Goal: Communication & Community: Answer question/provide support

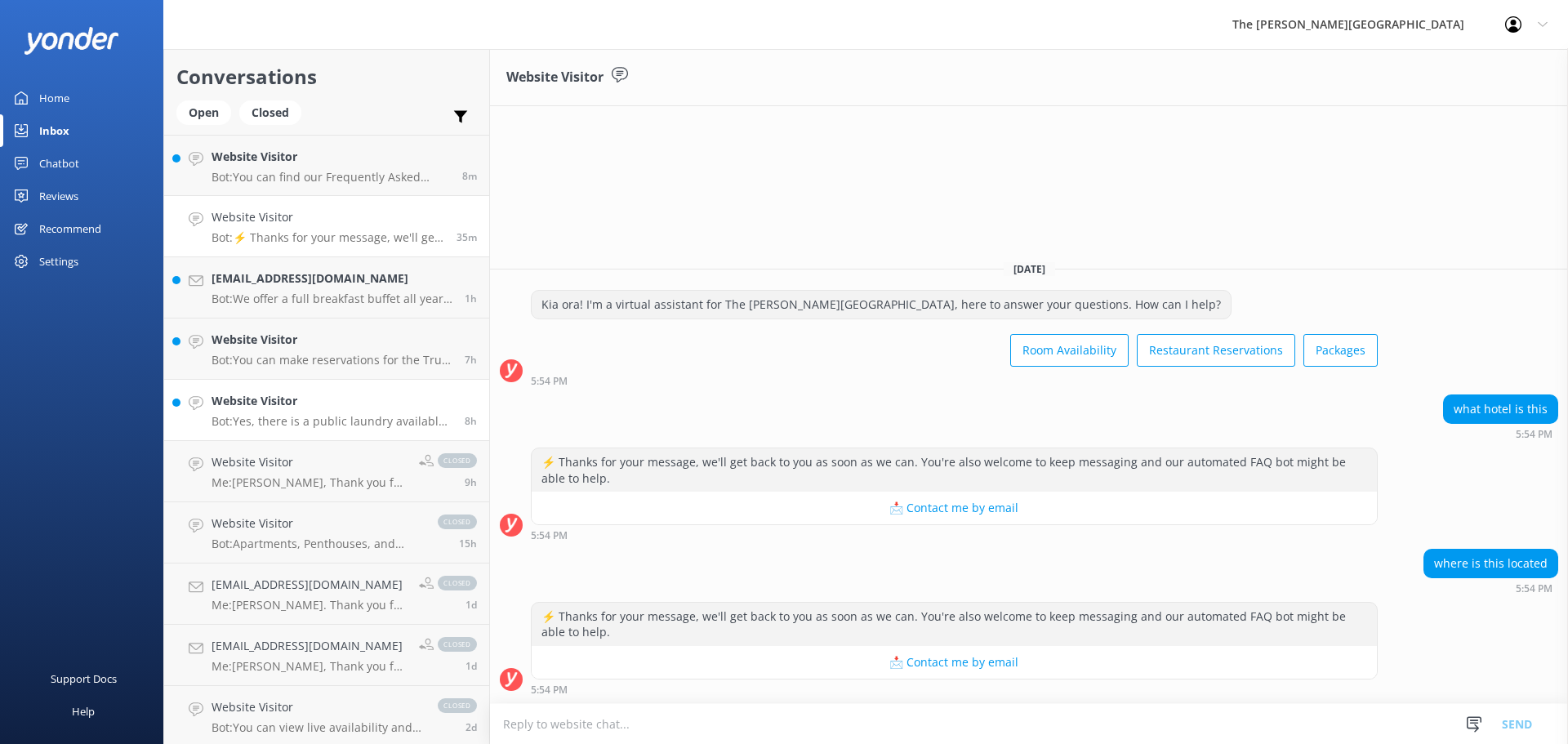
click at [252, 397] on h4 "Website Visitor" at bounding box center [332, 401] width 241 height 18
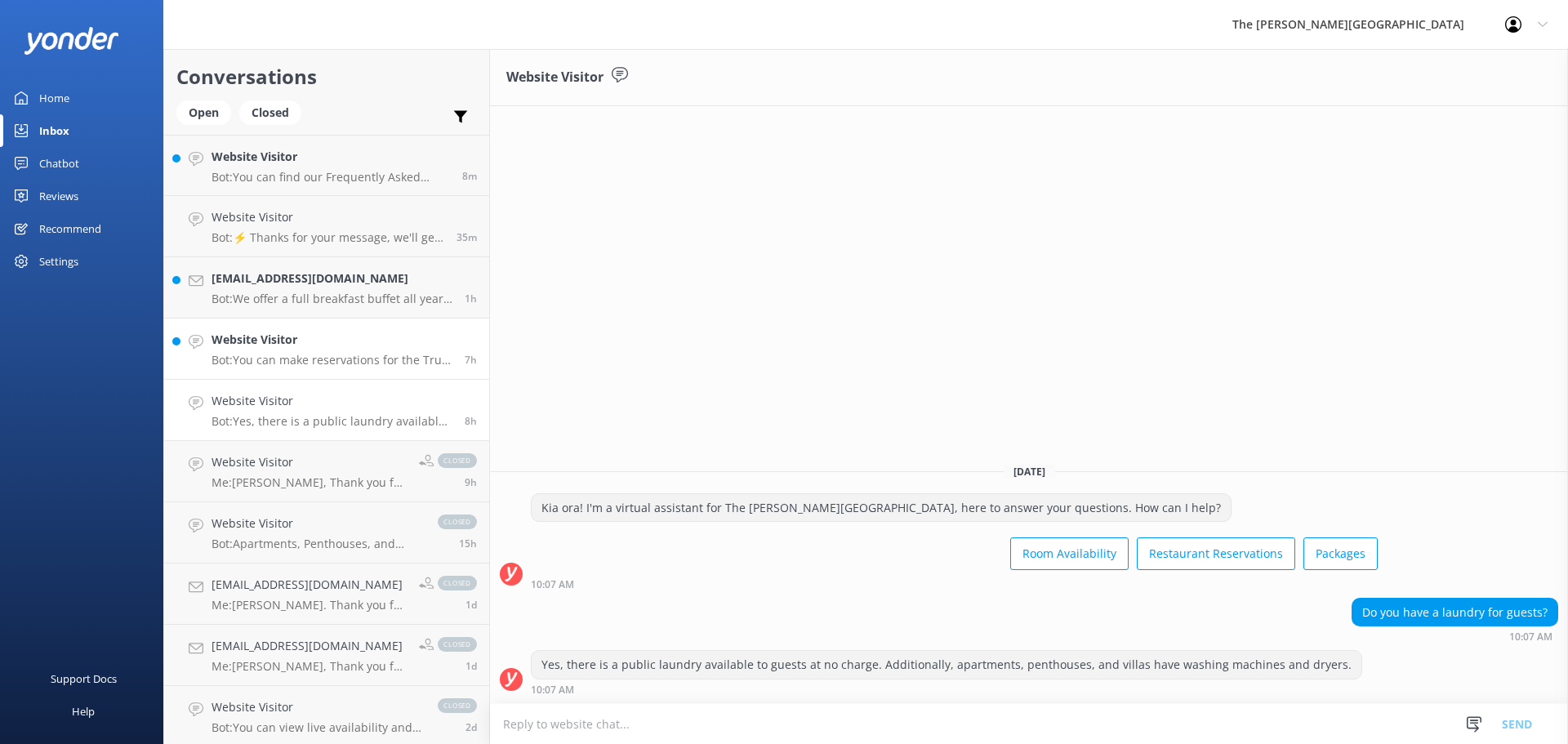
click at [292, 341] on h4 "Website Visitor" at bounding box center [332, 340] width 241 height 18
click at [334, 297] on p "Bot: We offer a full breakfast buffet all year around except May and June, wher…" at bounding box center [332, 299] width 241 height 15
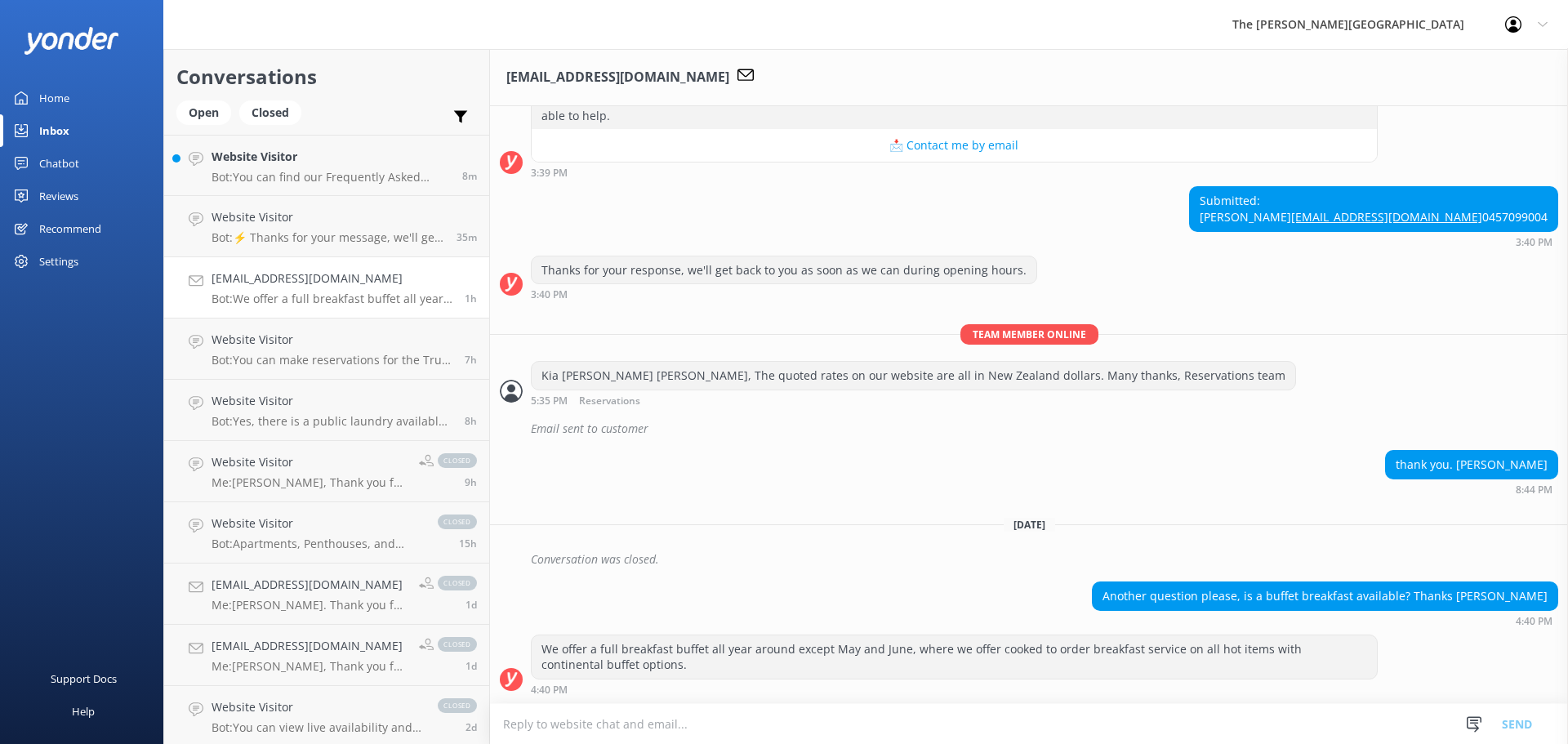
scroll to position [253, 0]
click at [283, 176] on p "Bot: You can find our Frequently Asked Questions page at https://therees.co.nz/…" at bounding box center [330, 177] width 238 height 15
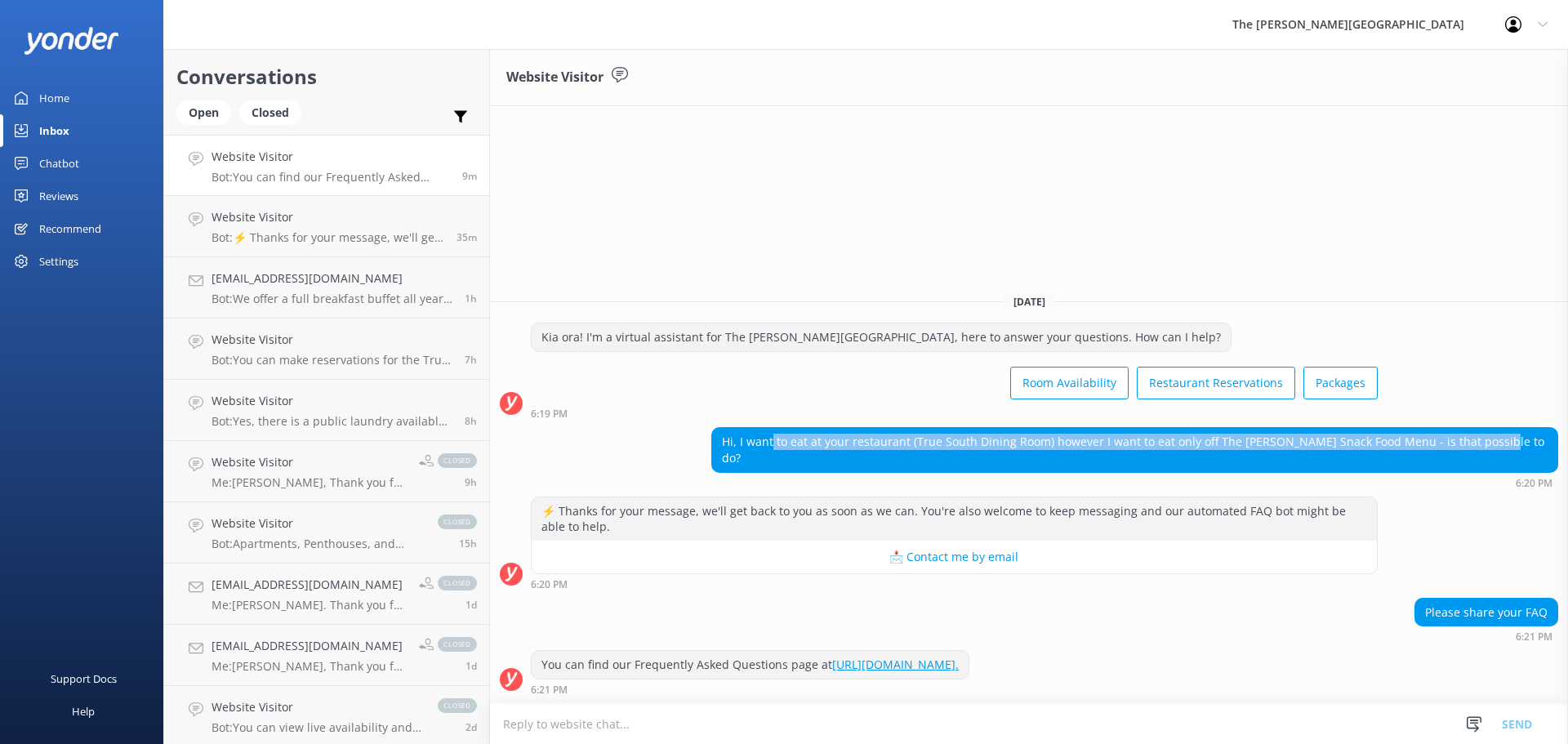
drag, startPoint x: 841, startPoint y: 447, endPoint x: 1556, endPoint y: 468, distance: 715.3
click at [1556, 468] on div "Hi, I want to eat at your restaurant (True South Dining Room) however I want to…" at bounding box center [1135, 449] width 846 height 43
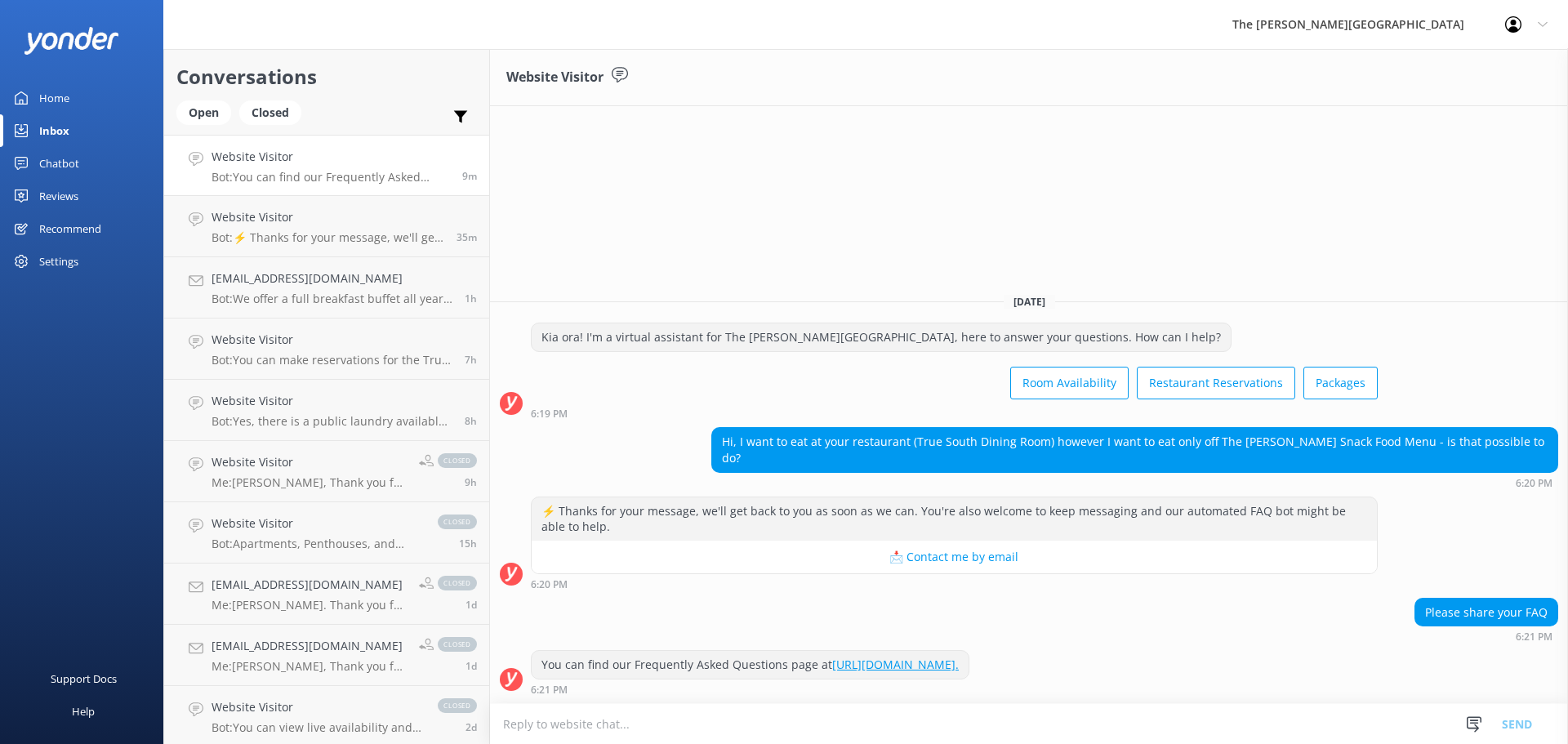
click at [1564, 524] on div "⚡ Thanks for your message, we'll get back to you as soon as we can. You're also…" at bounding box center [1029, 543] width 1078 height 93
click at [247, 318] on link "adm8032@gmail.com Bot: We offer a full breakfast buffet all year around except …" at bounding box center [327, 288] width 325 height 62
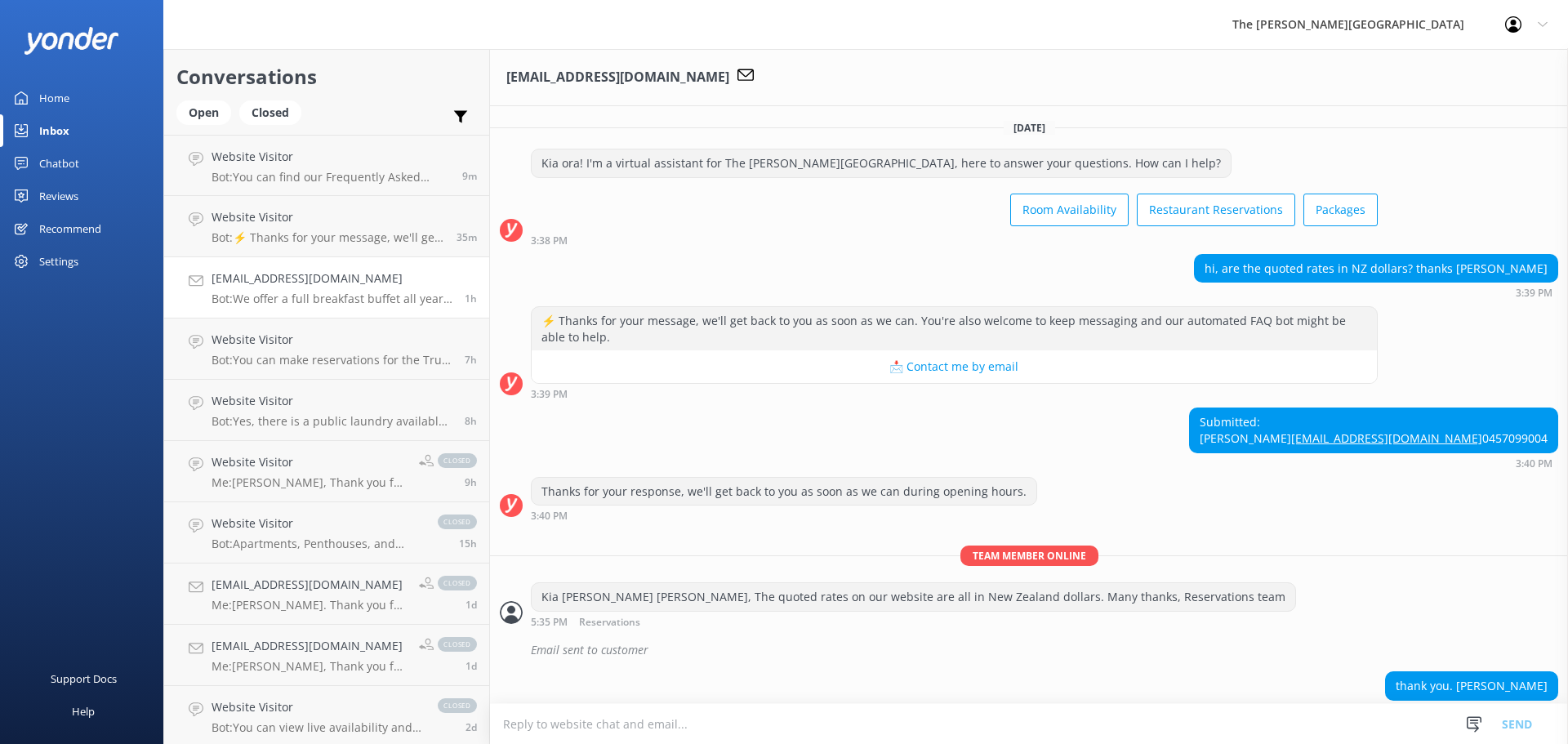
click at [261, 288] on h4 "[EMAIL_ADDRESS][DOMAIN_NAME]" at bounding box center [332, 279] width 241 height 18
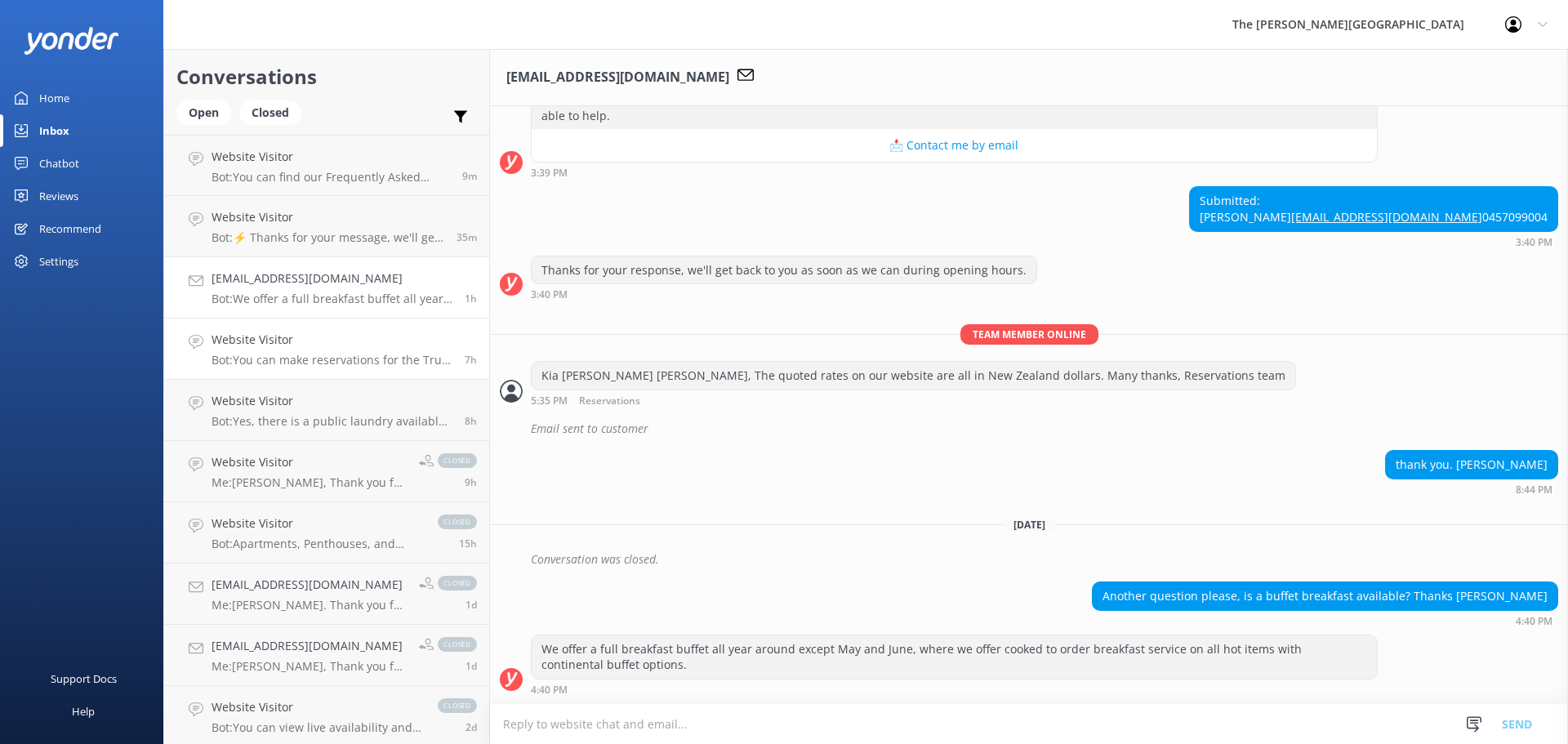
scroll to position [253, 0]
click at [281, 393] on h4 "Website Visitor" at bounding box center [332, 401] width 241 height 18
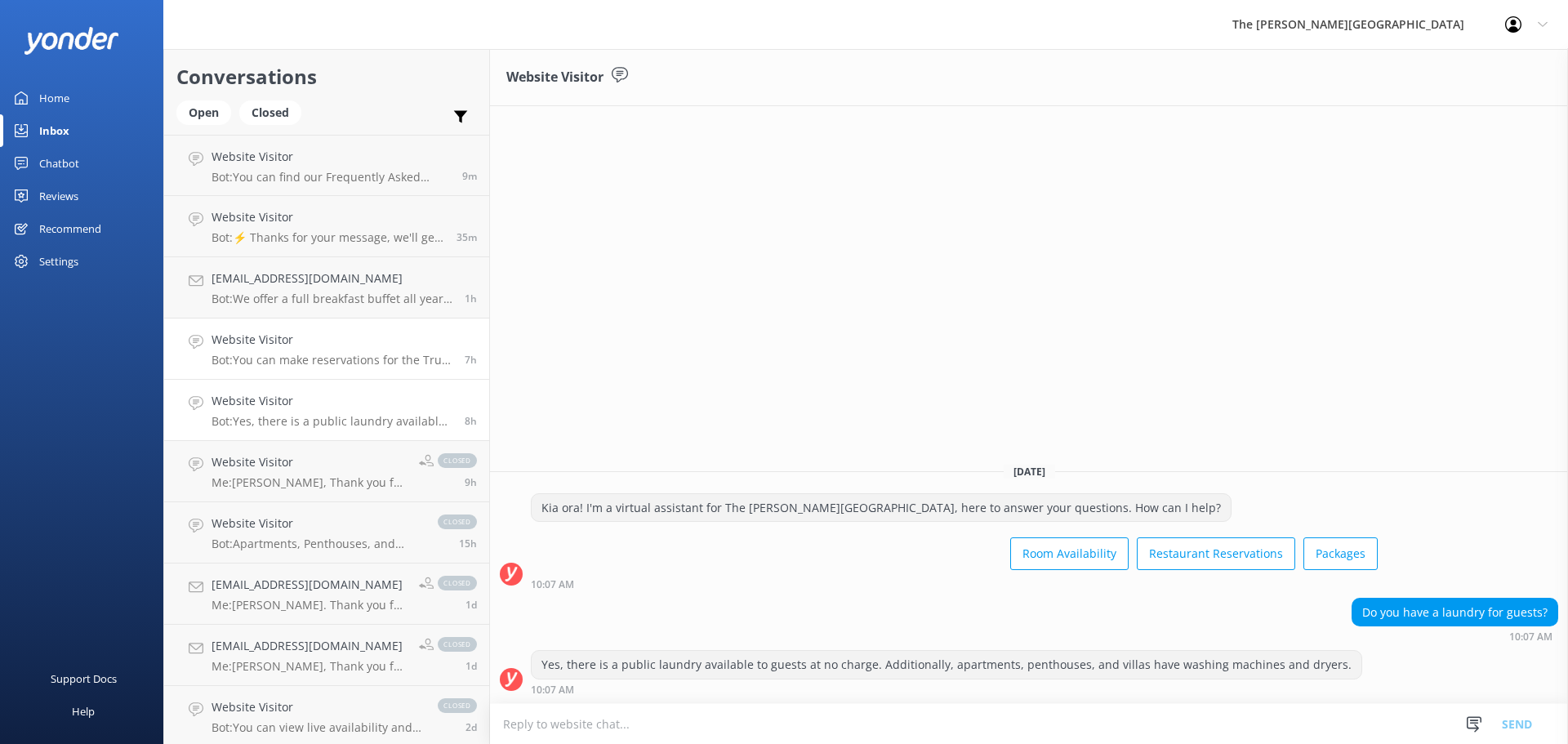
click at [282, 351] on div "Website Visitor Bot: You can make reservations for the True South Dining Room o…" at bounding box center [332, 349] width 241 height 36
click at [286, 258] on link "adm8032@gmail.com Bot: We offer a full breakfast buffet all year around except …" at bounding box center [327, 288] width 325 height 62
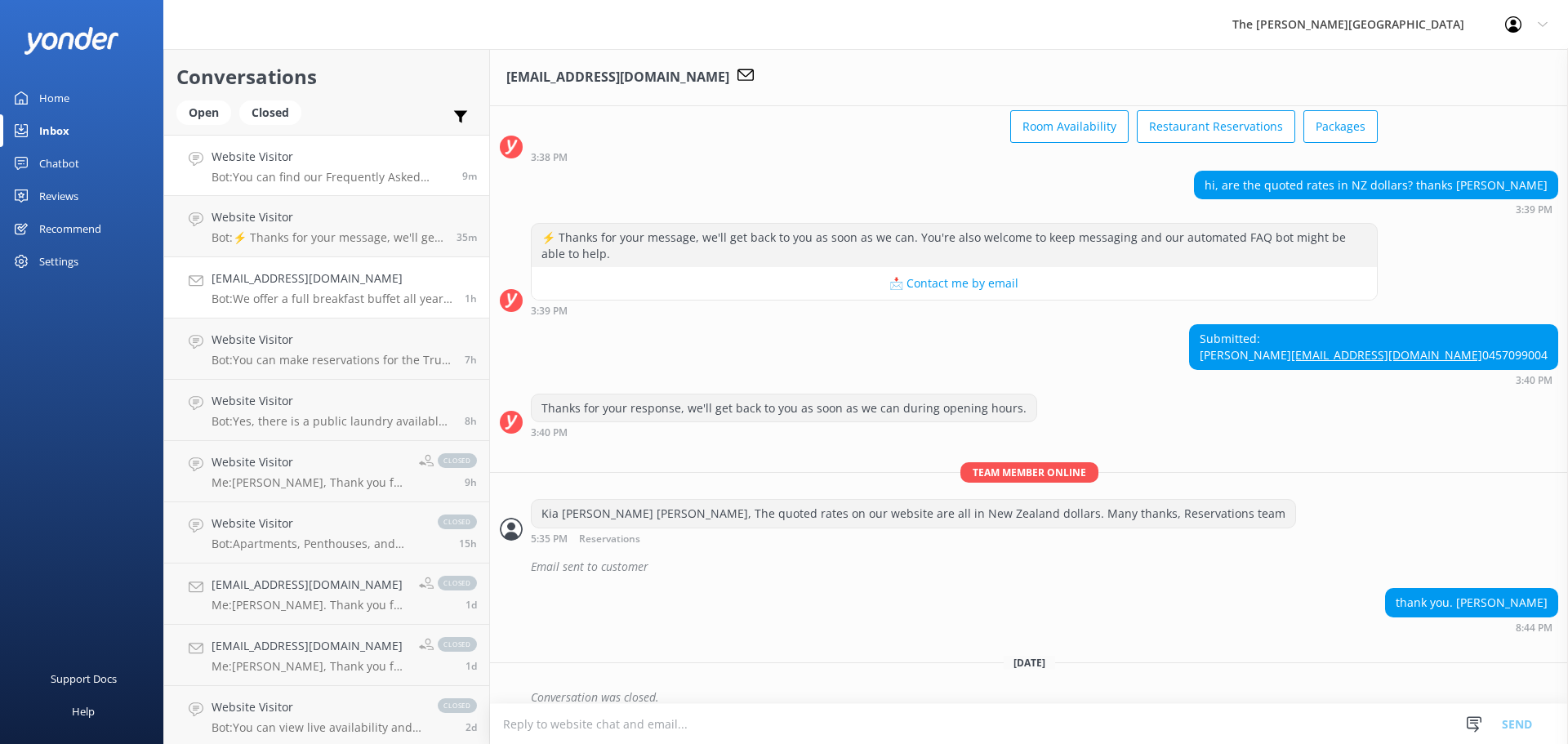
scroll to position [253, 0]
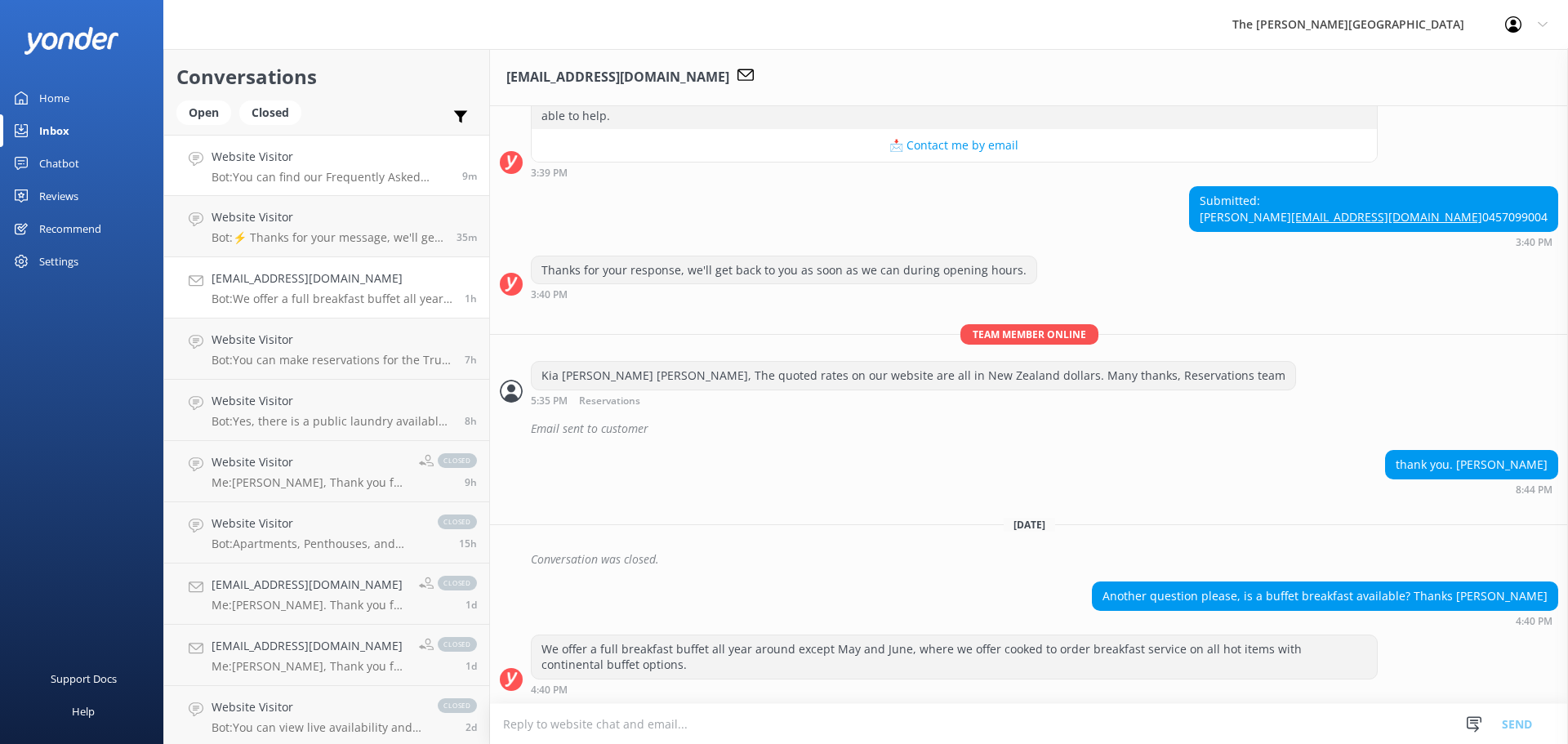
click at [294, 184] on link "Website Visitor Bot: You can find our Frequently Asked Questions page at https:…" at bounding box center [327, 165] width 325 height 62
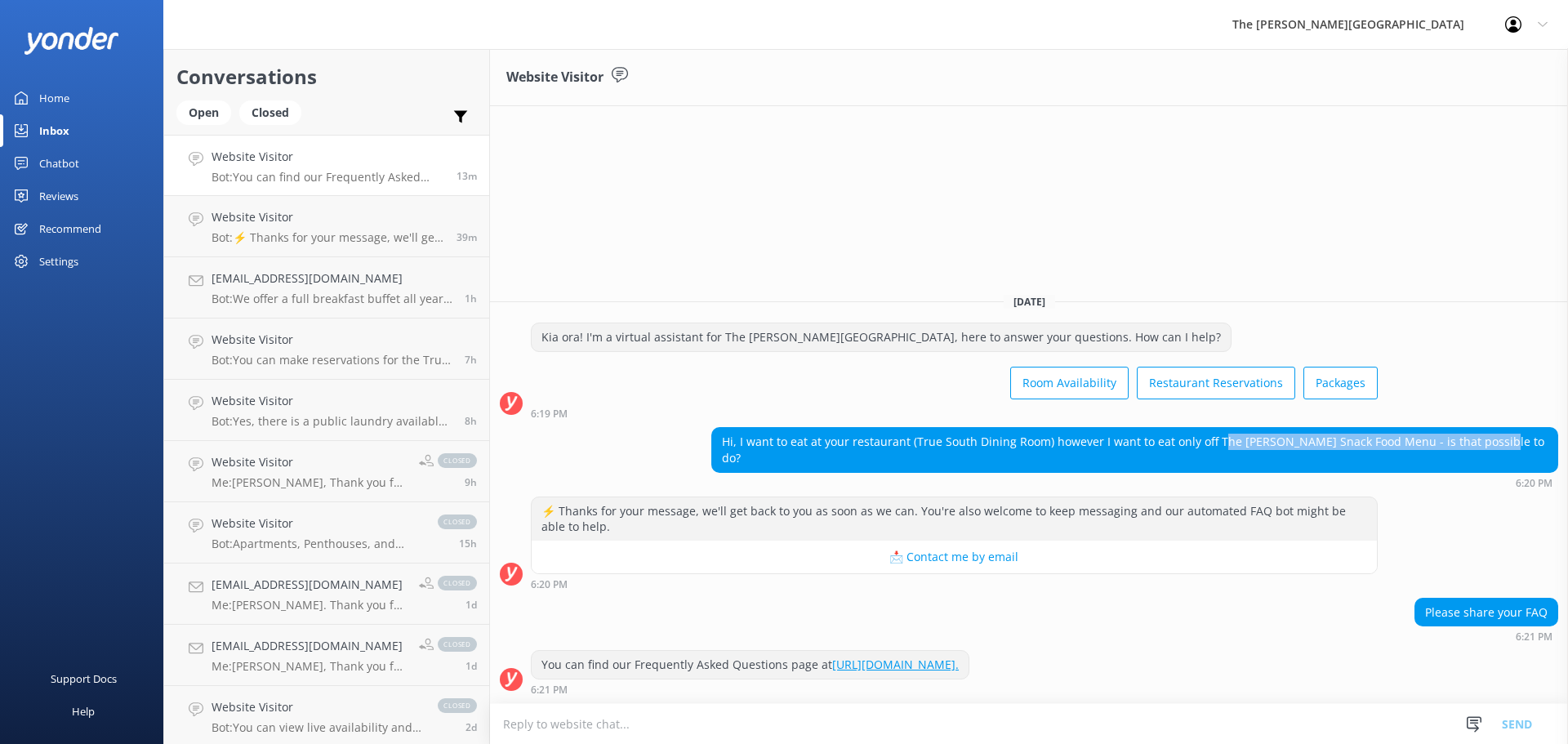
drag, startPoint x: 1284, startPoint y: 460, endPoint x: 1534, endPoint y: 410, distance: 255.0
click at [1555, 456] on div "Hi, I want to eat at your restaurant (True South Dining Room) however I want to…" at bounding box center [1135, 449] width 846 height 43
click at [1514, 359] on div "Kia ora! I'm a virtual assistant for The Rees Hotel Queenstown, here to answer …" at bounding box center [1029, 371] width 1078 height 97
click at [593, 347] on div "Kia ora! I'm a virtual assistant for The [PERSON_NAME][GEOGRAPHIC_DATA], here t…" at bounding box center [882, 338] width 699 height 28
click at [595, 345] on div "Kia ora! I'm a virtual assistant for The [PERSON_NAME][GEOGRAPHIC_DATA], here t…" at bounding box center [882, 338] width 699 height 28
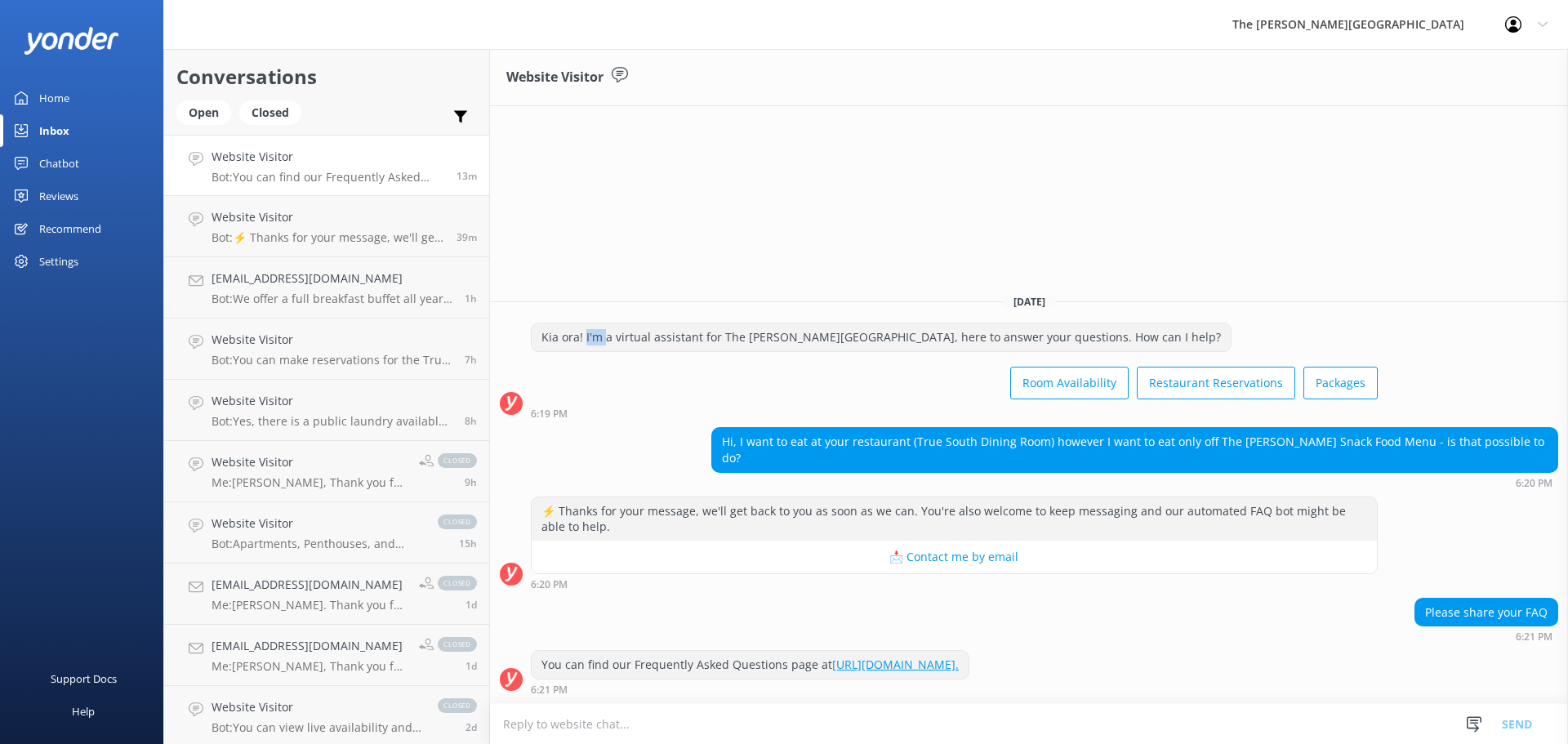
click at [596, 344] on div "Kia ora! I'm a virtual assistant for The [PERSON_NAME][GEOGRAPHIC_DATA], here t…" at bounding box center [882, 338] width 699 height 28
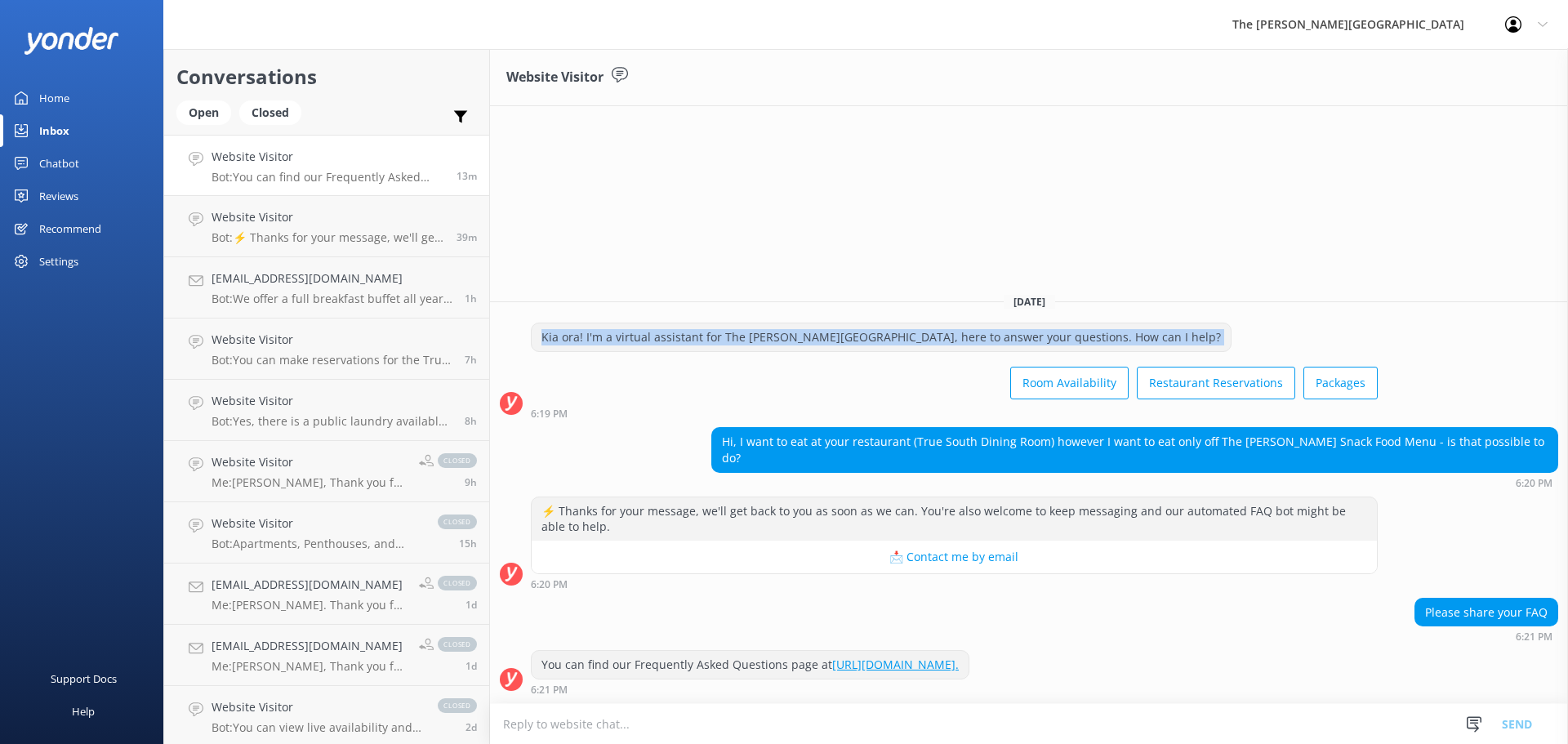
click at [597, 344] on div "Kia ora! I'm a virtual assistant for The [PERSON_NAME][GEOGRAPHIC_DATA], here t…" at bounding box center [882, 338] width 699 height 28
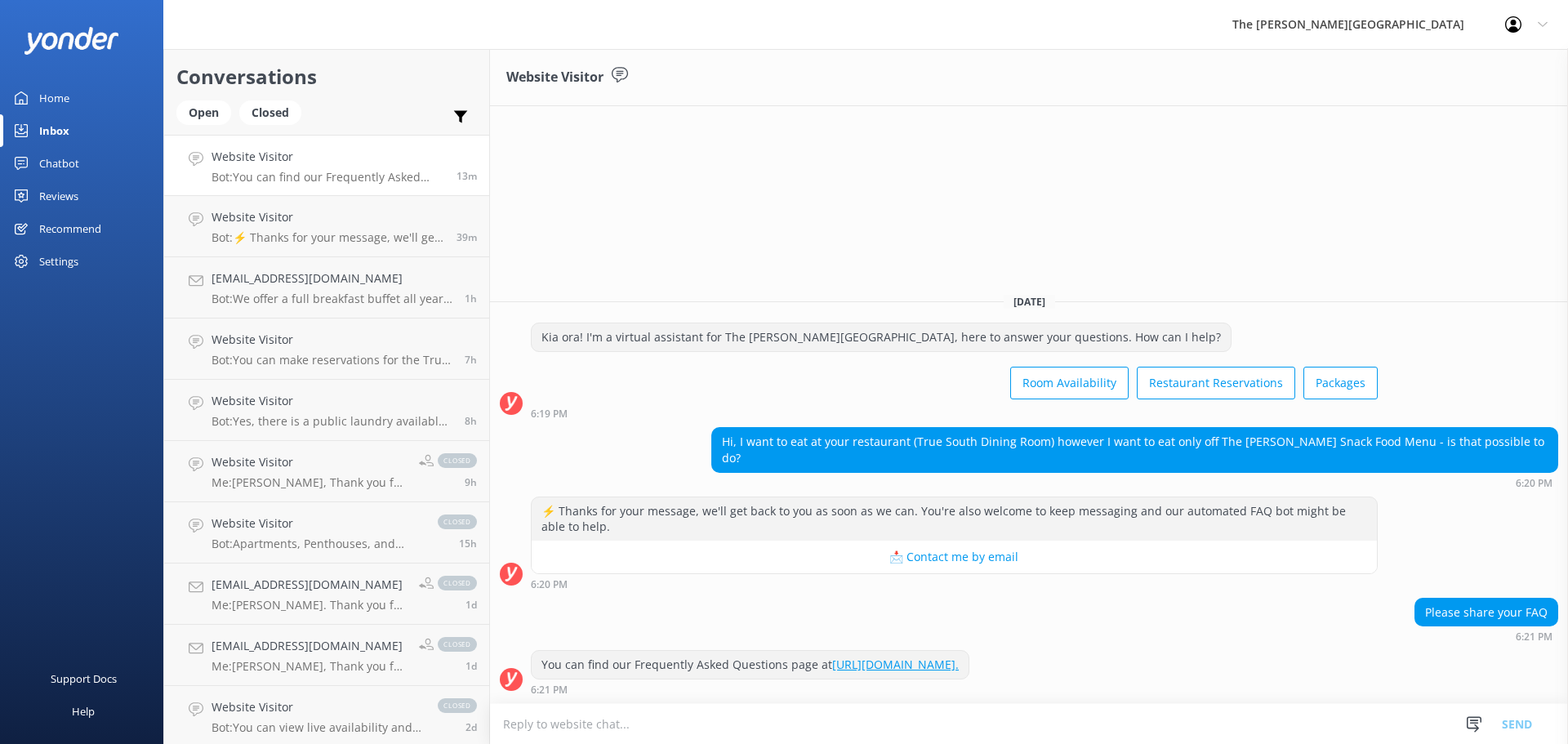
drag, startPoint x: 1182, startPoint y: 223, endPoint x: 1178, endPoint y: 232, distance: 9.8
click at [1182, 223] on div "Website Visitor Today Kia ora! I'm a virtual assistant for The Rees Hotel Queen…" at bounding box center [1029, 396] width 1078 height 695
click at [586, 726] on textarea at bounding box center [1029, 724] width 1078 height 40
click at [1474, 721] on icon at bounding box center [1474, 724] width 16 height 16
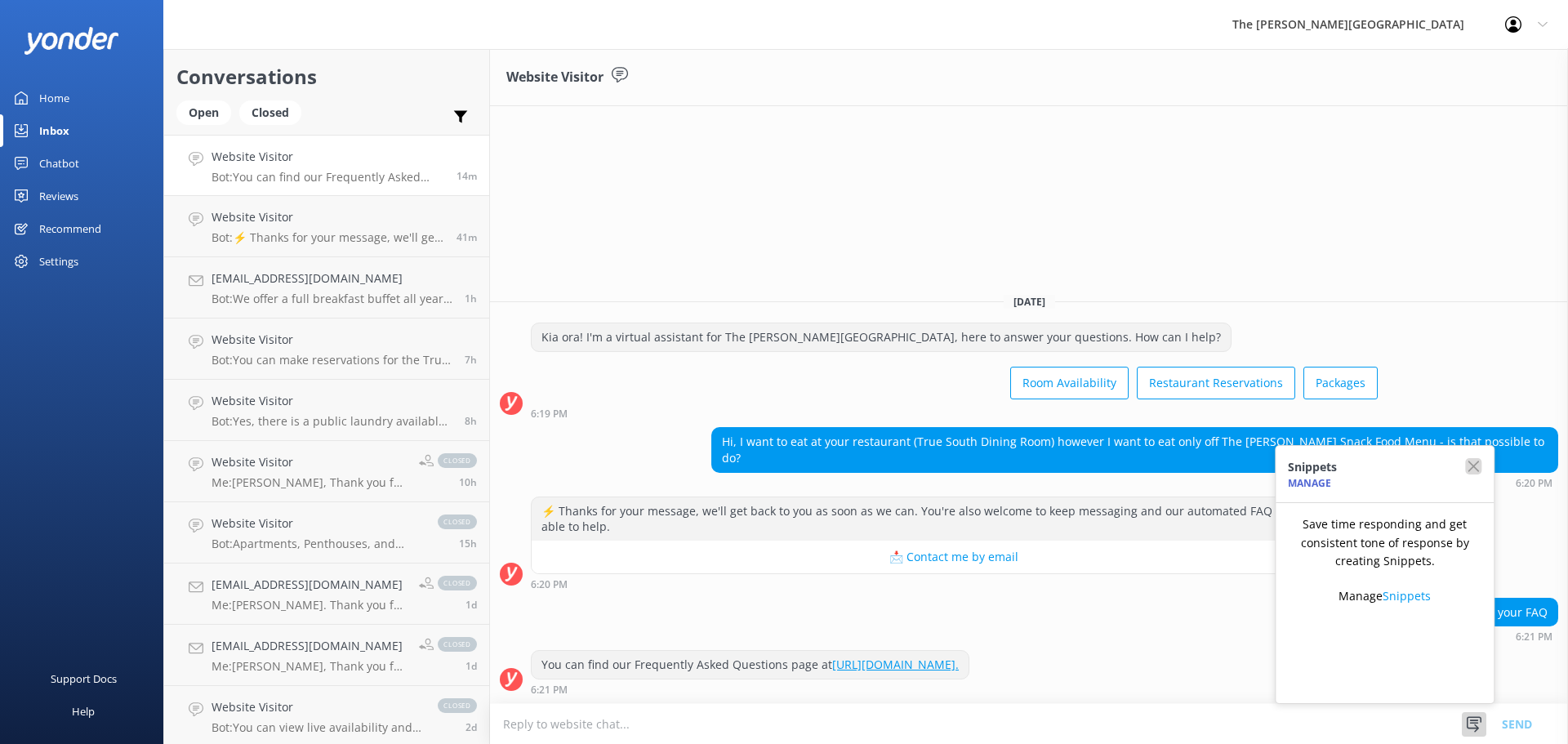
click at [1476, 464] on use "button" at bounding box center [1473, 466] width 11 height 11
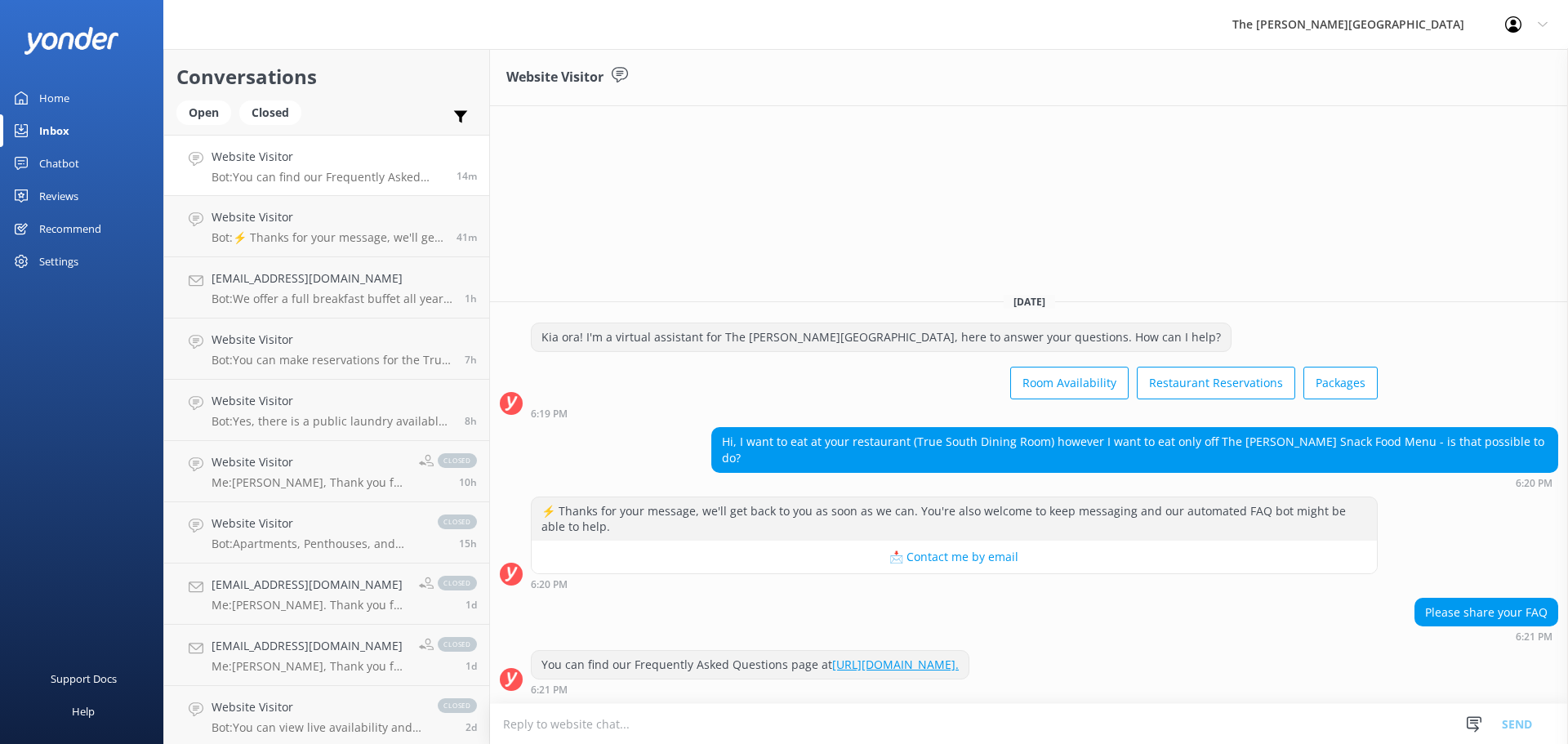
click at [658, 723] on textarea at bounding box center [1029, 724] width 1078 height 40
click at [1559, 21] on div "Profile Settings Logout" at bounding box center [1527, 24] width 84 height 49
click at [1549, 29] on div "Profile Settings Logout" at bounding box center [1527, 24] width 84 height 49
click at [1549, 30] on div "Profile Settings Logout" at bounding box center [1527, 24] width 84 height 49
click at [1518, 18] on use at bounding box center [1513, 24] width 16 height 16
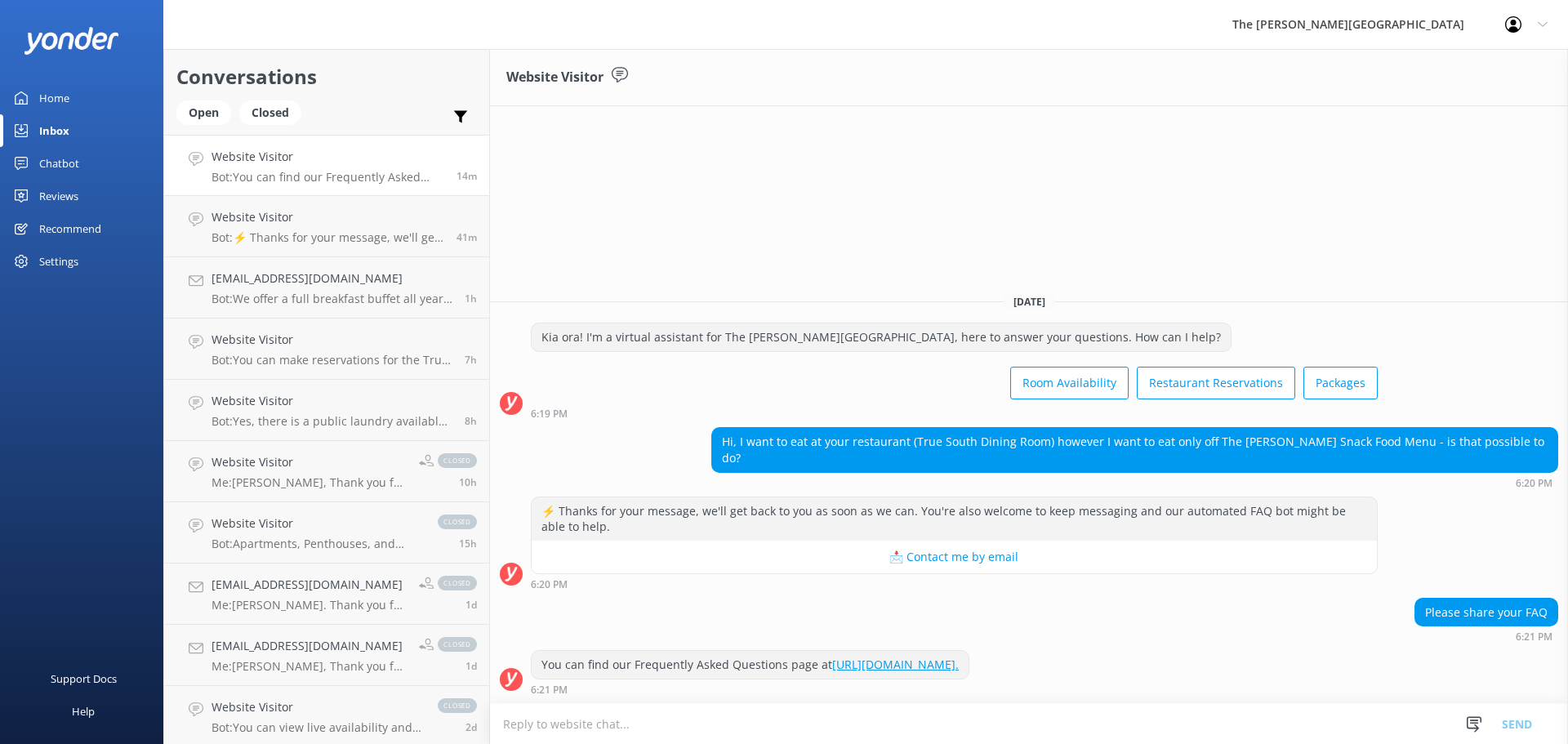
click at [1516, 21] on icon at bounding box center [1513, 24] width 16 height 16
click at [598, 717] on textarea at bounding box center [1029, 724] width 1078 height 40
click at [250, 159] on h4 "Website Visitor" at bounding box center [328, 156] width 233 height 18
click at [852, 143] on div "Website Visitor Today Kia ora! I'm a virtual assistant for The Rees Hotel Queen…" at bounding box center [1029, 396] width 1078 height 695
drag, startPoint x: 1125, startPoint y: 136, endPoint x: 1083, endPoint y: 200, distance: 76.6
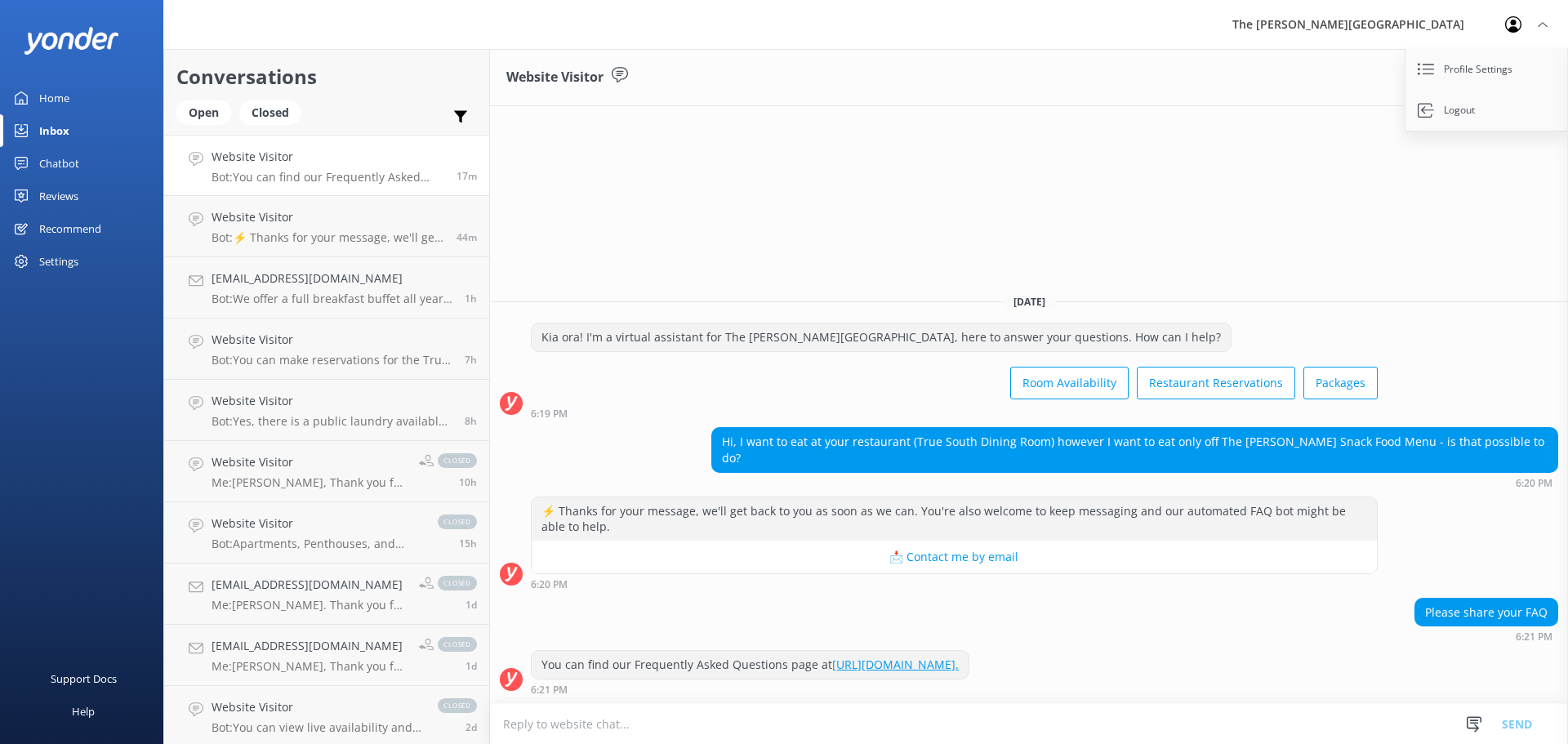
click at [1125, 136] on div "Website Visitor Today Kia ora! I'm a virtual assistant for The Rees Hotel Queen…" at bounding box center [1029, 396] width 1078 height 695
click at [643, 729] on textarea at bounding box center [1029, 724] width 1078 height 40
click at [325, 237] on p "Bot: ⚡ Thanks for your message, we'll get back to you as soon as we can. You're…" at bounding box center [328, 237] width 233 height 15
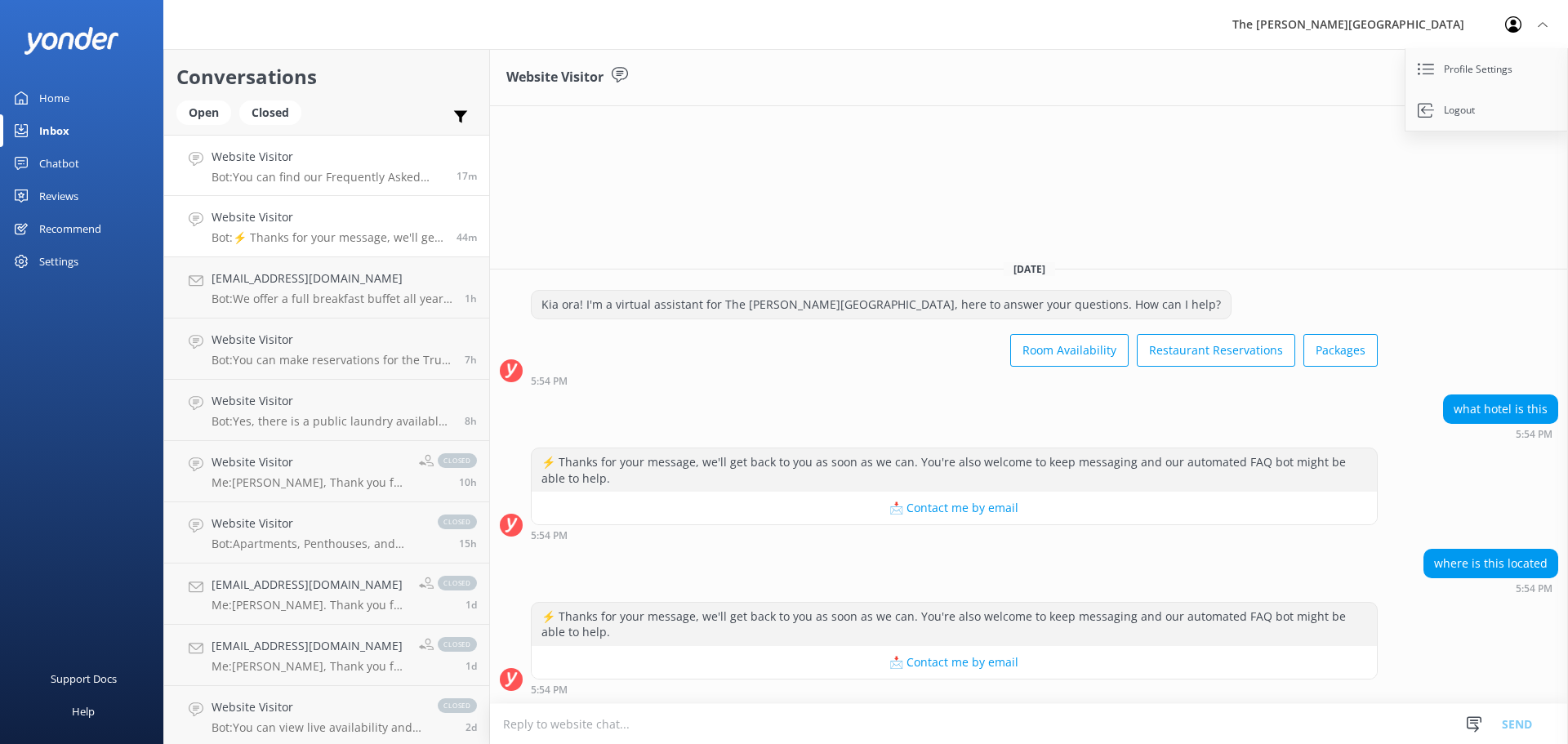
click at [328, 174] on p "Bot: You can find our Frequently Asked Questions page at https://therees.co.nz/…" at bounding box center [328, 177] width 233 height 15
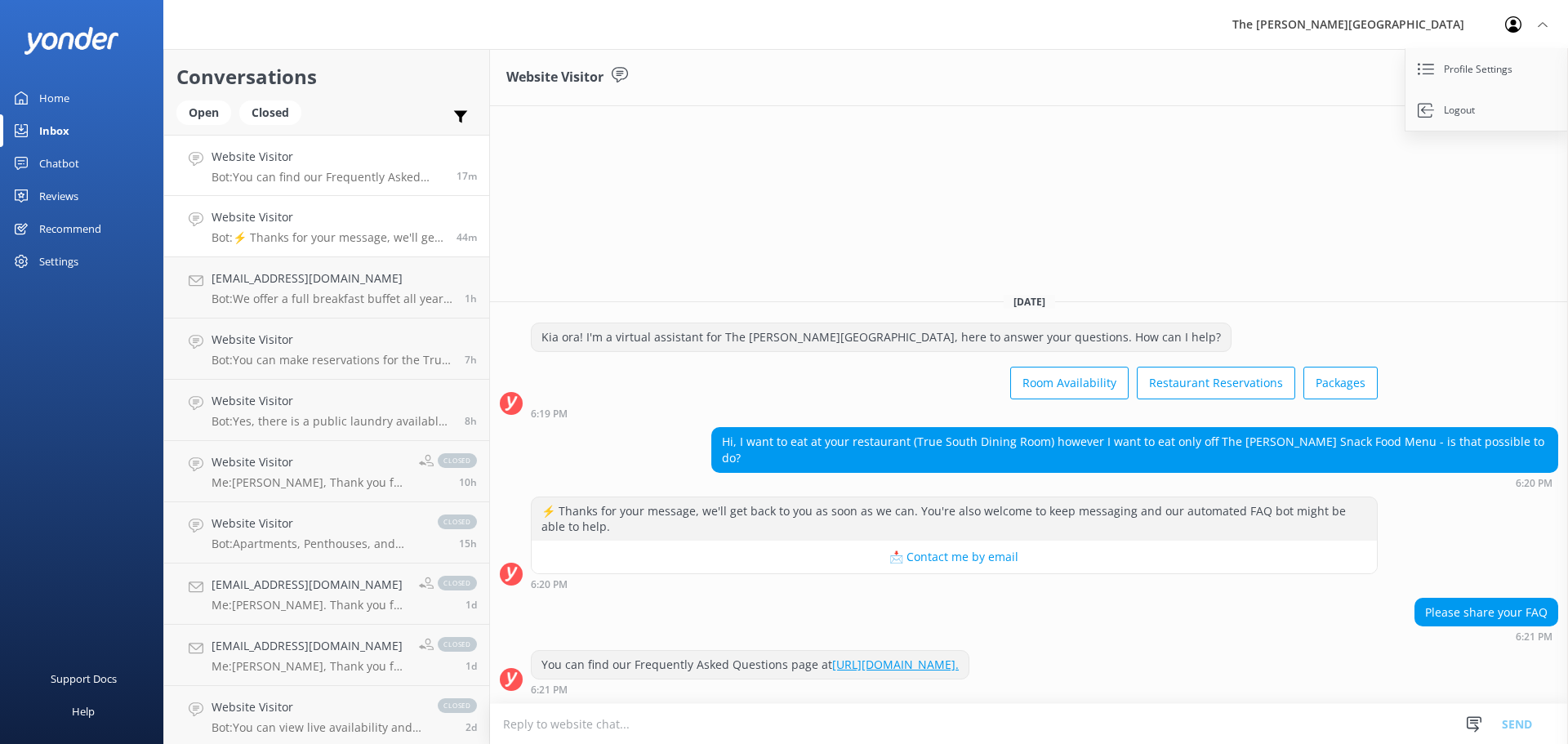
click at [328, 212] on h4 "Website Visitor" at bounding box center [328, 217] width 233 height 18
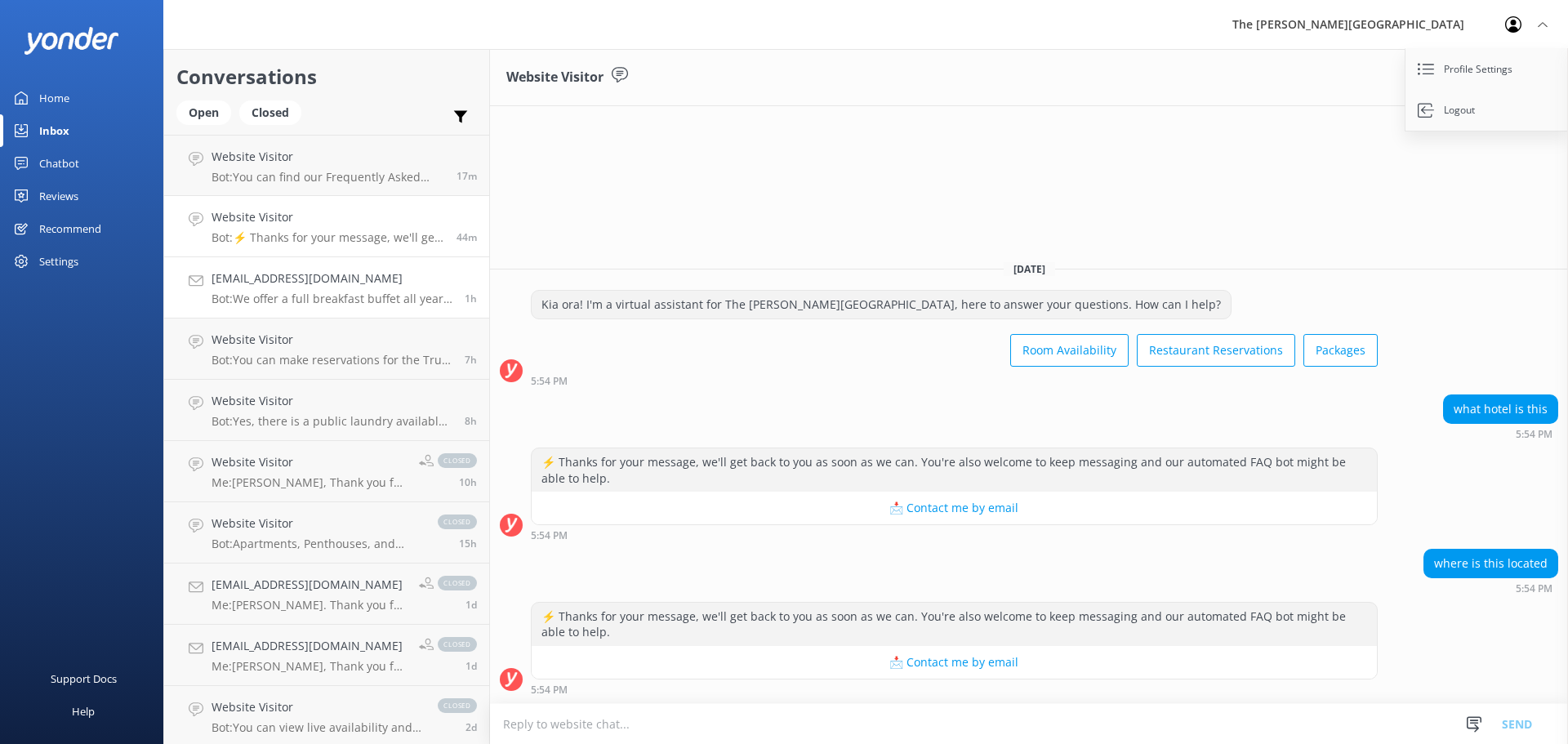
click at [329, 280] on h4 "[EMAIL_ADDRESS][DOMAIN_NAME]" at bounding box center [332, 279] width 241 height 18
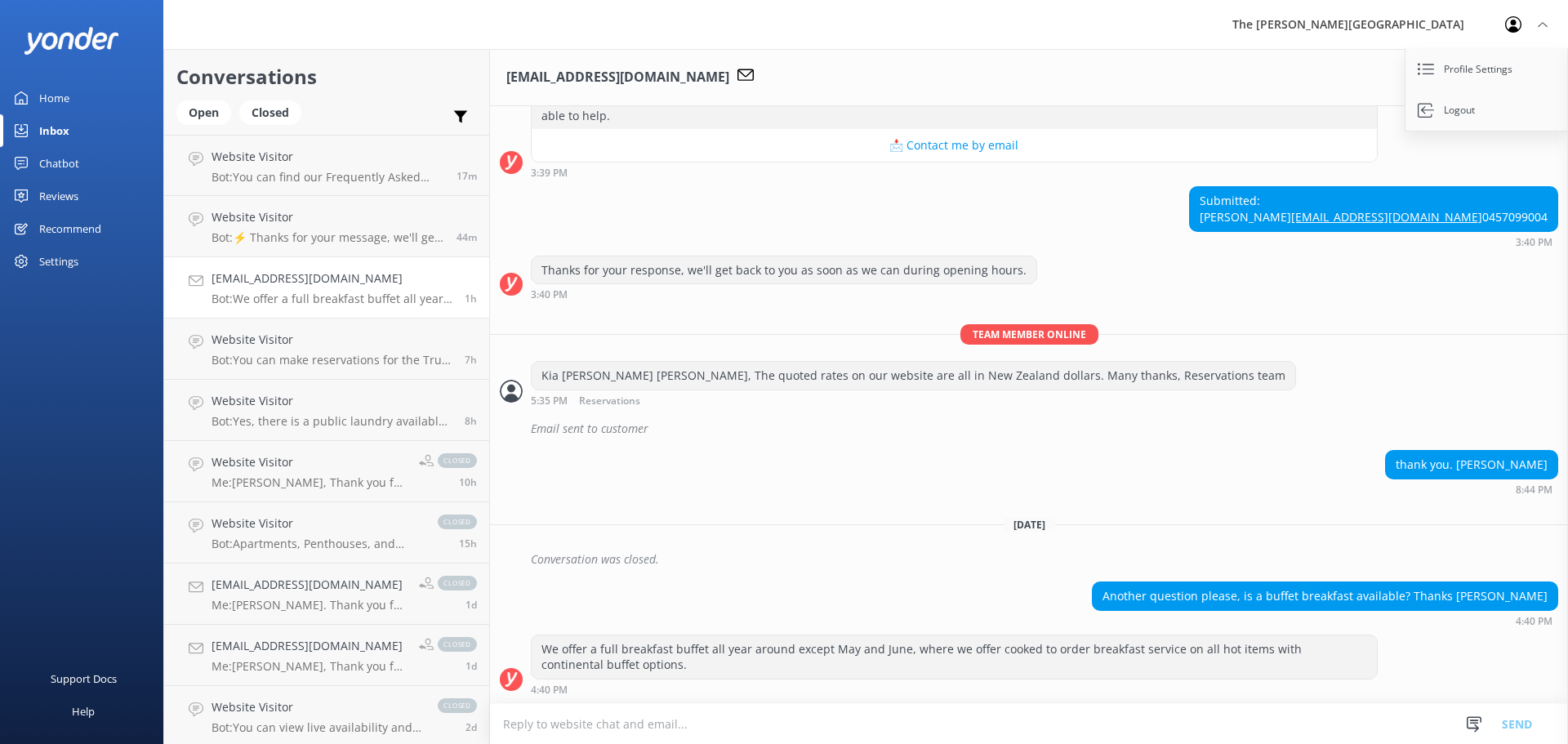
scroll to position [253, 0]
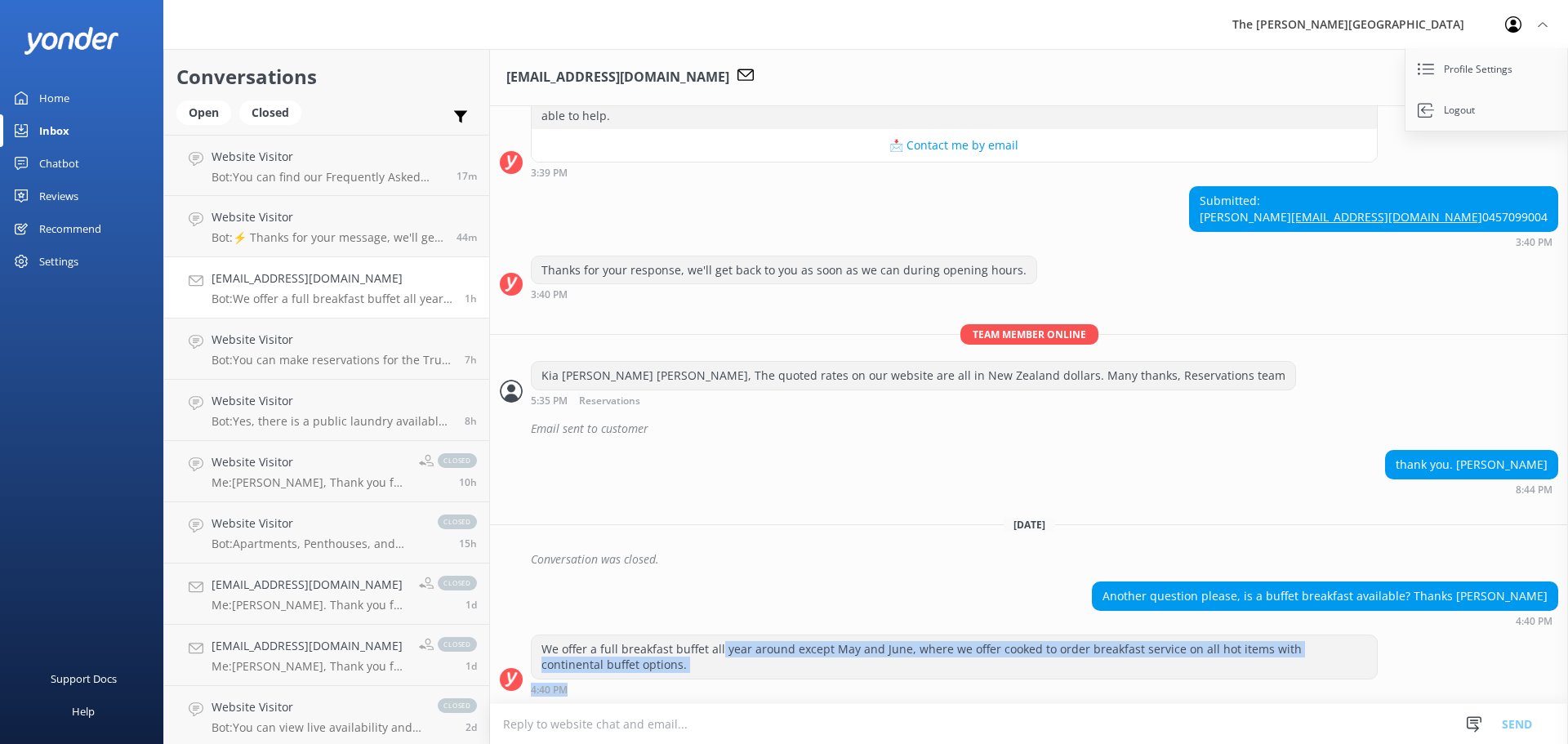
drag, startPoint x: 719, startPoint y: 646, endPoint x: 1317, endPoint y: 687, distance: 599.4
click at [1317, 687] on div "We offer a full breakfast buffet all year around except May and June, where we …" at bounding box center [954, 664] width 847 height 61
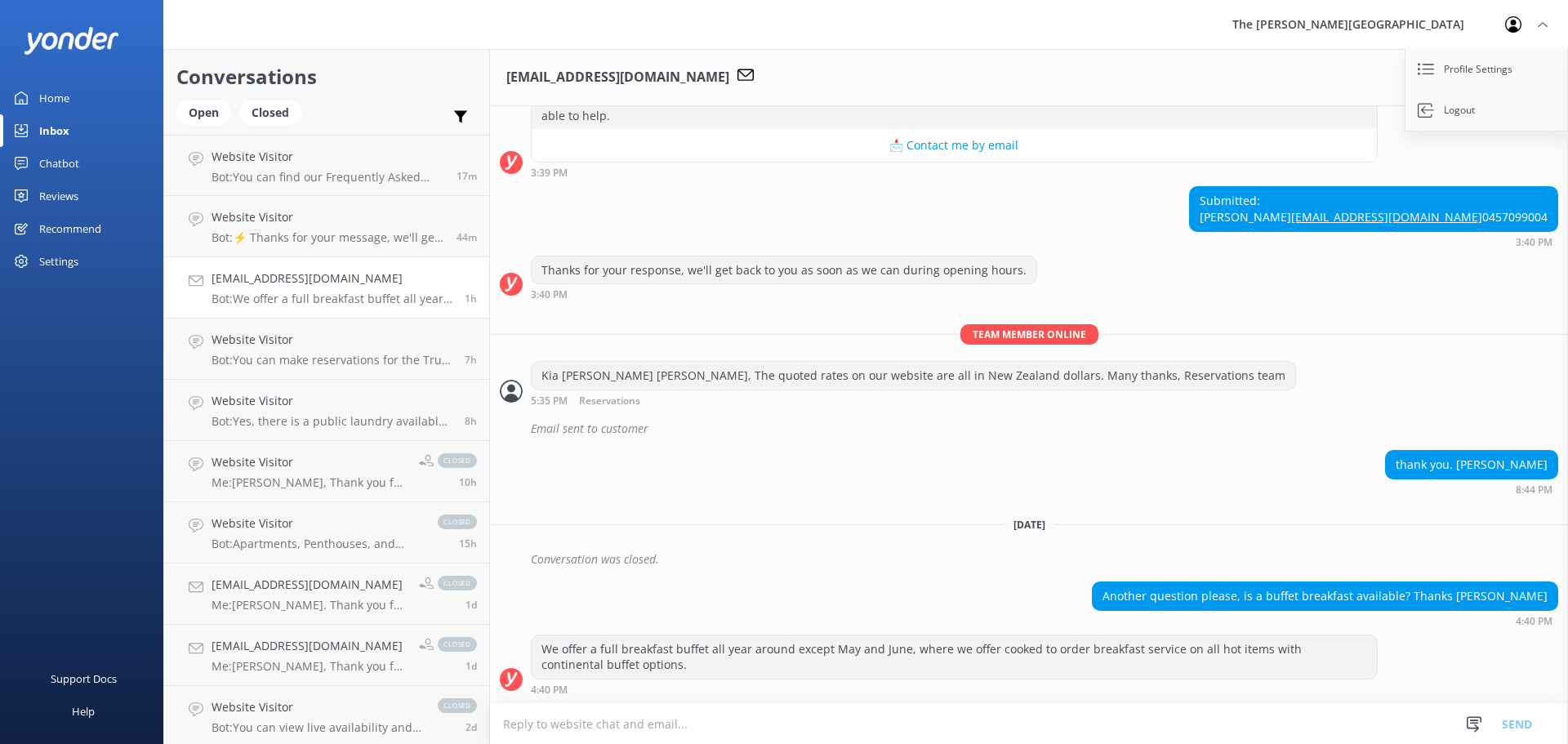
click at [856, 602] on div "Another question please, is a buffet breakfast available? Thanks Steve 4:40 PM" at bounding box center [1029, 604] width 1078 height 45
drag, startPoint x: 595, startPoint y: 660, endPoint x: 820, endPoint y: 677, distance: 225.6
click at [820, 677] on div "We offer a full breakfast buffet all year around except May and June, where we …" at bounding box center [954, 656] width 846 height 43
click at [829, 662] on div "We offer a full breakfast buffet all year around except May and June, where we …" at bounding box center [954, 656] width 846 height 43
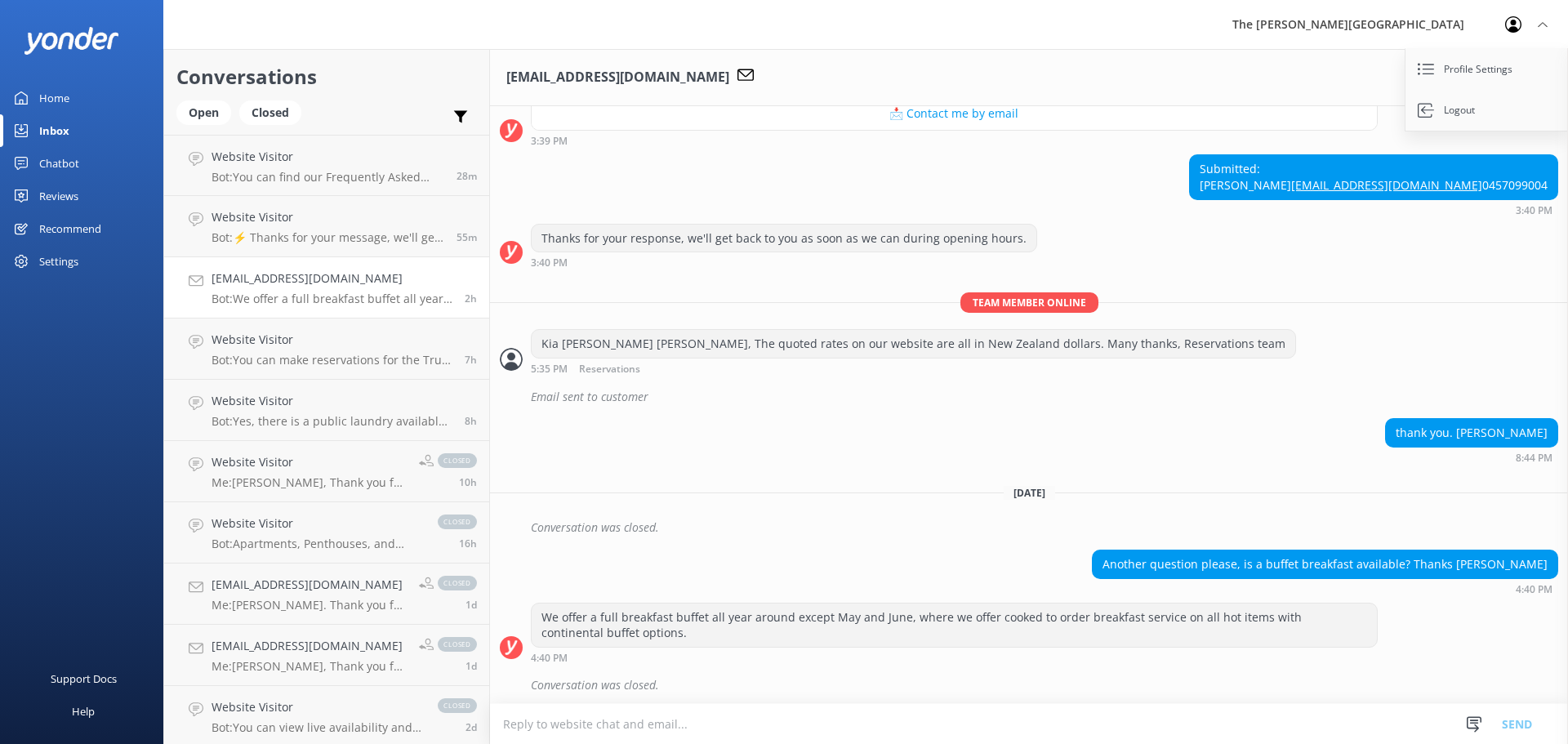
scroll to position [289, 0]
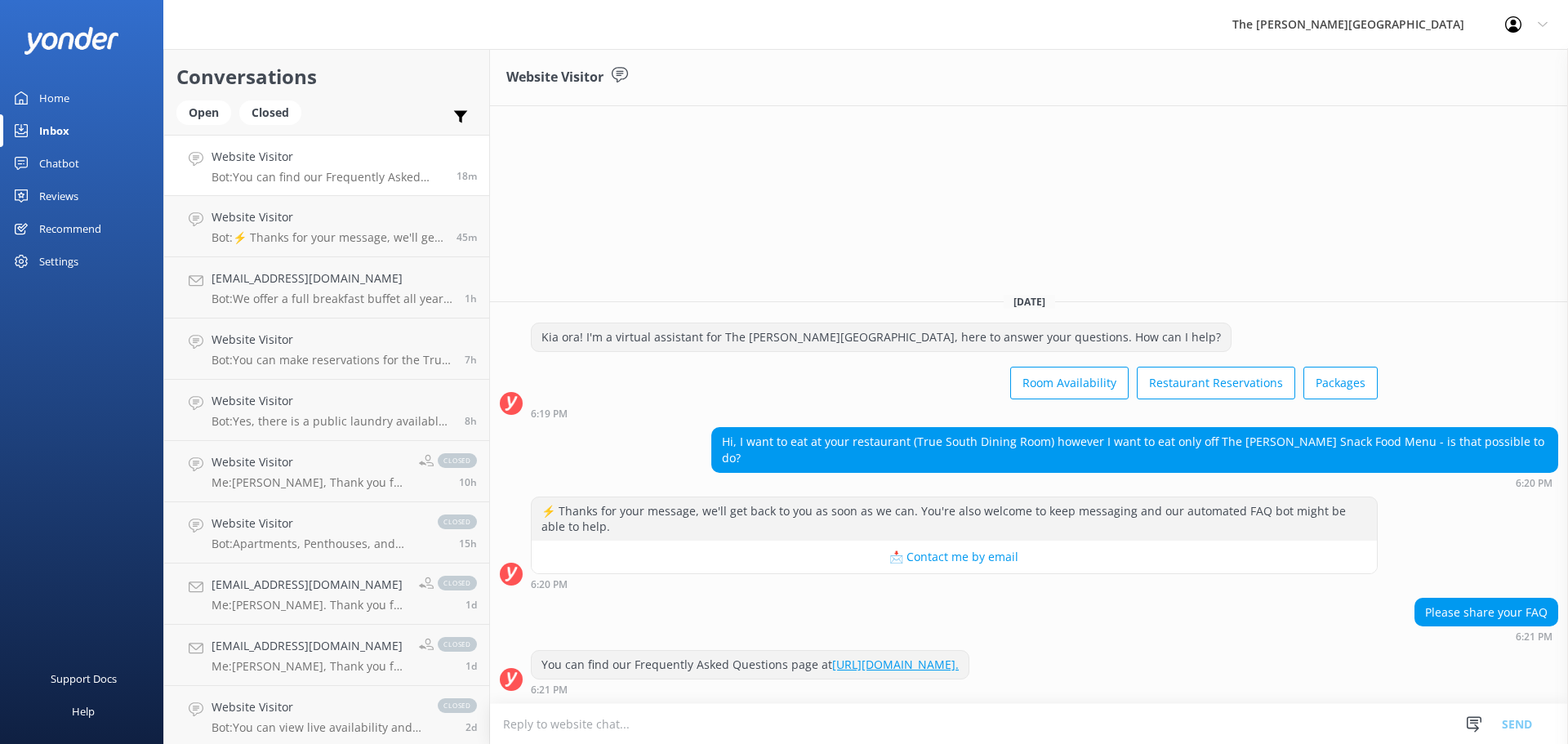
click at [843, 458] on div "Hi, I want to eat at your restaurant (True South Dining Room) however I want to…" at bounding box center [1135, 449] width 846 height 43
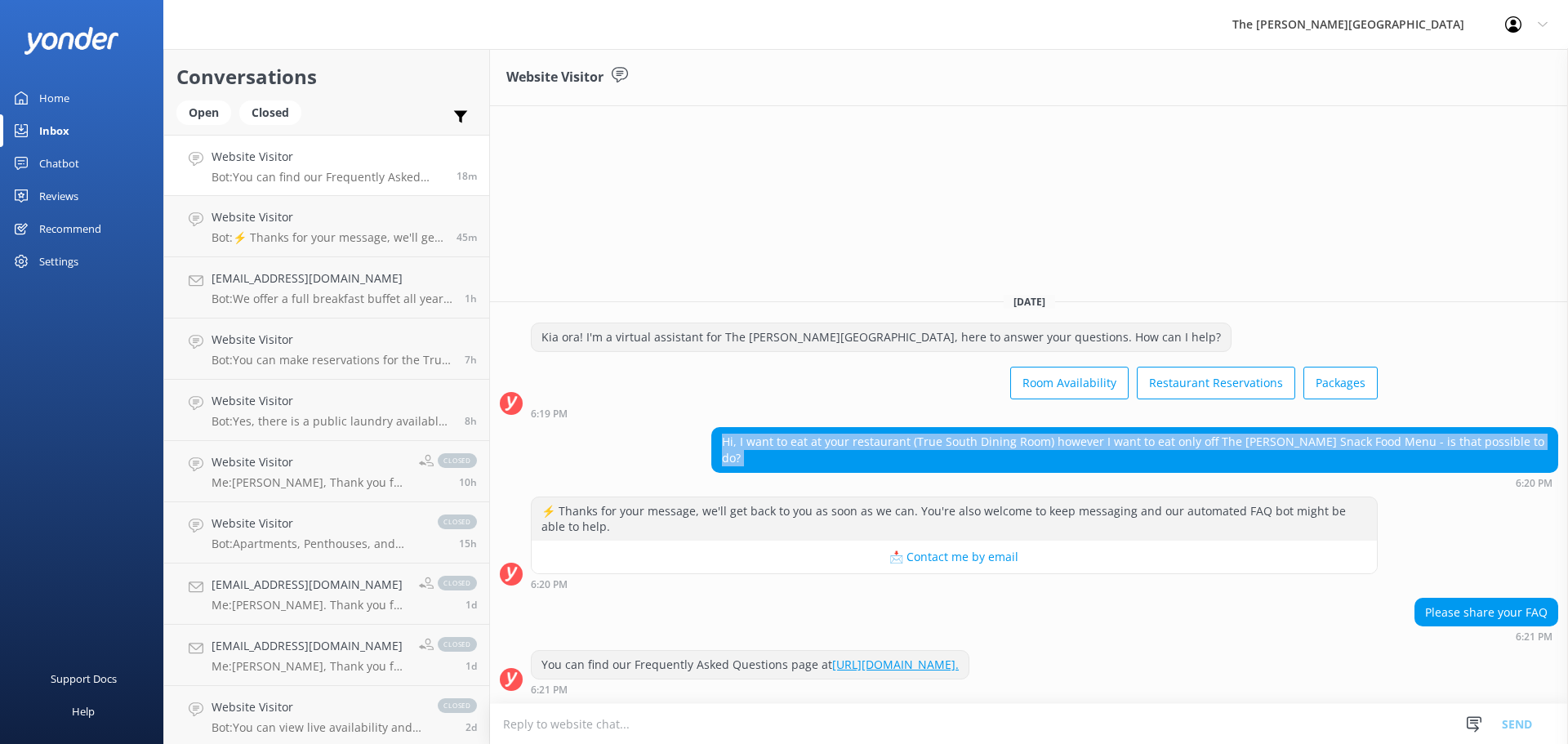
click at [843, 458] on div "Hi, I want to eat at your restaurant (True South Dining Room) however I want to…" at bounding box center [1135, 449] width 846 height 43
copy div "Hi, I want to eat at your restaurant (True South Dining Room) however I want to…"
click at [1266, 562] on button "📩 Contact me by email" at bounding box center [954, 557] width 846 height 33
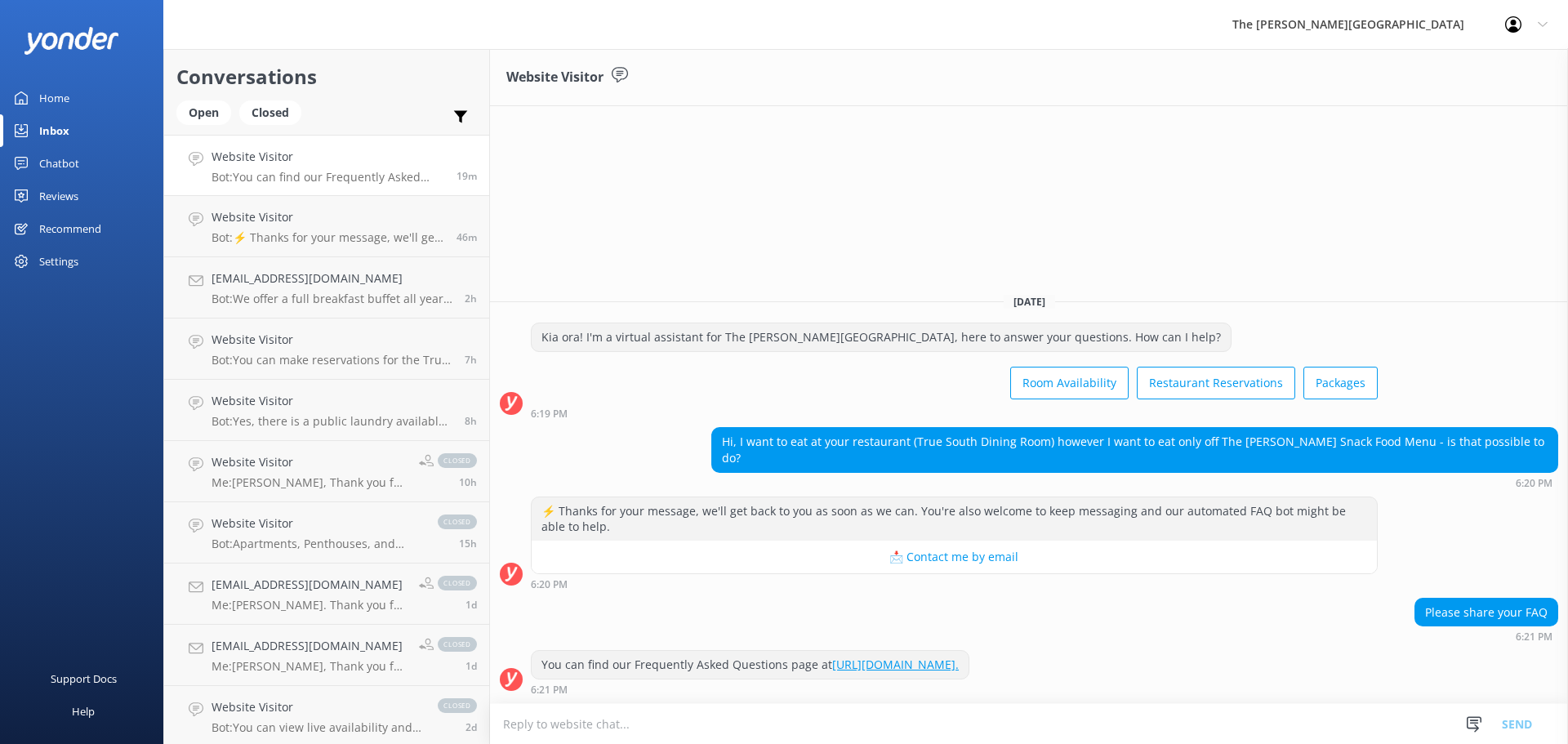
click at [826, 733] on textarea at bounding box center [1029, 724] width 1078 height 40
paste textarea "Thank you for your interest in dining with us at True South Dining Room. While …"
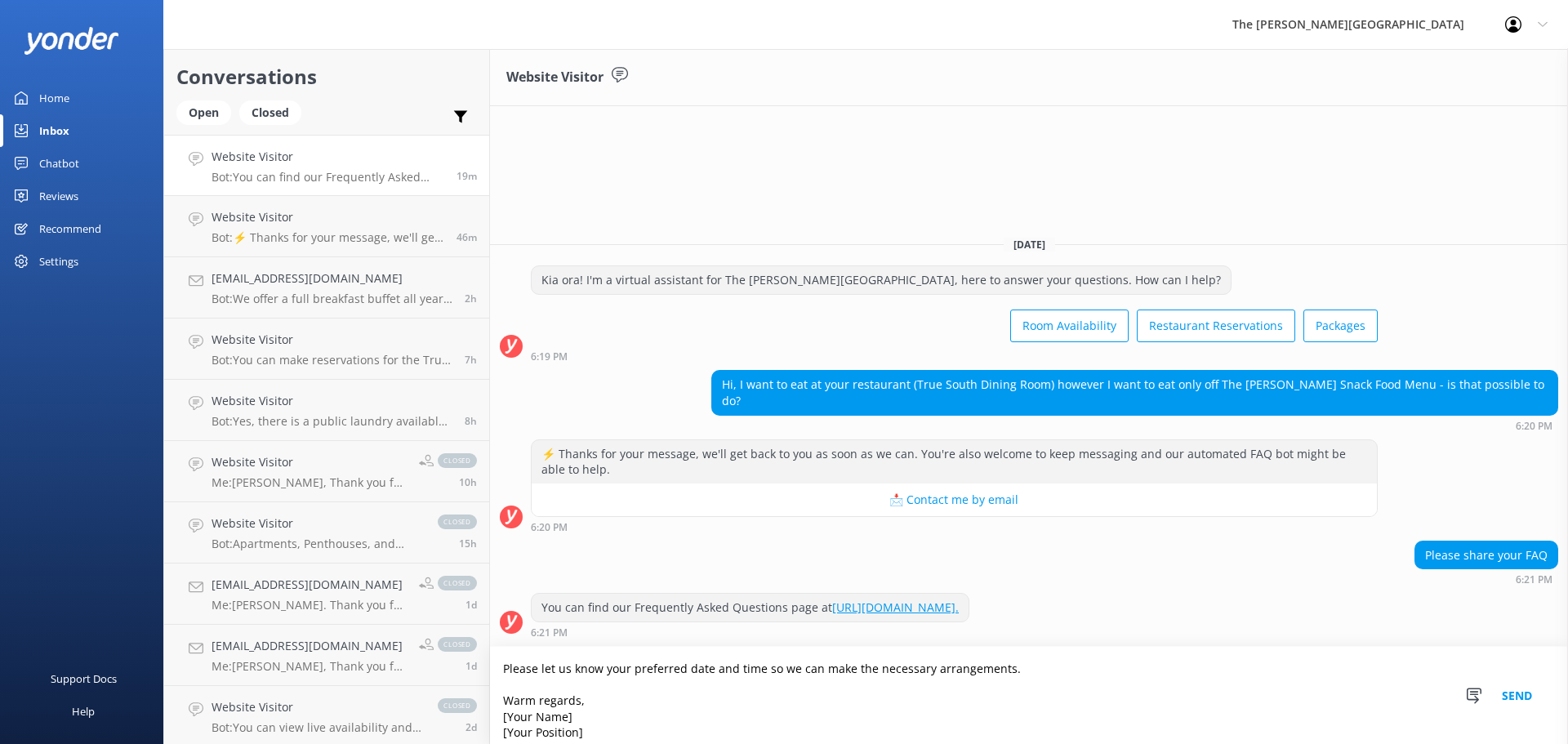
scroll to position [107, 0]
click at [583, 686] on textarea "Thank you for your interest in dining with us at True South Dining Room. While …" at bounding box center [1029, 695] width 1078 height 98
click at [576, 701] on textarea "Thank you for your interest in dining with us at True South Dining Room. While …" at bounding box center [1029, 695] width 1078 height 98
click at [586, 701] on textarea "Thank you for your interest in dining with us at True South Dining Room. While …" at bounding box center [1029, 695] width 1078 height 98
type textarea "Thank you for your interest in dining with us at True South Dining Room. While …"
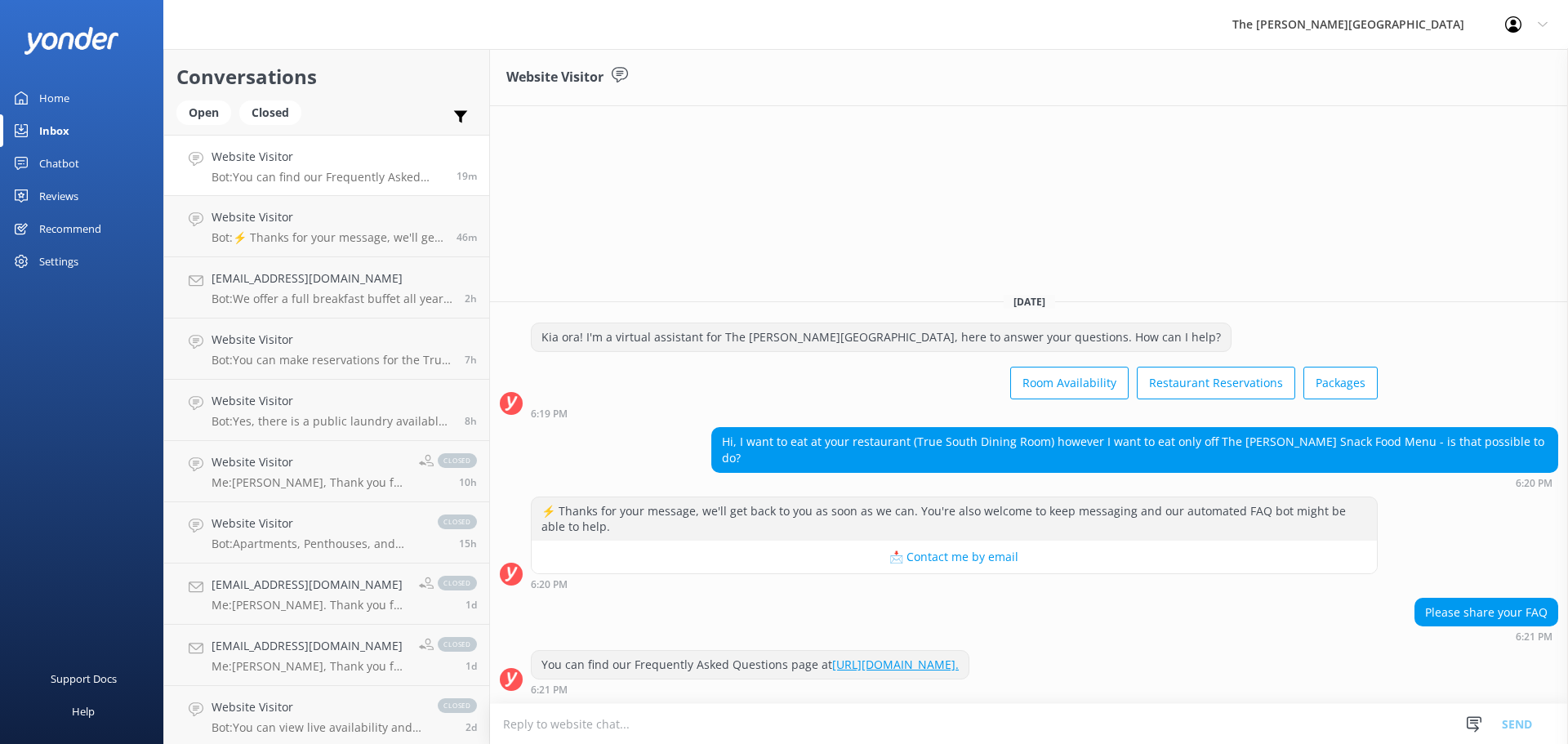
scroll to position [1, 0]
click at [590, 728] on textarea at bounding box center [1029, 724] width 1078 height 40
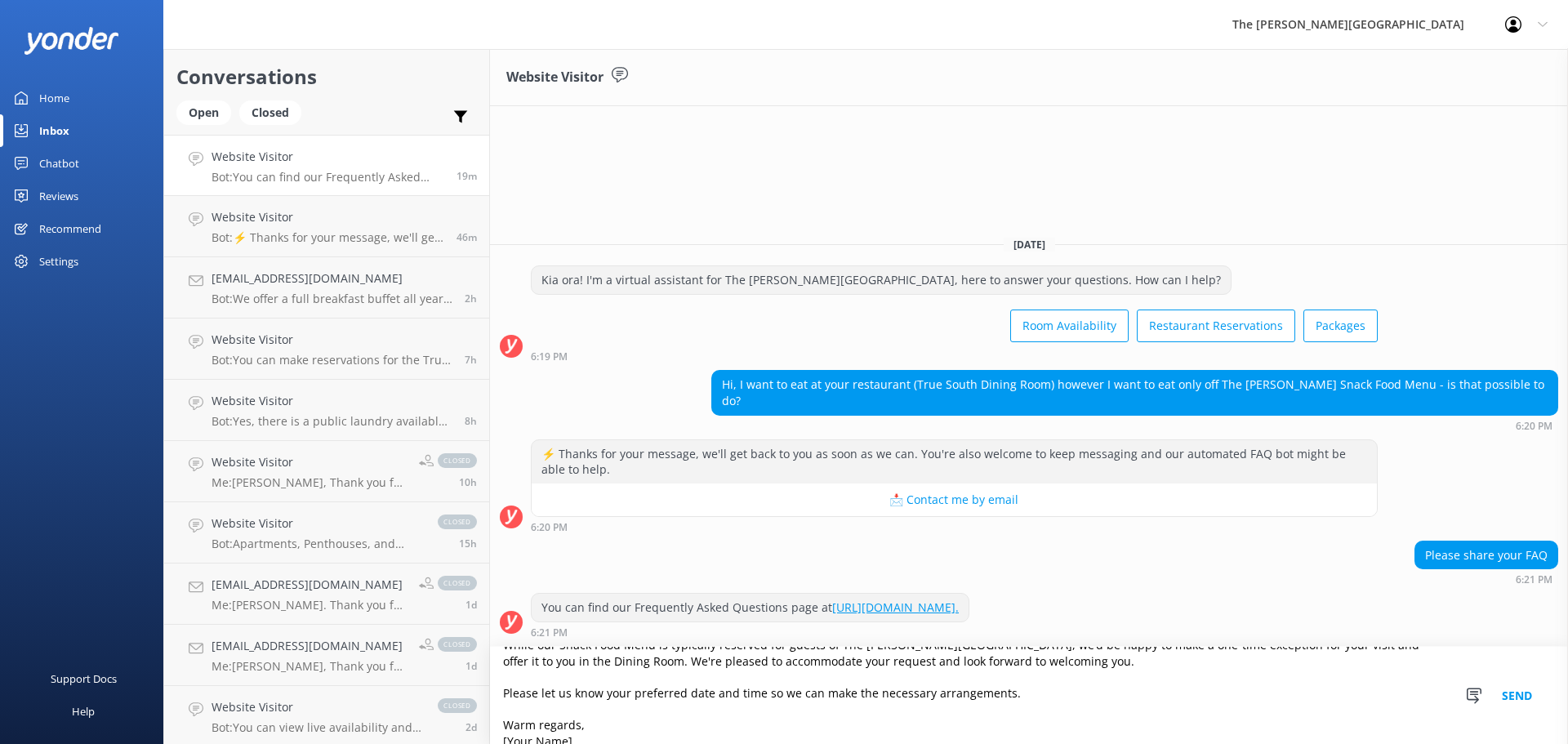
scroll to position [120, 0]
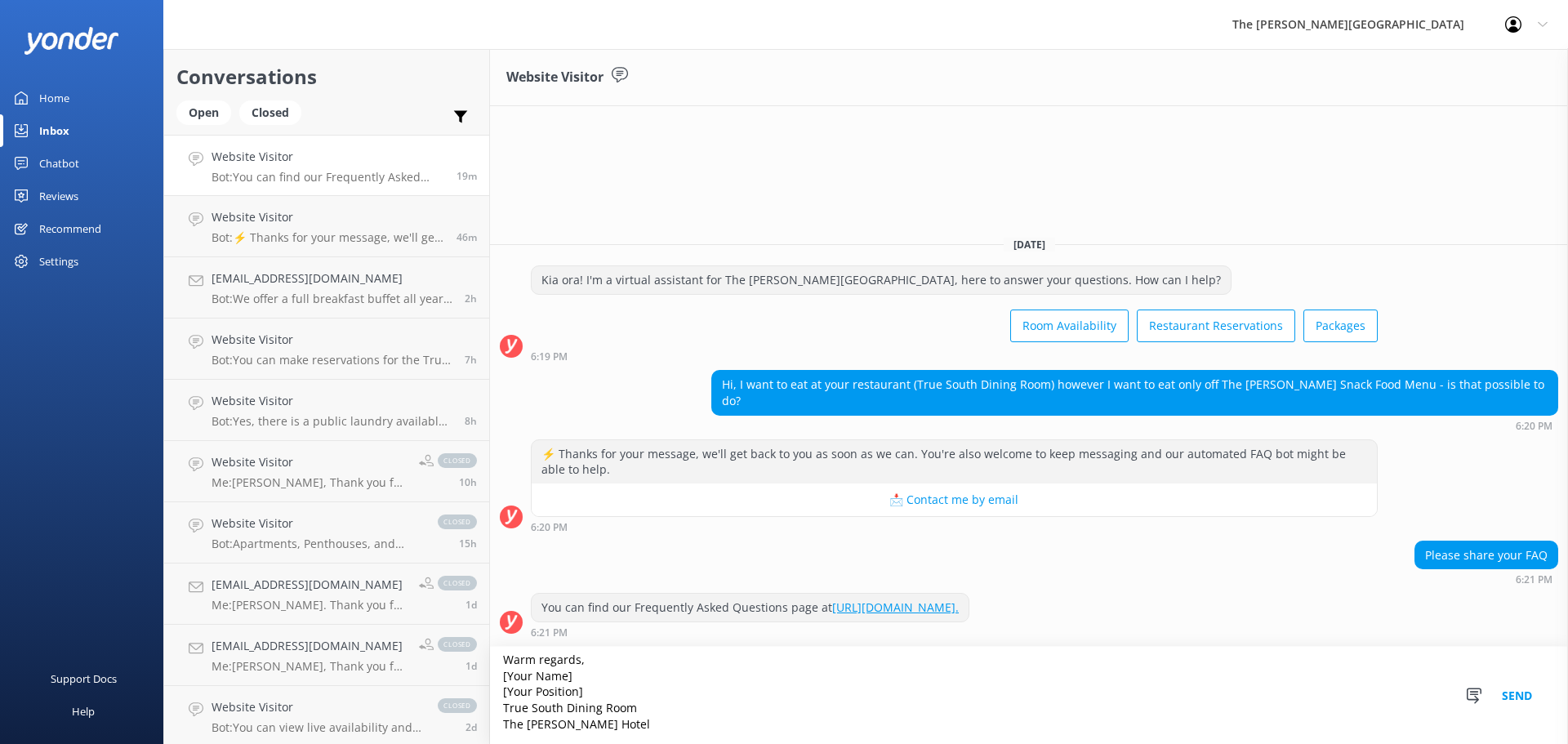
drag, startPoint x: 588, startPoint y: 677, endPoint x: 482, endPoint y: 679, distance: 106.0
click at [482, 679] on div "Conversations Open Closed Important Assigned to me Unassigned Website Visitor B…" at bounding box center [866, 396] width 1405 height 695
click at [580, 692] on textarea "Thank you for your interest in dining with us at True South Dining Room. While …" at bounding box center [1029, 695] width 1078 height 98
click at [572, 676] on textarea "Thank you for your interest in dining with us at True South Dining Room. While …" at bounding box center [1029, 695] width 1078 height 98
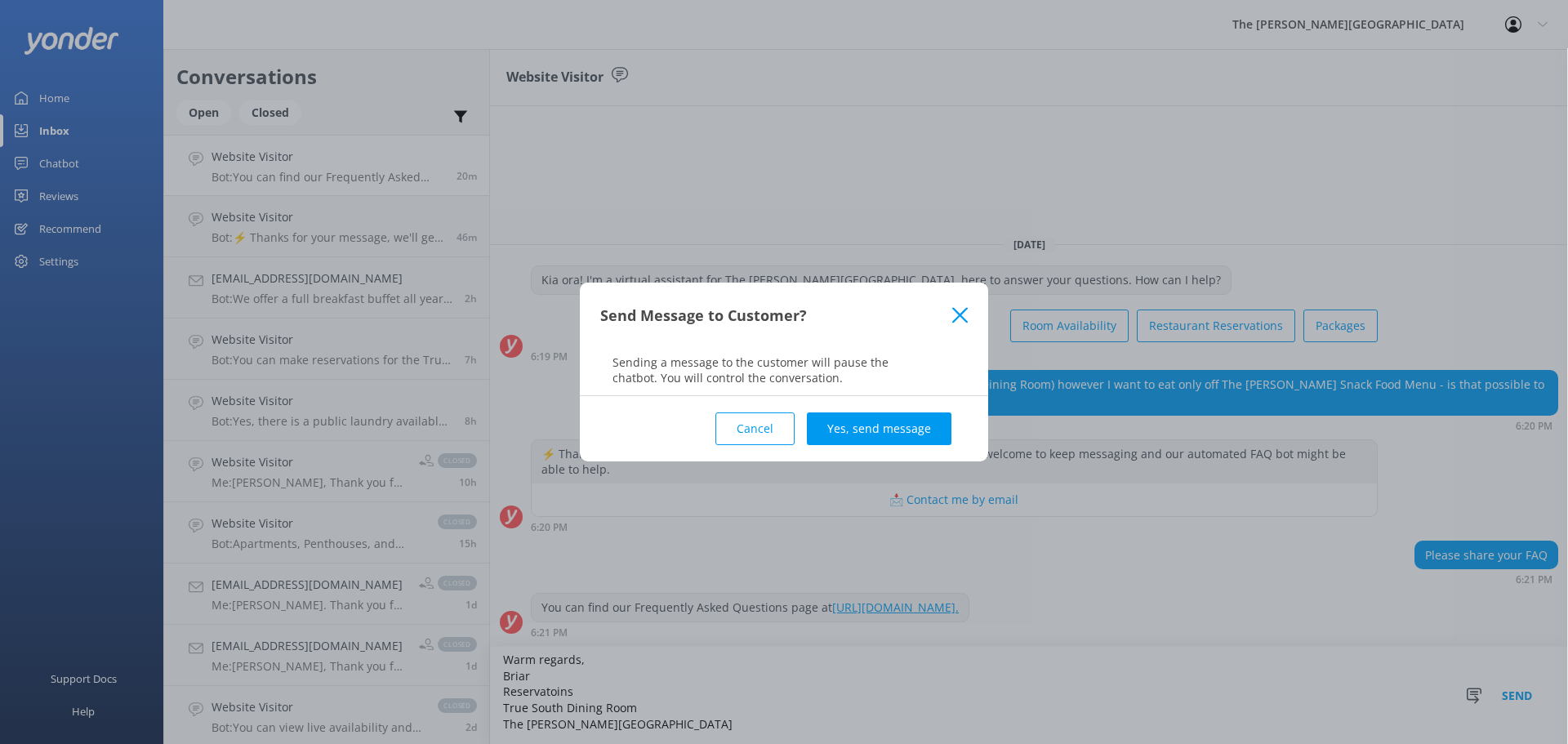
type textarea "Thank you for your interest in dining with us at True South Dining Room. While …"
click at [756, 426] on button "Cancel" at bounding box center [755, 428] width 80 height 33
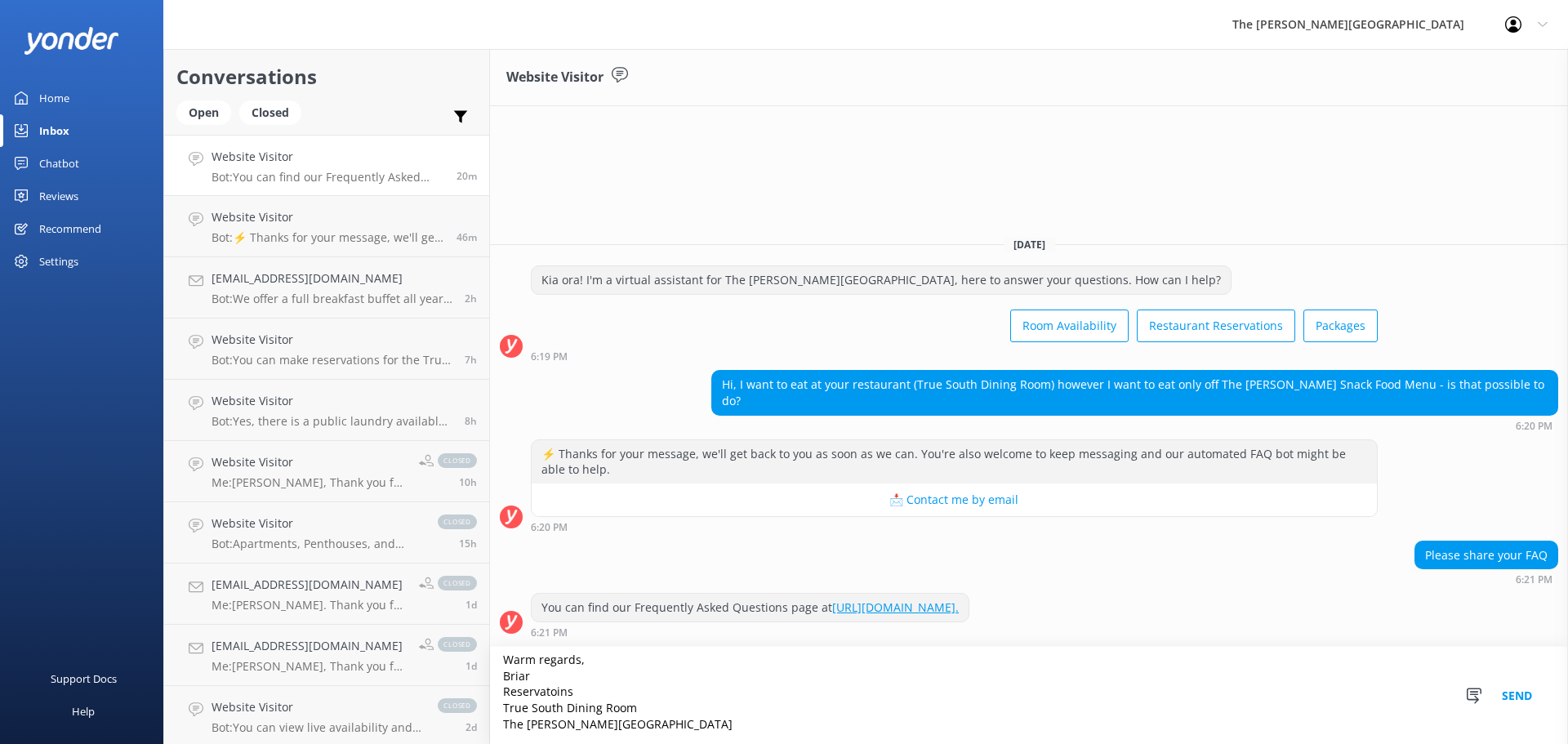
click at [530, 679] on textarea "Thank you for your interest in dining with us at True South Dining Room. While …" at bounding box center [1029, 695] width 1078 height 98
click at [771, 700] on textarea "Thank you for your interest in dining with us at True South Dining Room. While …" at bounding box center [1029, 695] width 1078 height 98
click at [544, 692] on textarea "Thank you for your interest in dining with us at True South Dining Room. While …" at bounding box center [1029, 695] width 1078 height 98
drag, startPoint x: 629, startPoint y: 706, endPoint x: 500, endPoint y: 706, distance: 129.0
click at [500, 706] on textarea "Thank you for your interest in dining with us at True South Dining Room. While …" at bounding box center [1029, 695] width 1078 height 98
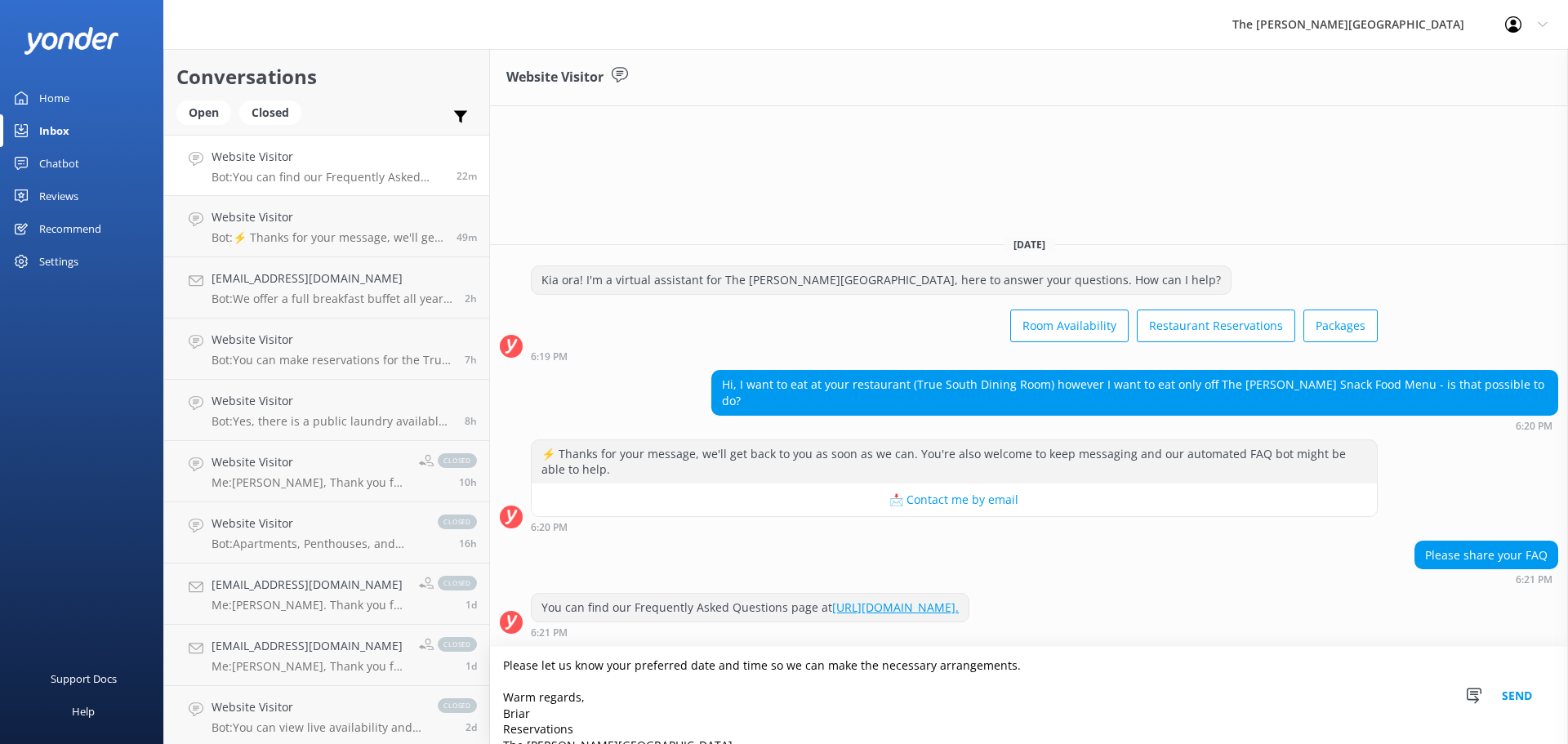
scroll to position [0, 0]
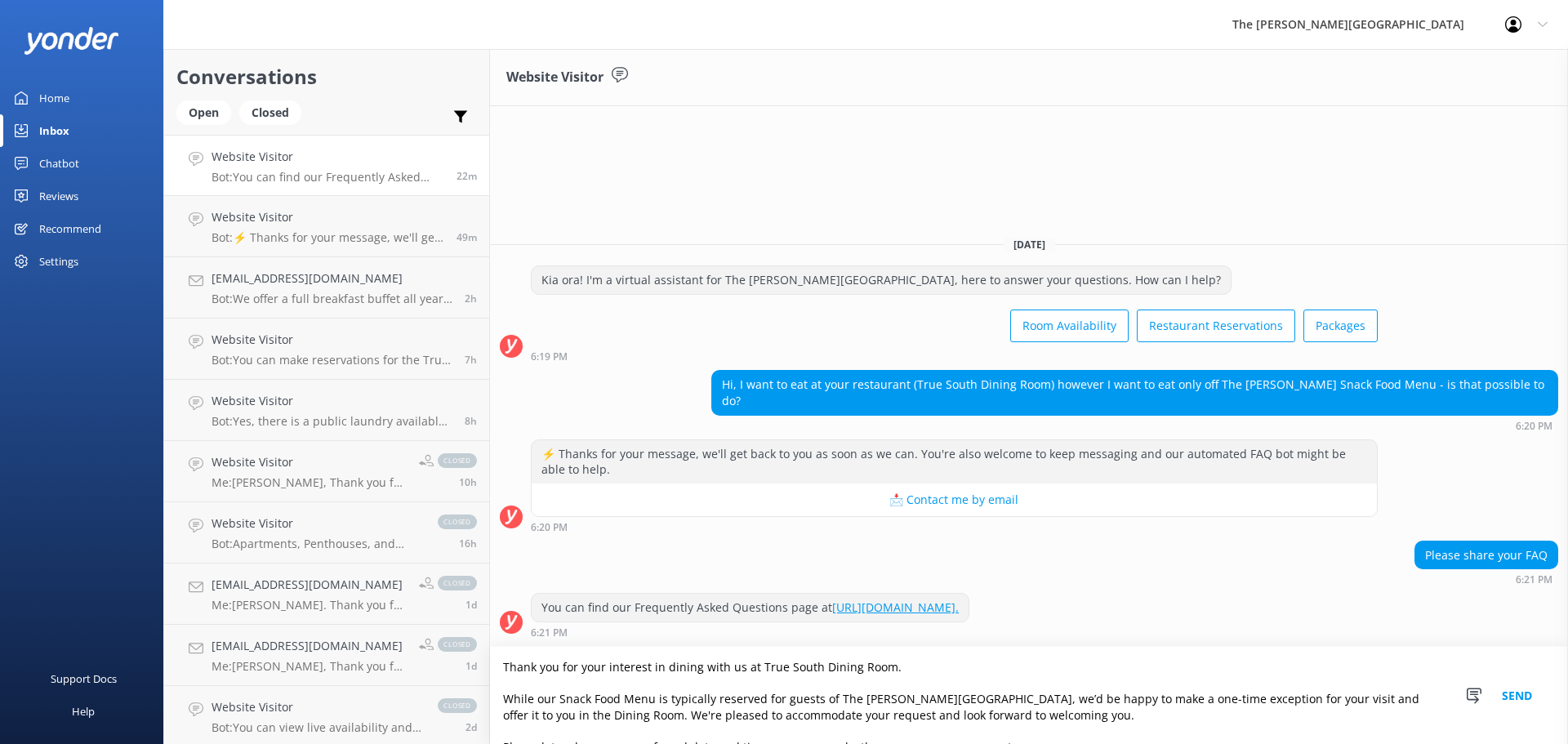
click at [1114, 697] on textarea "Thank you for your interest in dining with us at True South Dining Room. While …" at bounding box center [1029, 695] width 1078 height 98
click at [980, 713] on textarea "Thank you for your interest in dining with us at True South Dining Room. While …" at bounding box center [1029, 695] width 1078 height 98
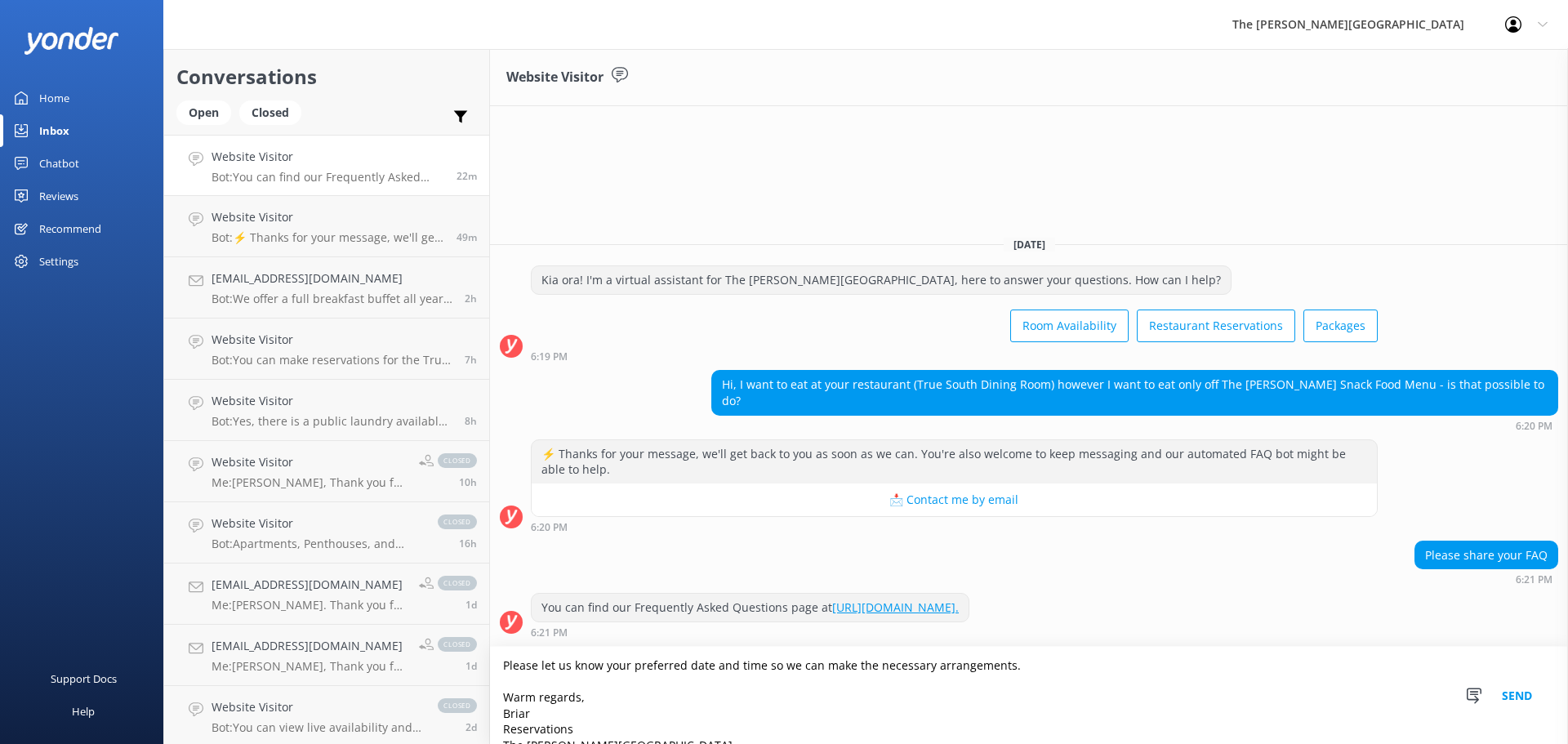
scroll to position [104, 0]
click at [513, 708] on textarea "Thank you for your interest in dining with us at True South Dining Room. While …" at bounding box center [1029, 695] width 1078 height 98
click at [513, 707] on textarea "Thank you for your interest in dining with us at True South Dining Room. While …" at bounding box center [1029, 695] width 1078 height 98
type textarea "Thank you for your interest in dining with us at True South Dining Room. While …"
drag, startPoint x: 513, startPoint y: 707, endPoint x: 1115, endPoint y: 624, distance: 607.7
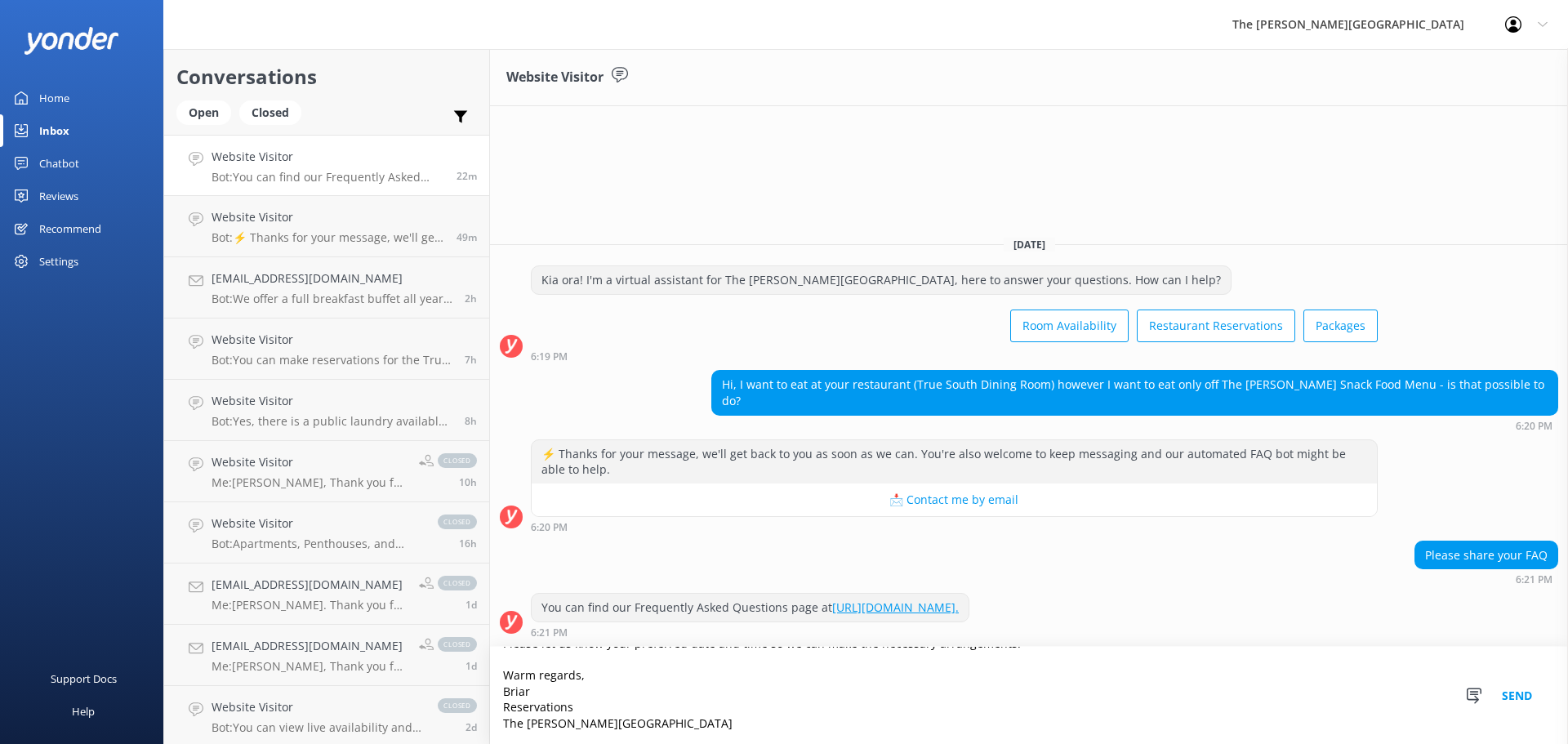
click at [1119, 622] on div "You can find our Frequently Asked Questions page at [URL][DOMAIN_NAME]. 6:21 PM" at bounding box center [1029, 615] width 1078 height 45
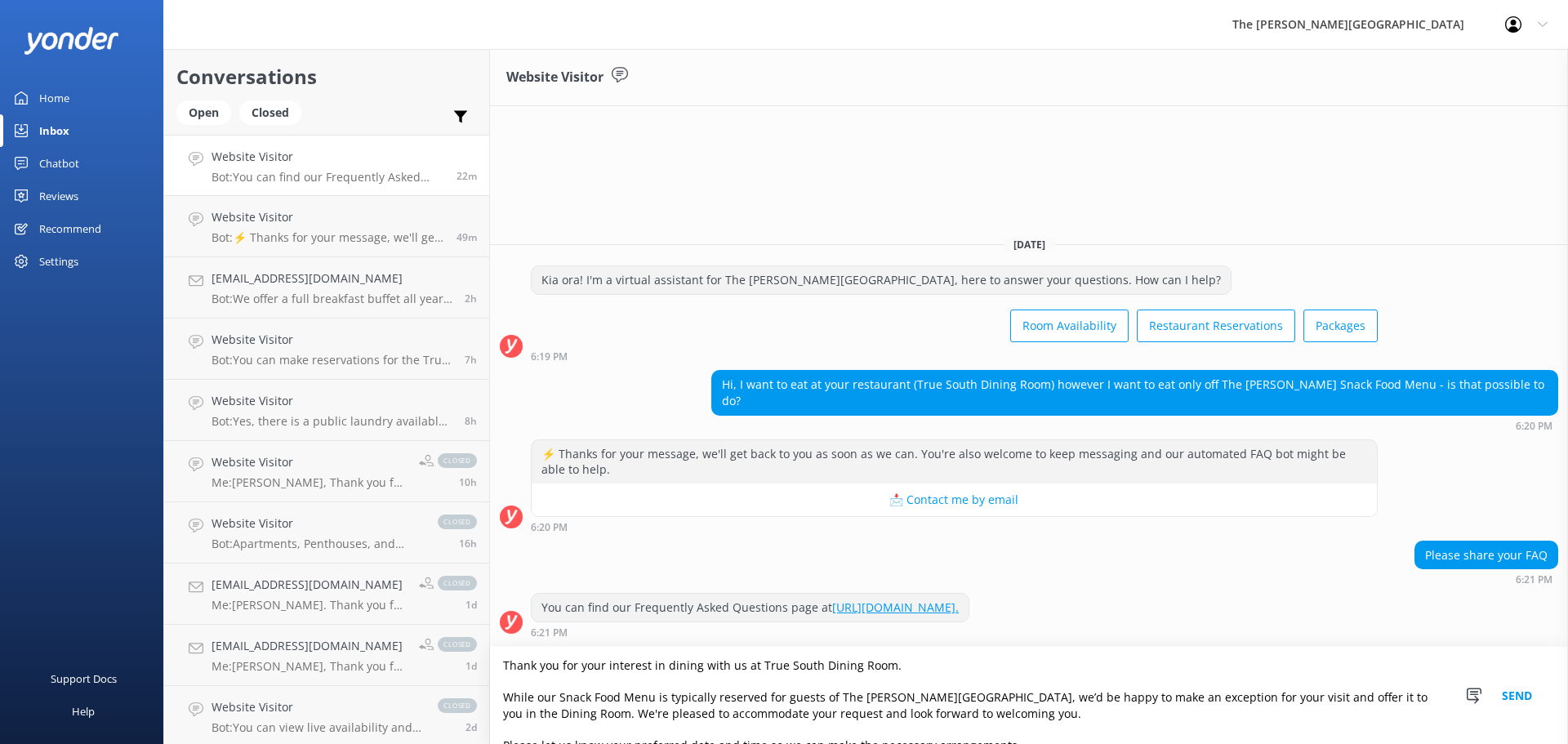
scroll to position [0, 0]
click at [252, 487] on p "Me: [PERSON_NAME], Thank you for your message. The water in all units is comple…" at bounding box center [309, 482] width 195 height 15
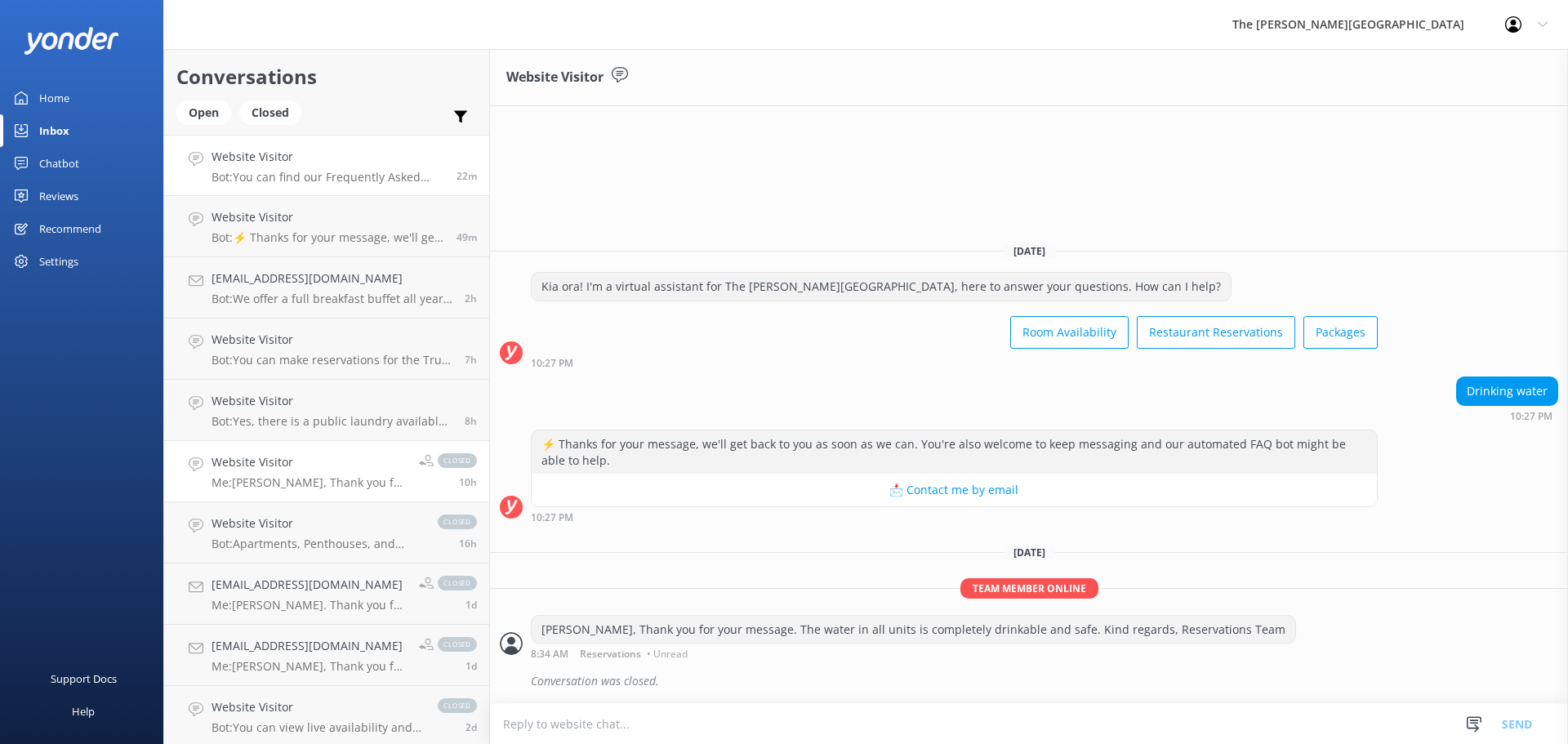
click at [342, 156] on h4 "Website Visitor" at bounding box center [328, 156] width 233 height 18
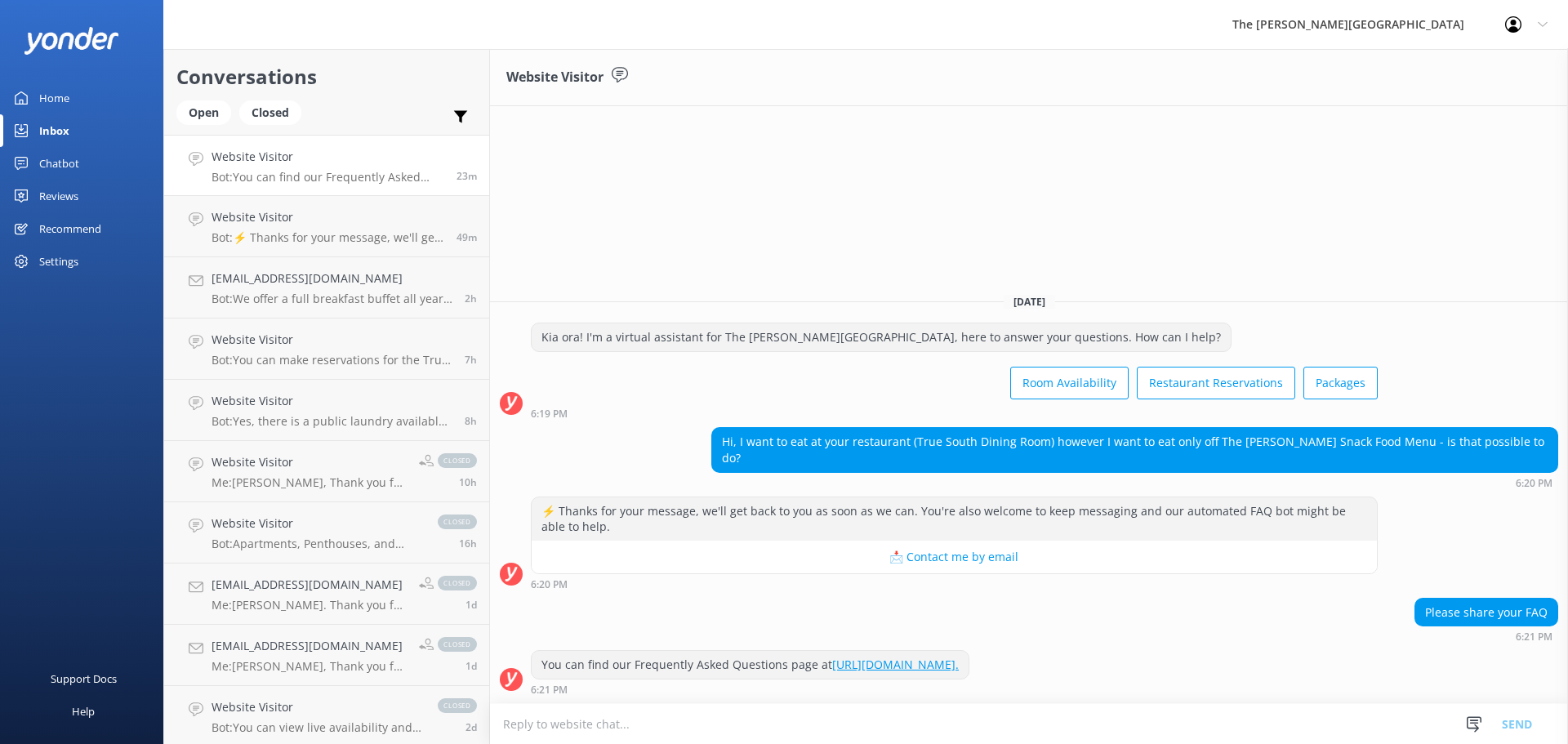
click at [734, 738] on textarea at bounding box center [1029, 724] width 1078 height 40
click at [575, 707] on textarea at bounding box center [1029, 724] width 1078 height 40
click at [661, 729] on textarea at bounding box center [1029, 724] width 1078 height 40
click at [556, 728] on textarea at bounding box center [1029, 724] width 1078 height 40
paste textarea "Thank you for your interest in dining with us at True South Dining Room. While …"
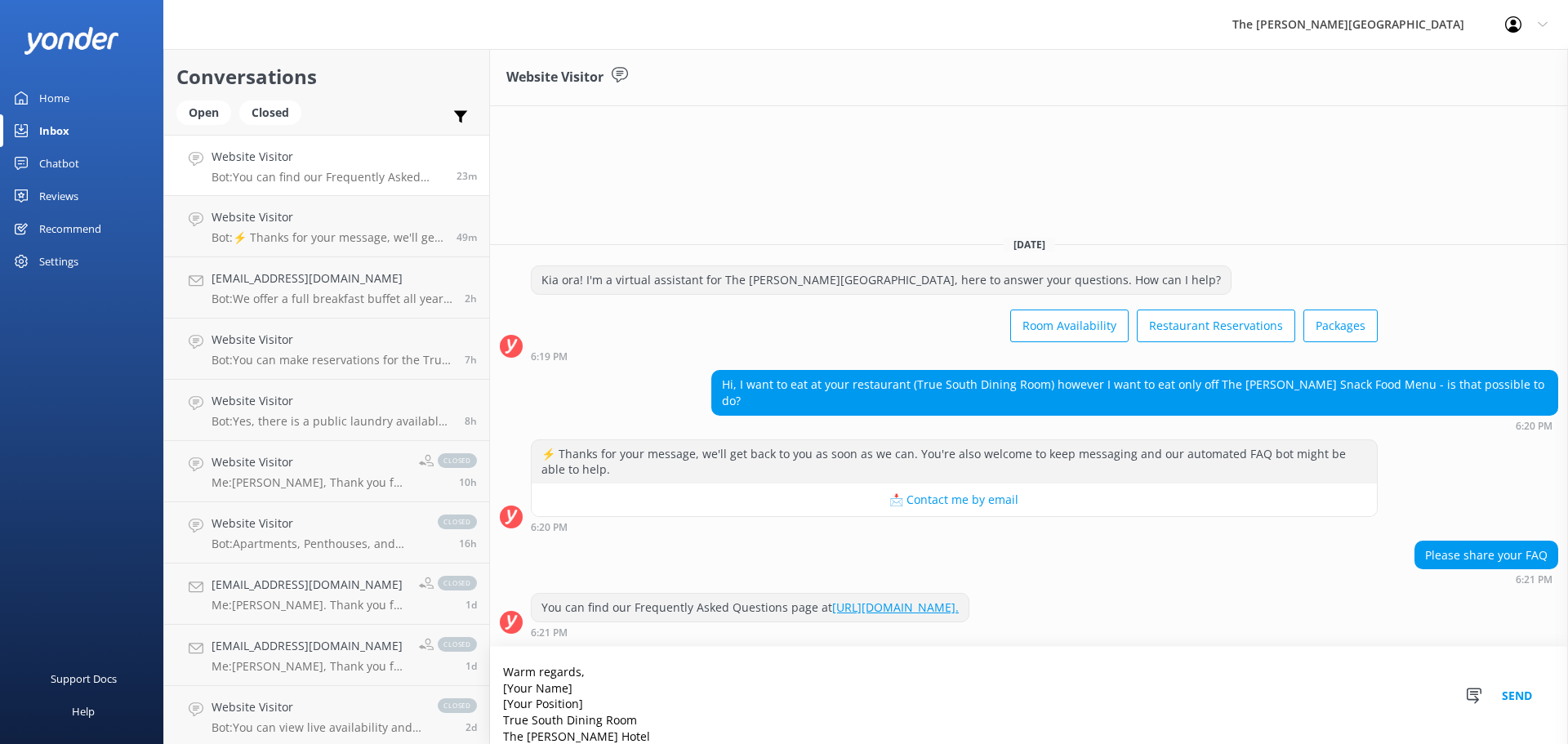
scroll to position [120, 0]
drag, startPoint x: 574, startPoint y: 674, endPoint x: 490, endPoint y: 685, distance: 84.7
click at [490, 685] on textarea "Thank you for your interest in dining with us at True South Dining Room. While …" at bounding box center [1029, 695] width 1078 height 98
click at [597, 678] on textarea "Thank you for your interest in dining with us at True South Dining Room. While …" at bounding box center [1029, 695] width 1078 height 98
drag, startPoint x: 604, startPoint y: 679, endPoint x: 502, endPoint y: 677, distance: 102.0
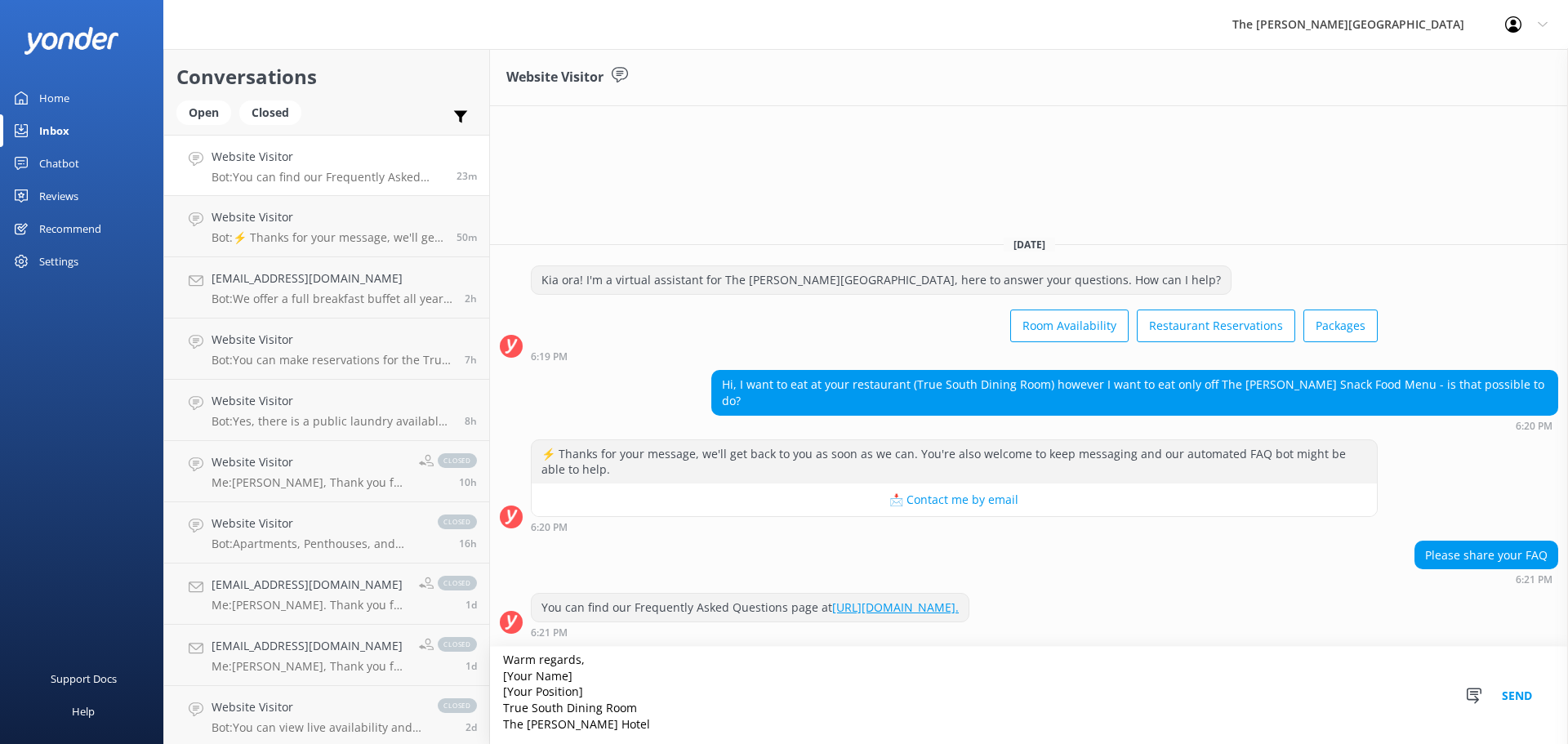
click at [502, 677] on textarea "Thank you for your interest in dining with us at True South Dining Room. While …" at bounding box center [1029, 695] width 1078 height 98
drag, startPoint x: 581, startPoint y: 690, endPoint x: 504, endPoint y: 693, distance: 77.1
click at [504, 693] on textarea "Thank you for your interest in dining with us at True South Dining Room. While …" at bounding box center [1029, 695] width 1078 height 98
drag, startPoint x: 538, startPoint y: 683, endPoint x: 538, endPoint y: 692, distance: 9.0
drag, startPoint x: 669, startPoint y: 702, endPoint x: 499, endPoint y: 711, distance: 170.2
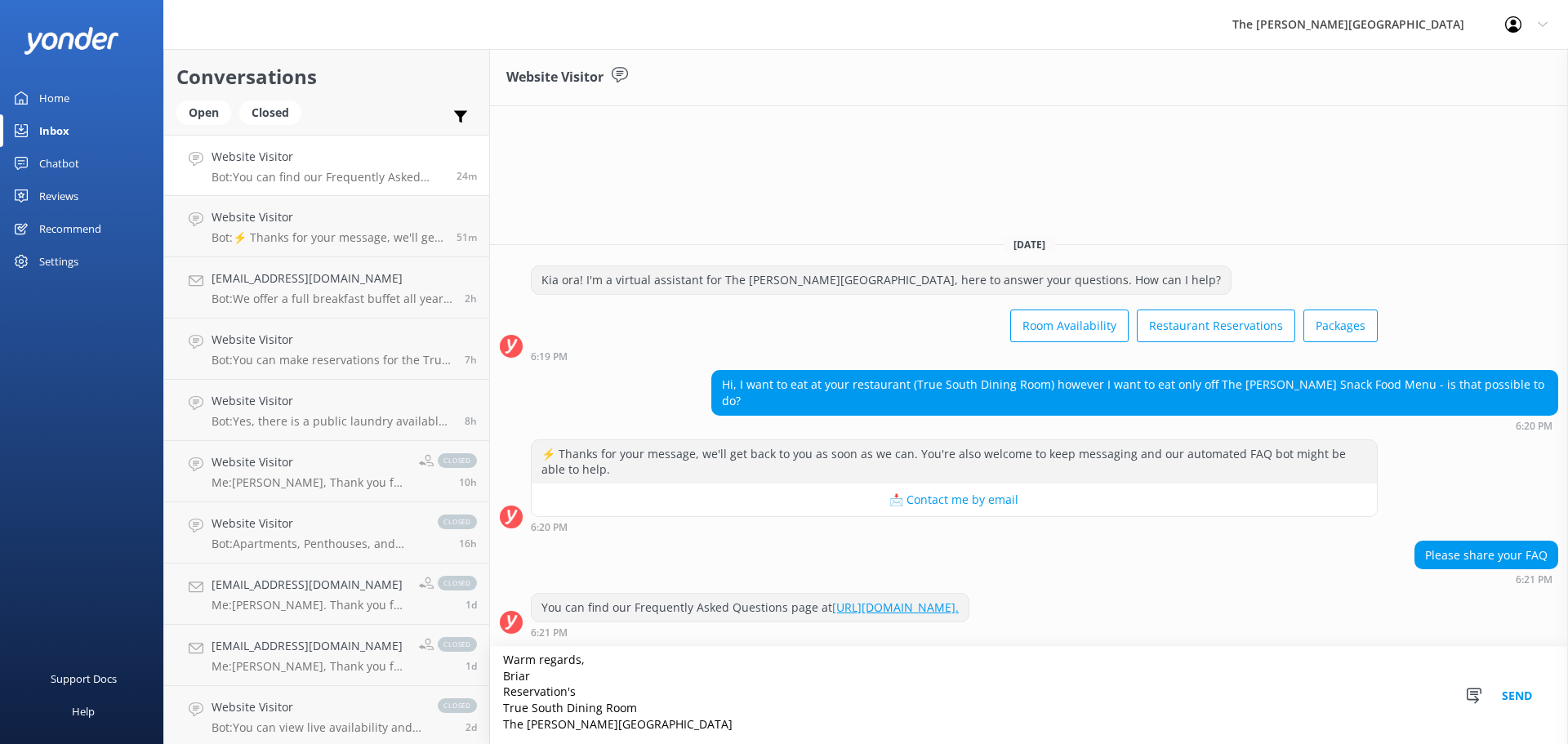
click at [499, 711] on textarea "Thank you for your interest in dining with us at True South Dining Room. While …" at bounding box center [1029, 695] width 1078 height 98
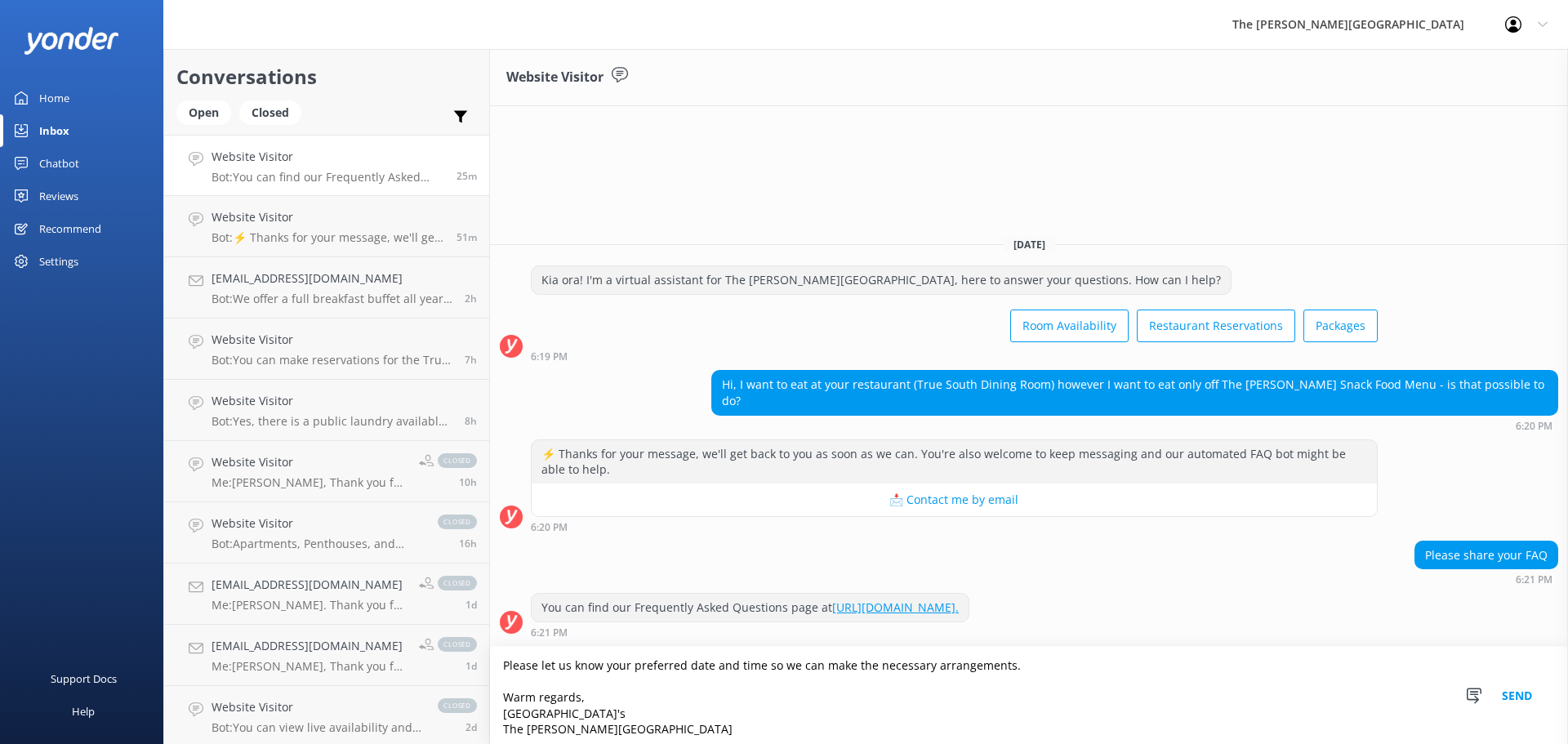
scroll to position [104, 0]
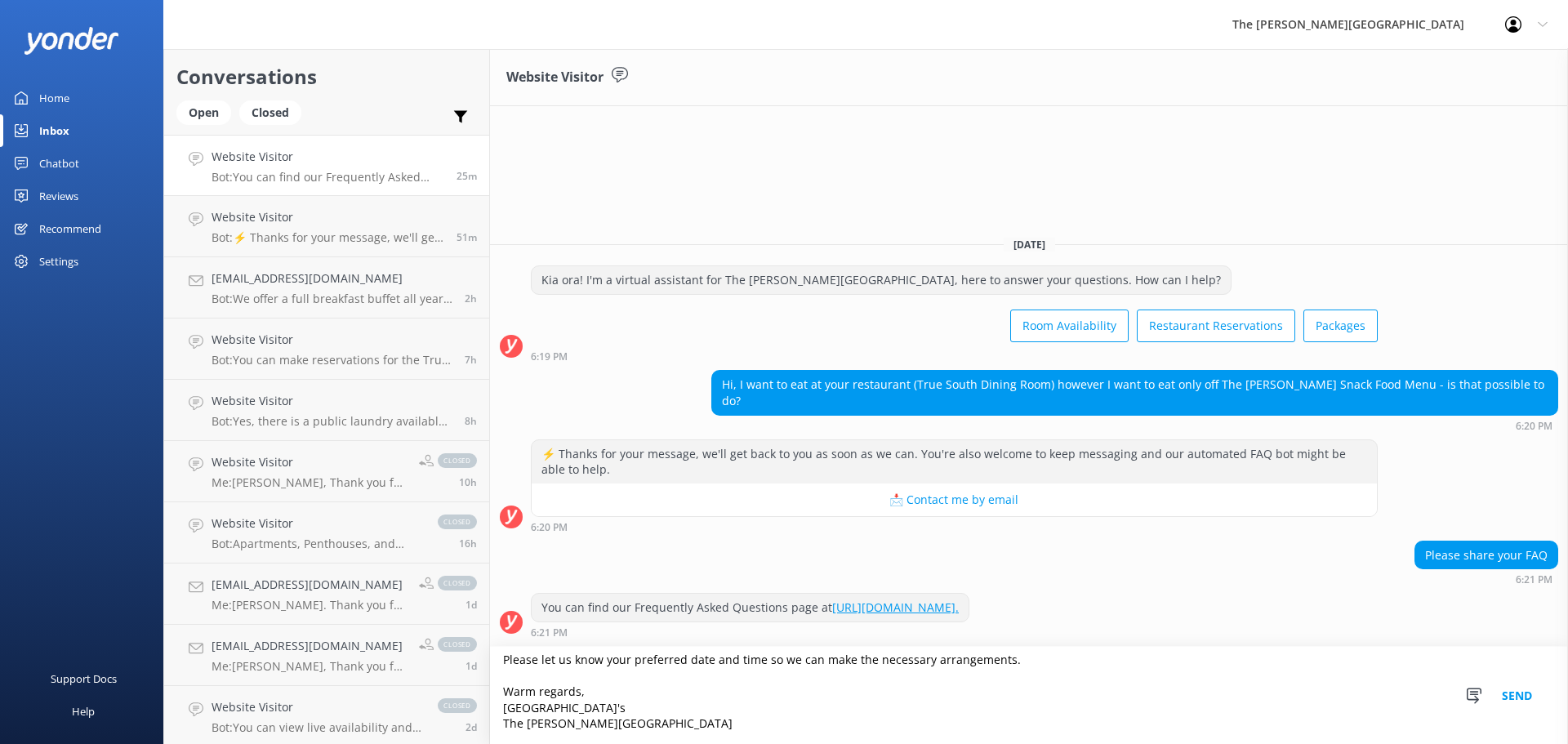
type textarea "Thank you for your interest in dining with us at True South Dining Room. While …"
click at [1511, 689] on button "Send" at bounding box center [1517, 695] width 62 height 98
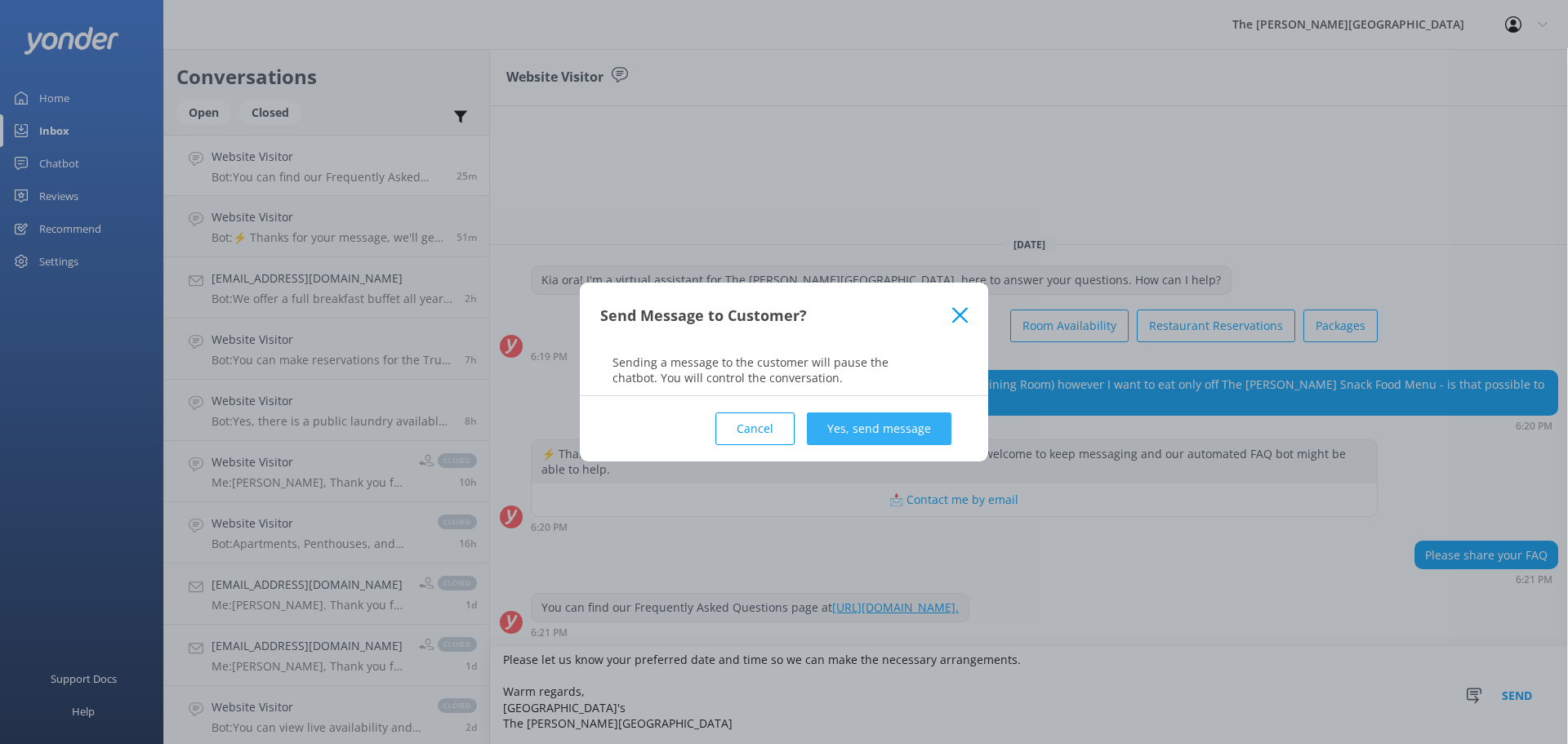
click at [868, 433] on button "Yes, send message" at bounding box center [879, 428] width 144 height 33
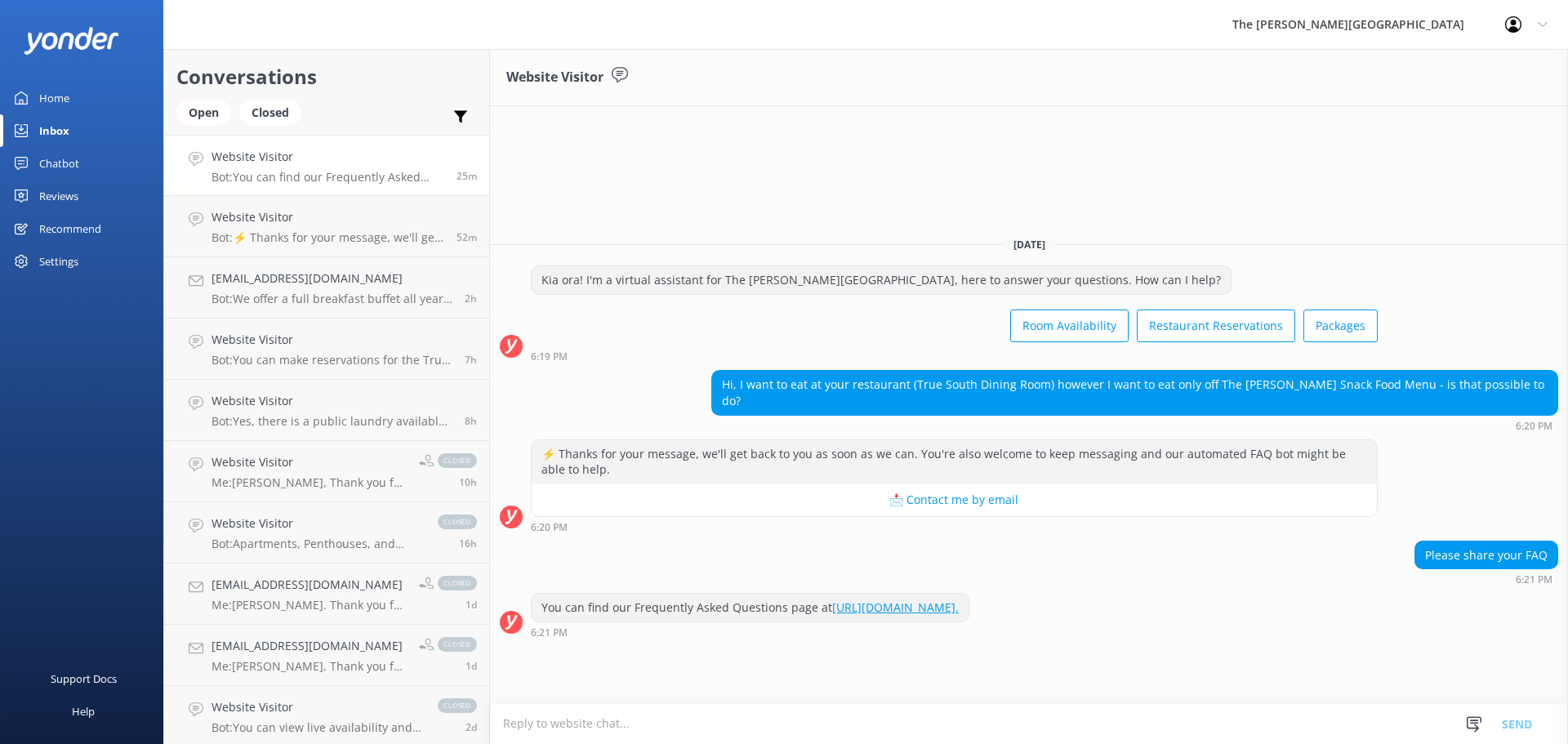
scroll to position [76, 0]
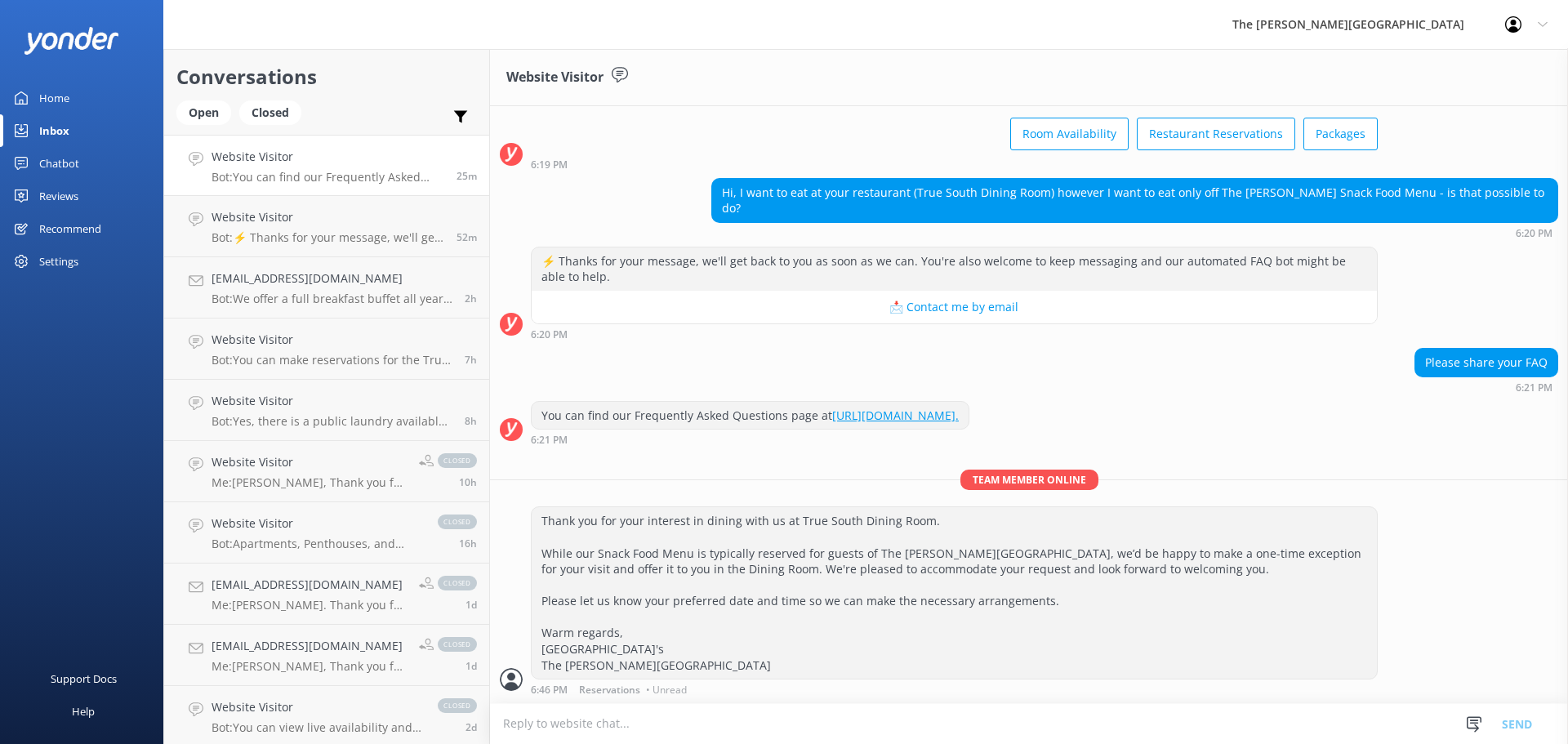
click at [346, 184] on link "Website Visitor Bot: You can find our Frequently Asked Questions page at [URL][…" at bounding box center [327, 165] width 325 height 62
click at [361, 204] on link "Website Visitor Bot: ⚡ Thanks for your message, we'll get back to you as soon a…" at bounding box center [327, 227] width 325 height 62
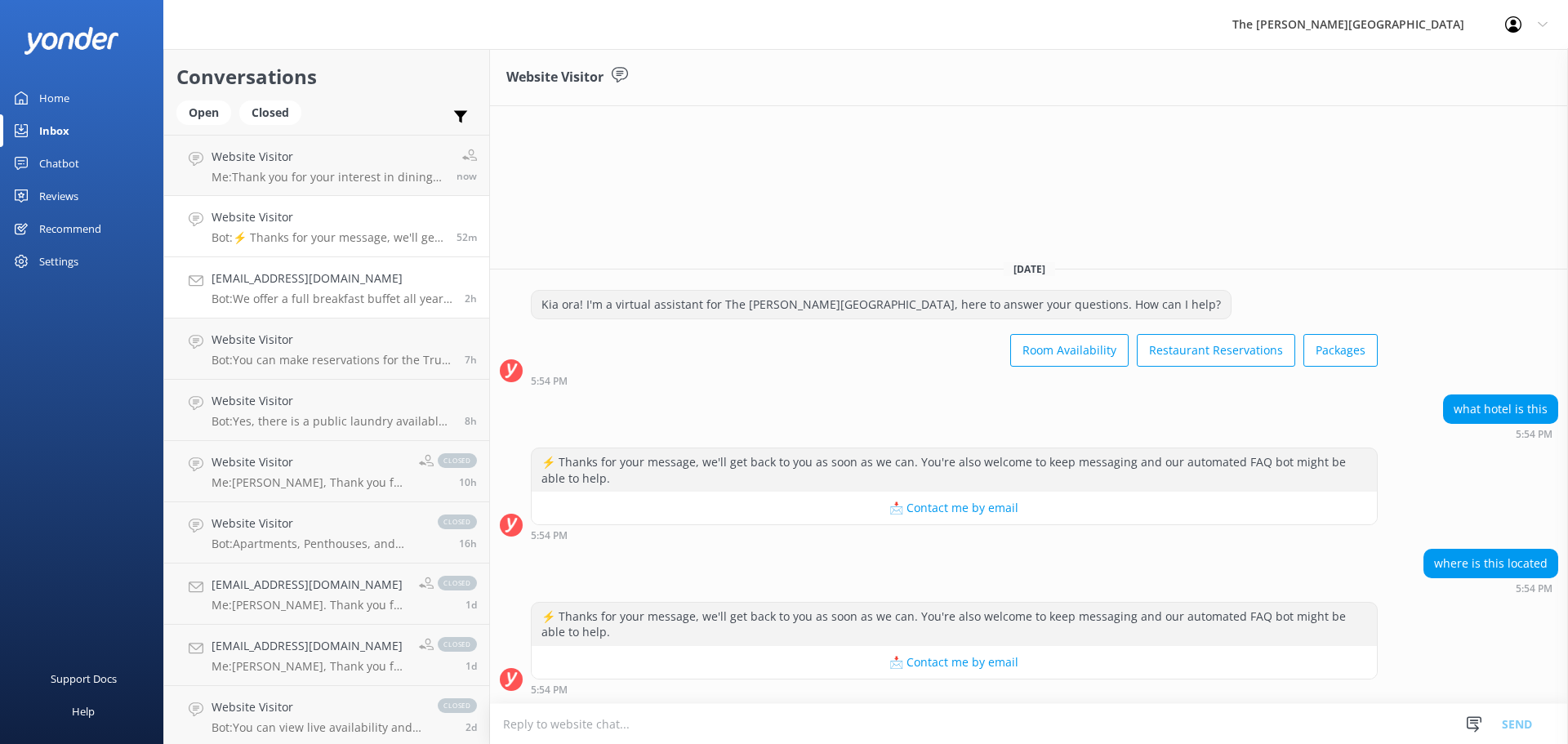
click at [360, 280] on h4 "[EMAIL_ADDRESS][DOMAIN_NAME]" at bounding box center [332, 279] width 241 height 18
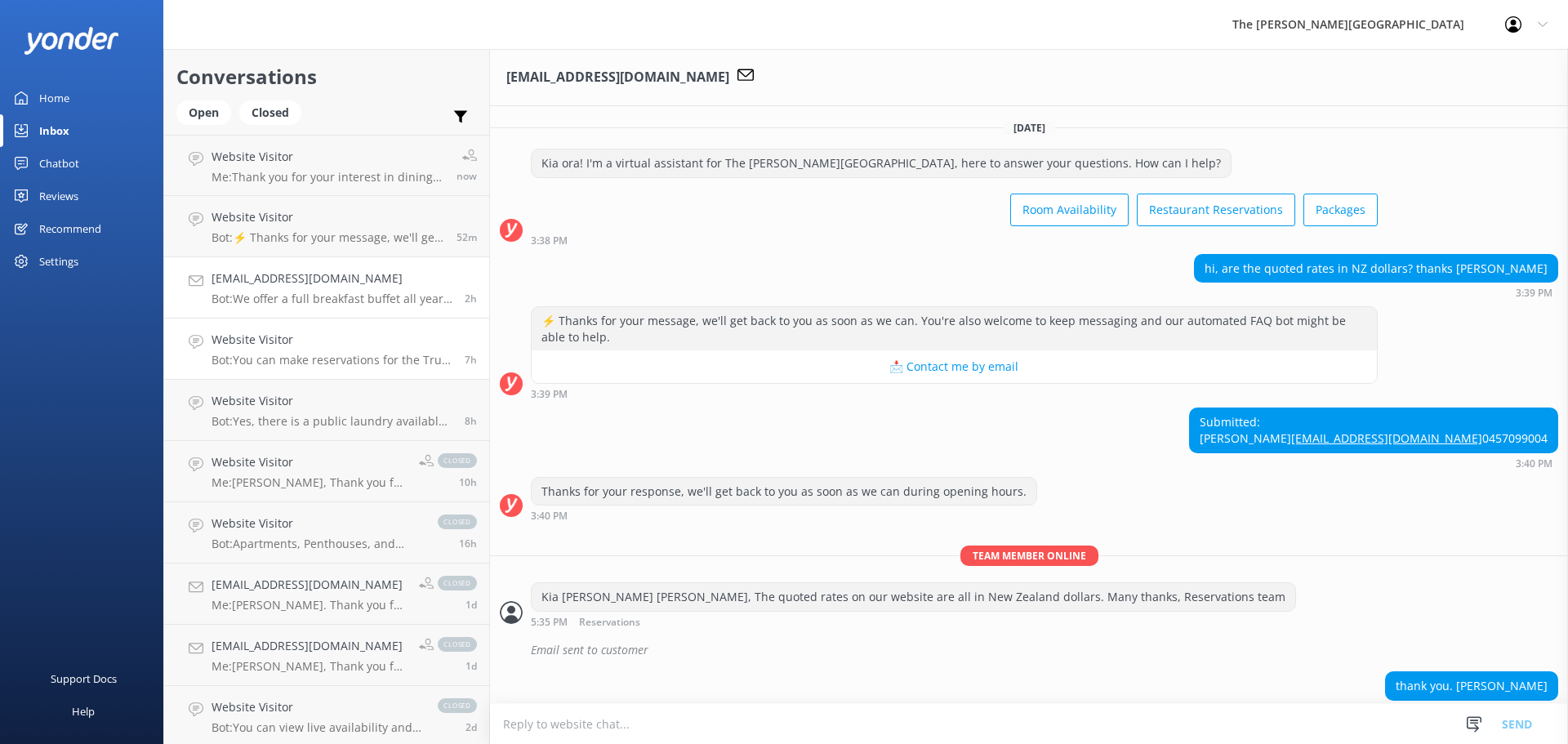
scroll to position [253, 0]
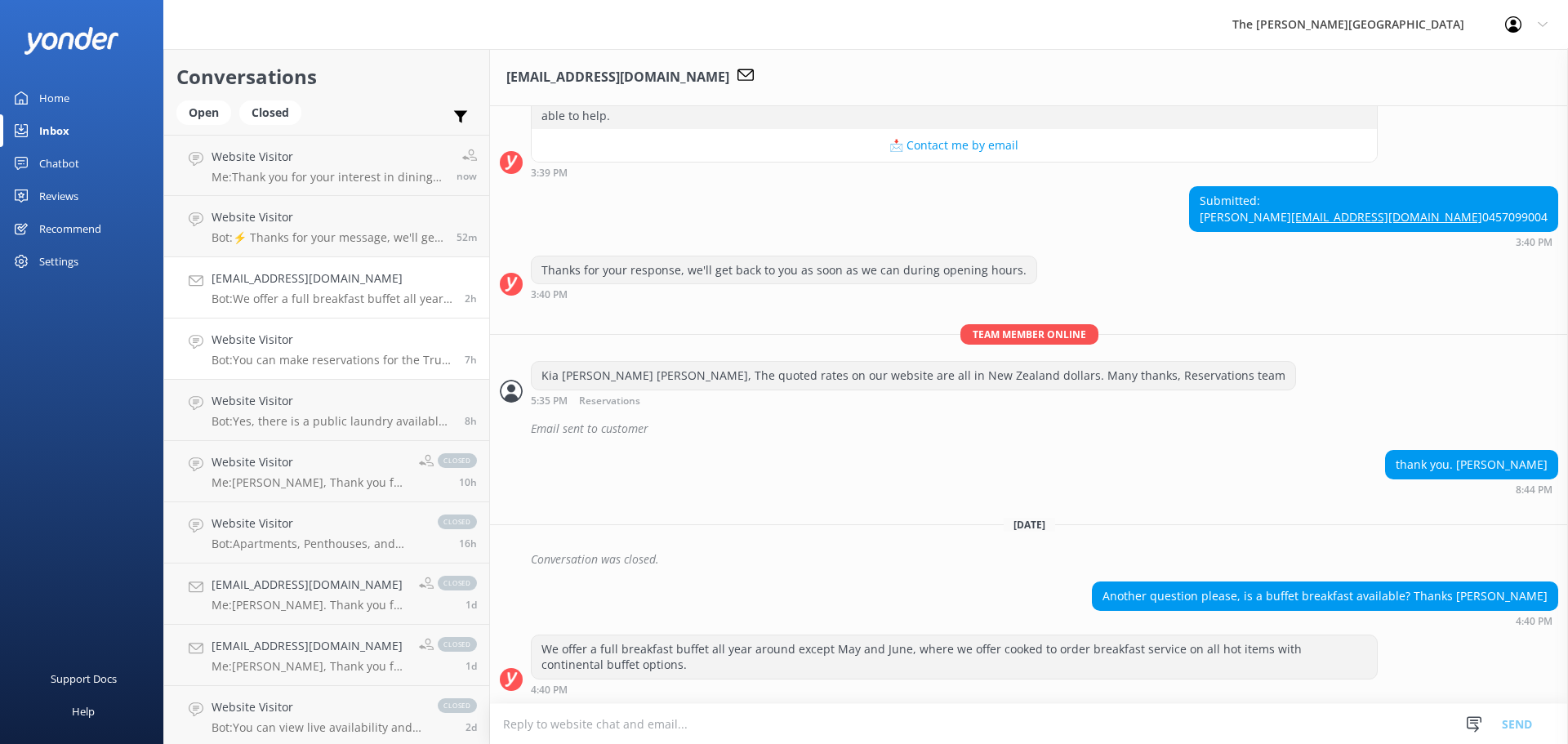
click at [357, 336] on h4 "Website Visitor" at bounding box center [332, 340] width 241 height 18
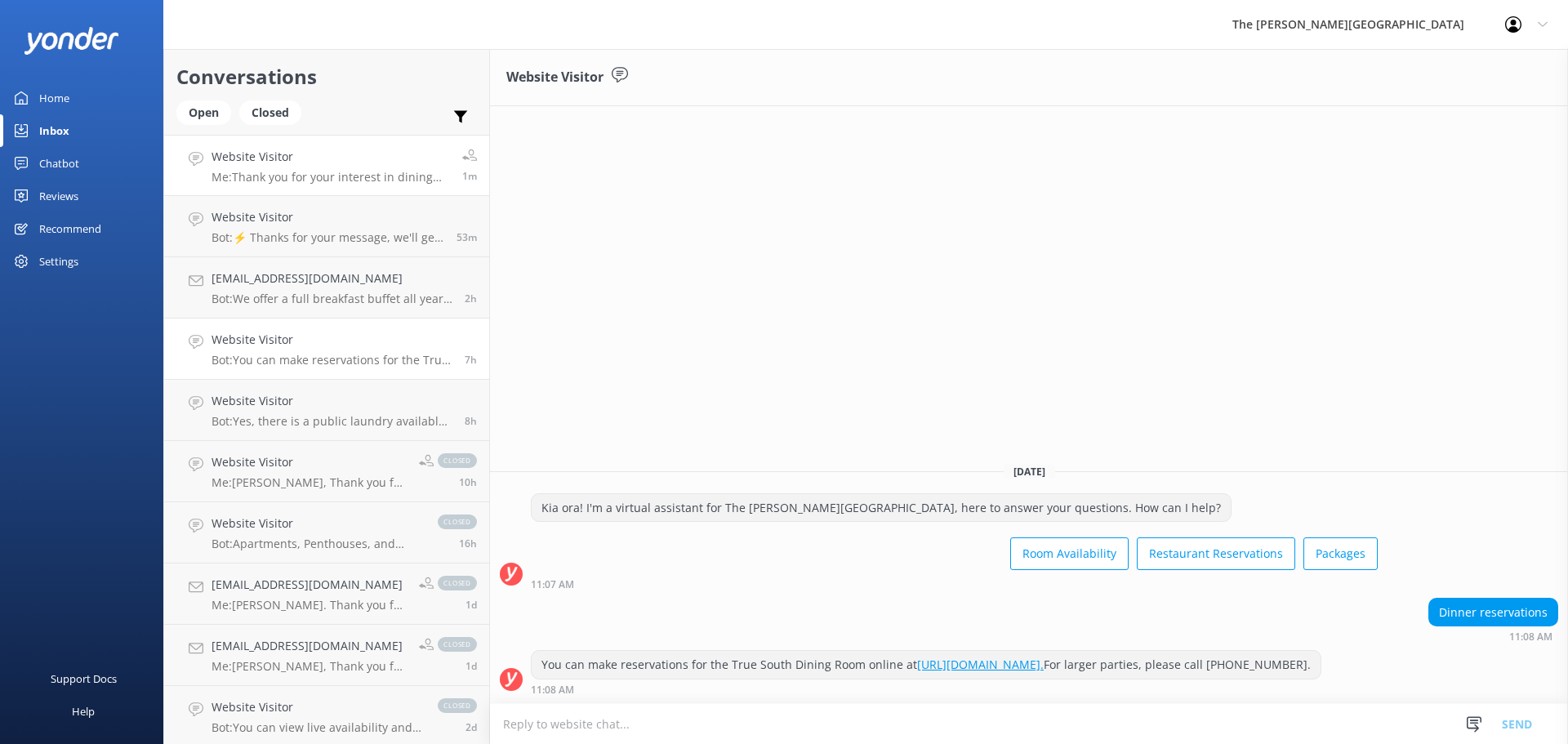
click at [221, 170] on p "Me: Thank you for your interest in dining with us at True South Dining Room. Wh…" at bounding box center [330, 177] width 238 height 15
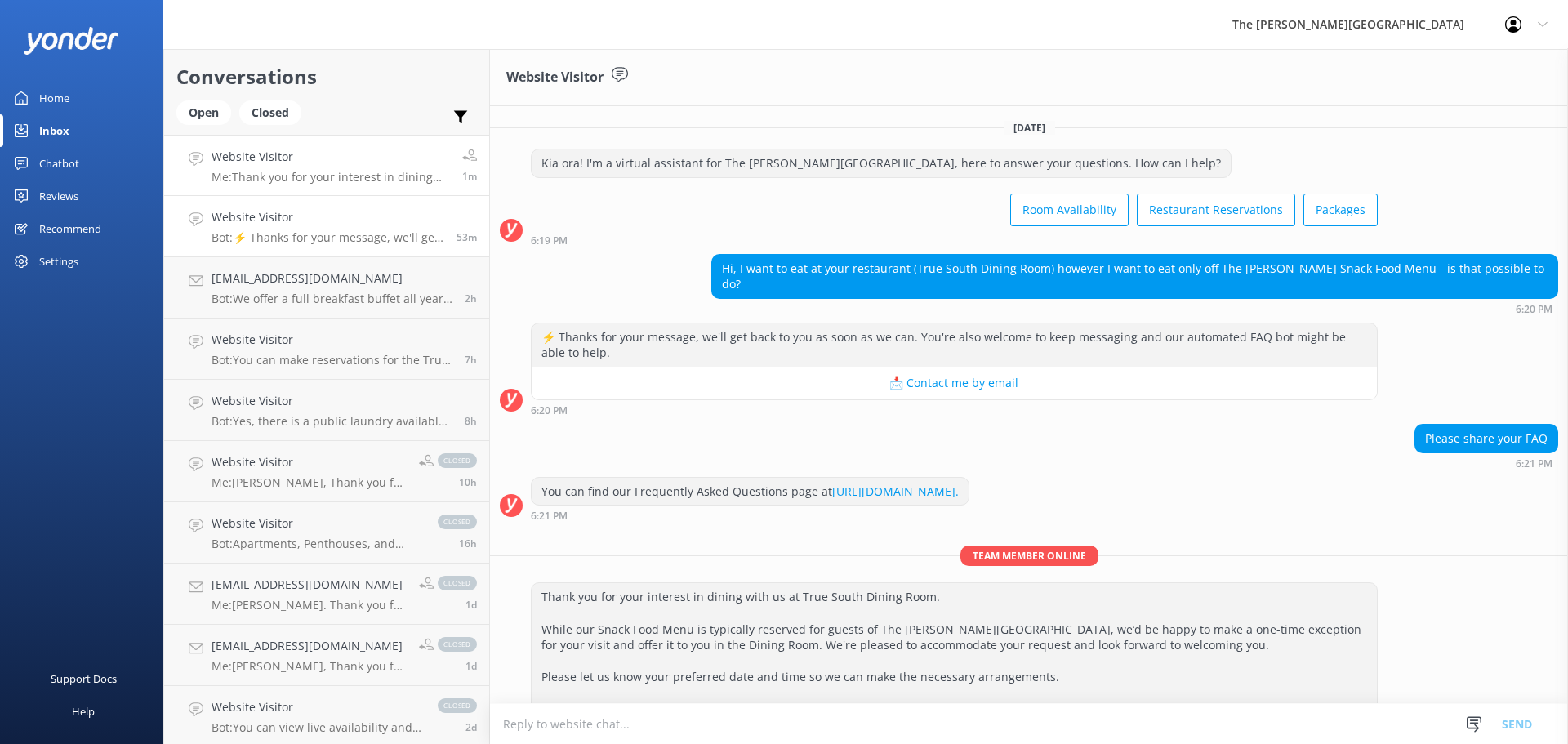
click at [241, 229] on div "Website Visitor Bot: ⚡ Thanks for your message, we'll get back to you as soon a…" at bounding box center [328, 226] width 233 height 36
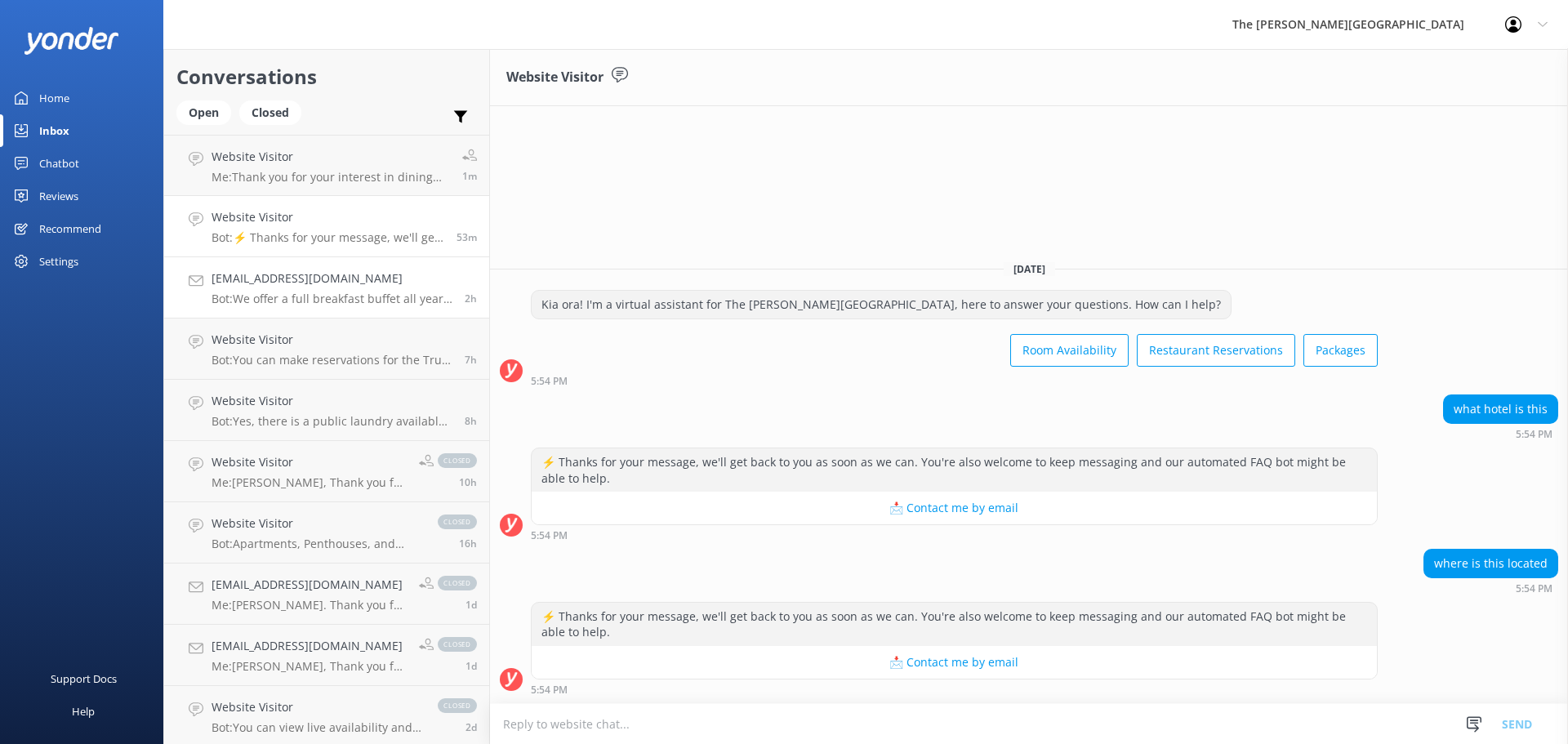
click at [244, 287] on h4 "[EMAIL_ADDRESS][DOMAIN_NAME]" at bounding box center [332, 279] width 241 height 18
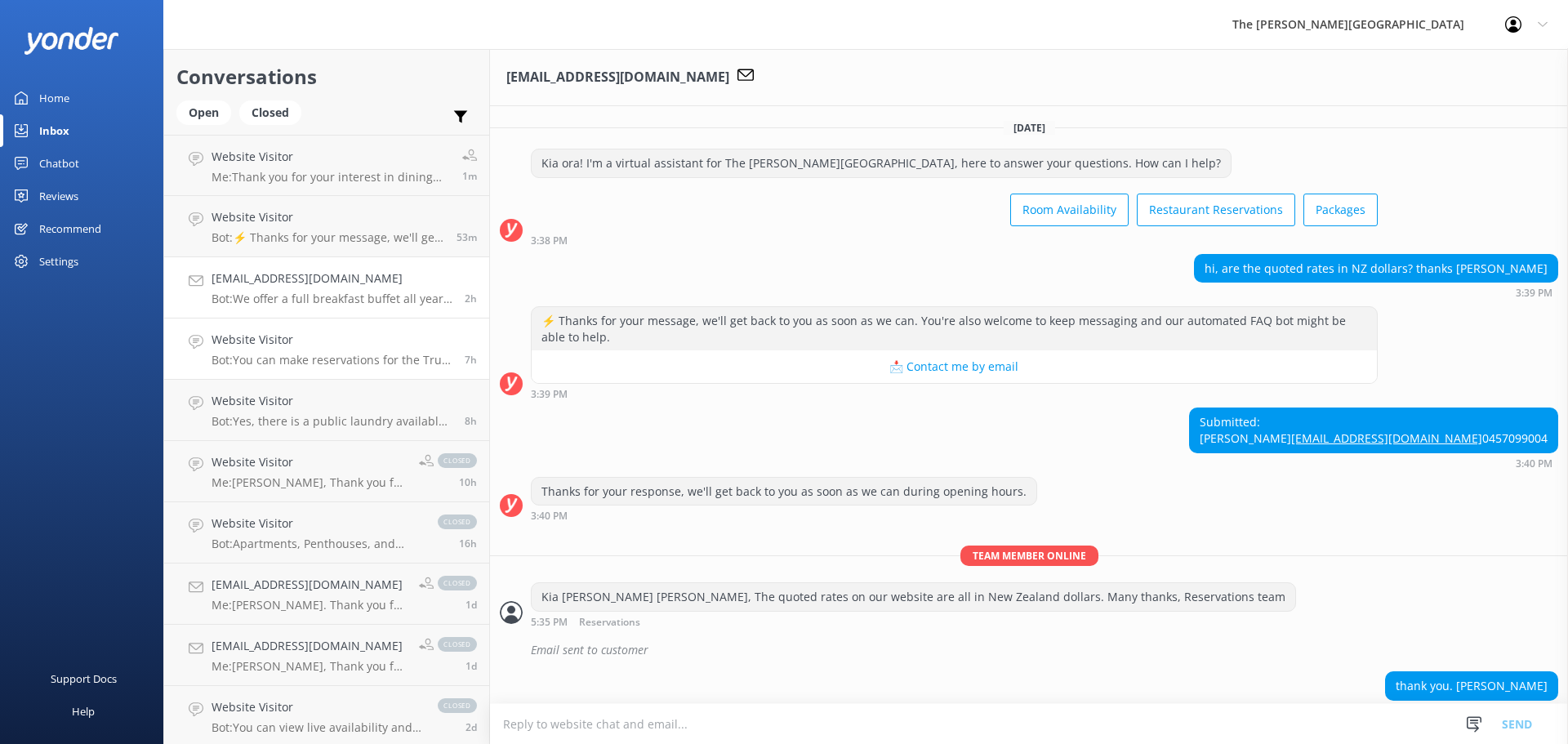
click at [255, 346] on h4 "Website Visitor" at bounding box center [332, 340] width 241 height 18
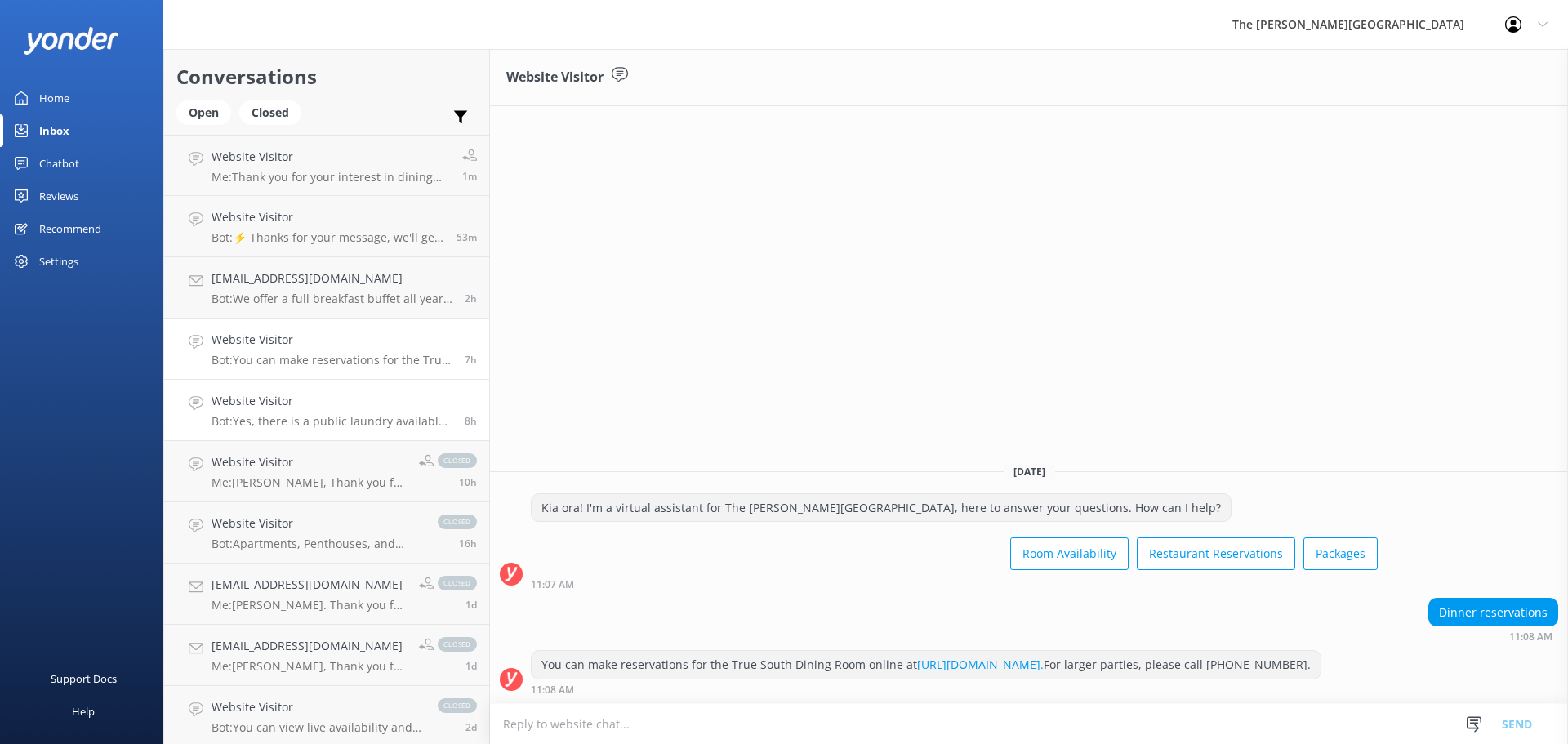
click at [278, 406] on h4 "Website Visitor" at bounding box center [332, 401] width 241 height 18
click at [294, 470] on h4 "Website Visitor" at bounding box center [309, 462] width 195 height 18
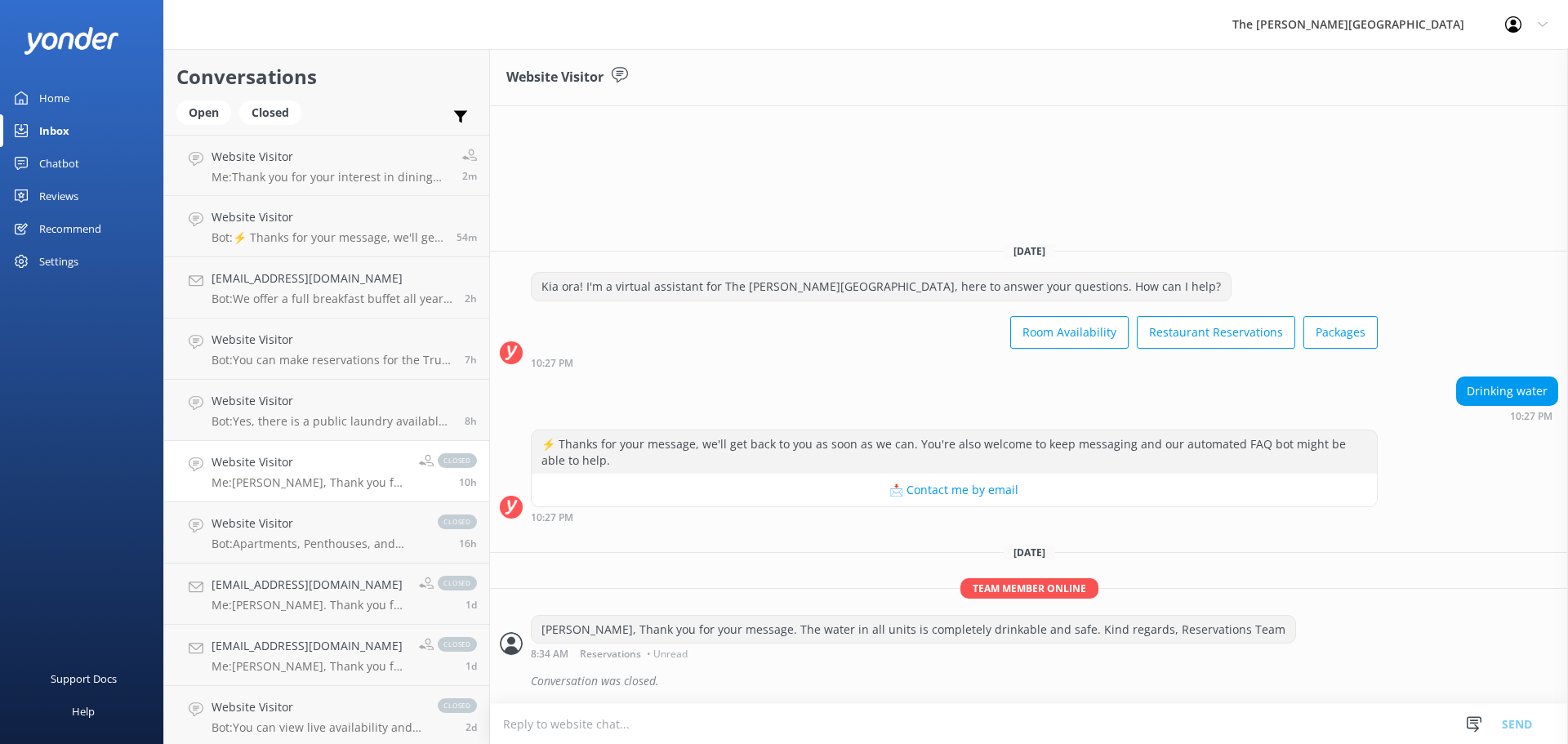
scroll to position [1, 0]
click at [228, 165] on h4 "Website Visitor" at bounding box center [330, 156] width 238 height 18
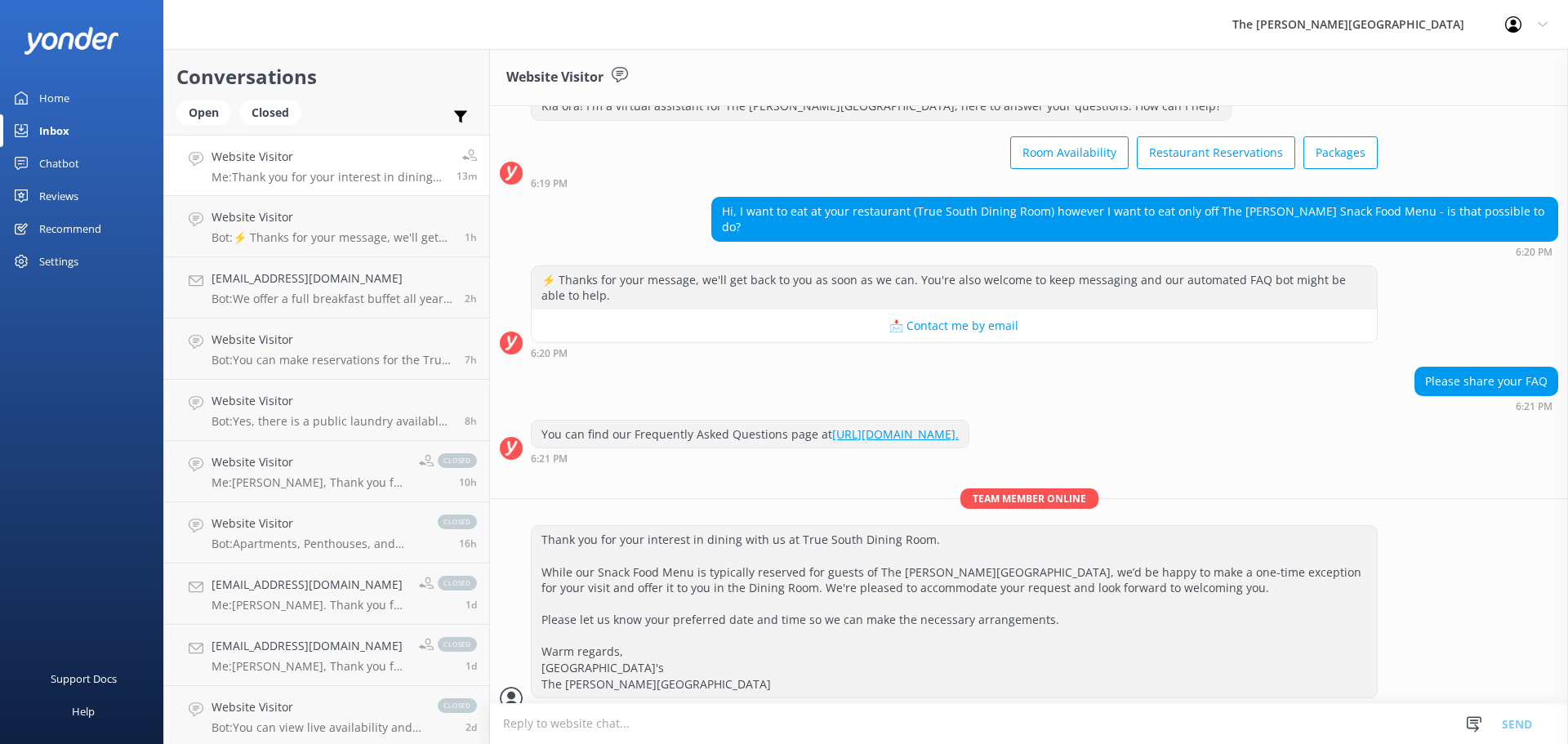
scroll to position [76, 0]
